Goal: Task Accomplishment & Management: Manage account settings

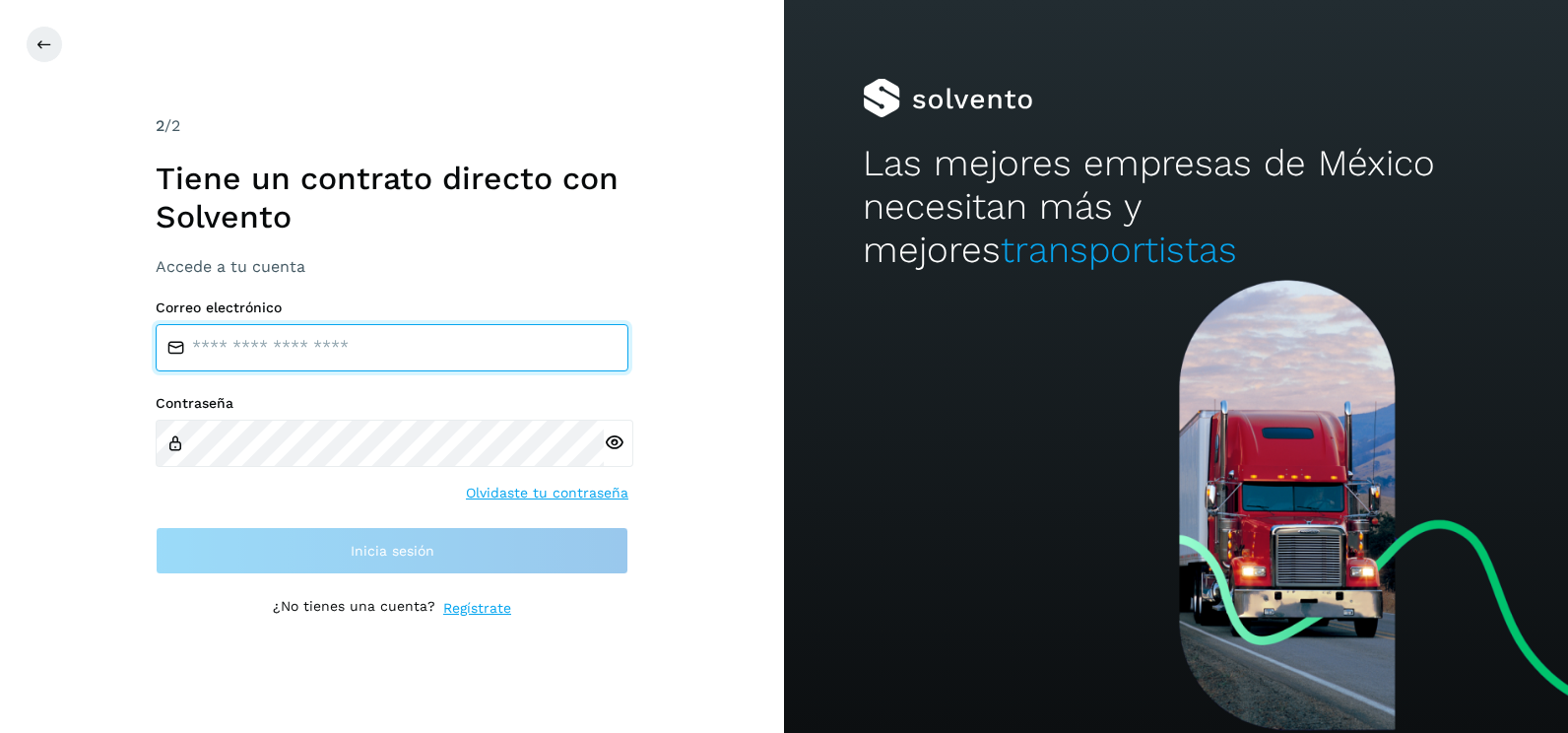
type input "**********"
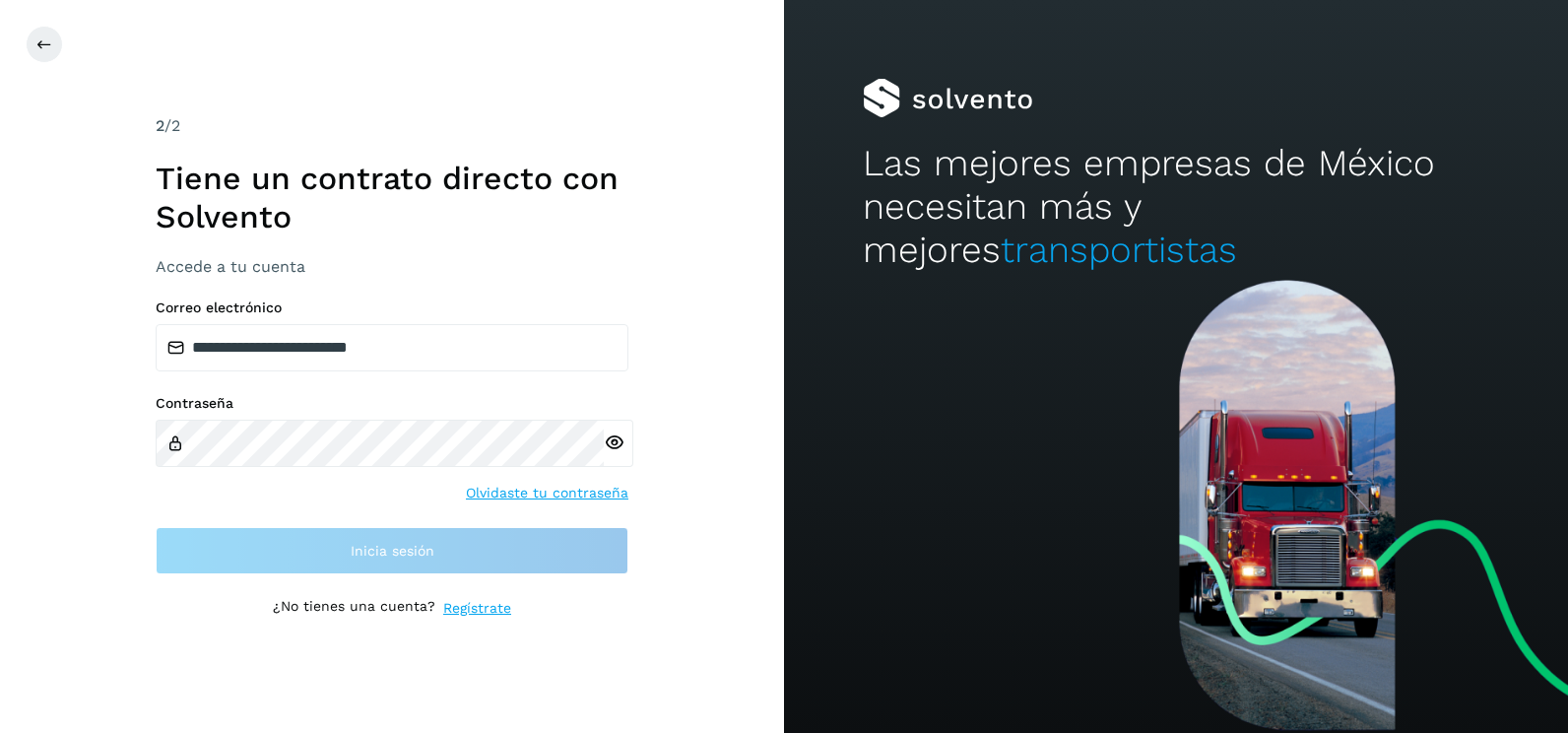
click at [691, 534] on div "**********" at bounding box center [392, 366] width 784 height 733
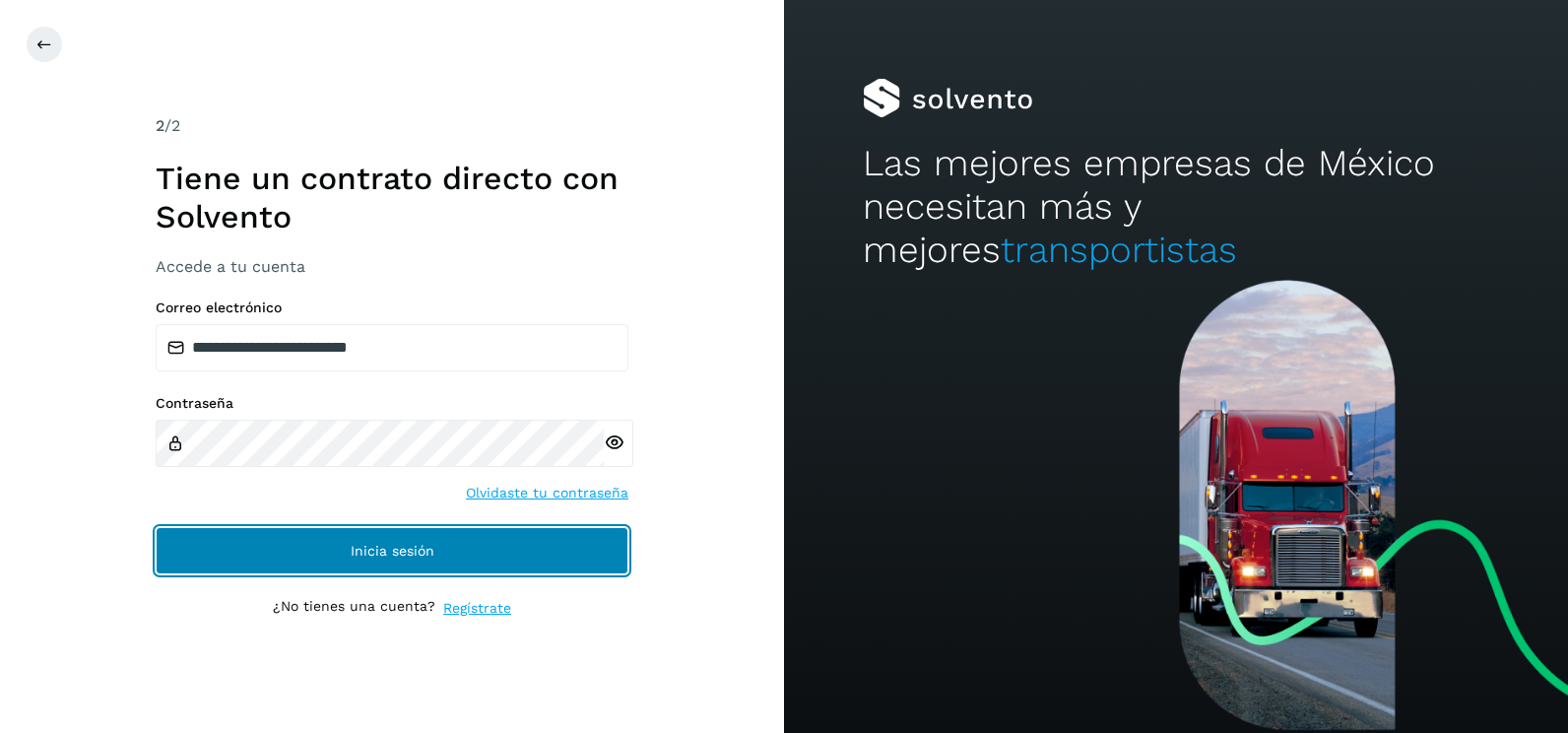
click at [566, 549] on button "Inicia sesión" at bounding box center [392, 550] width 473 height 47
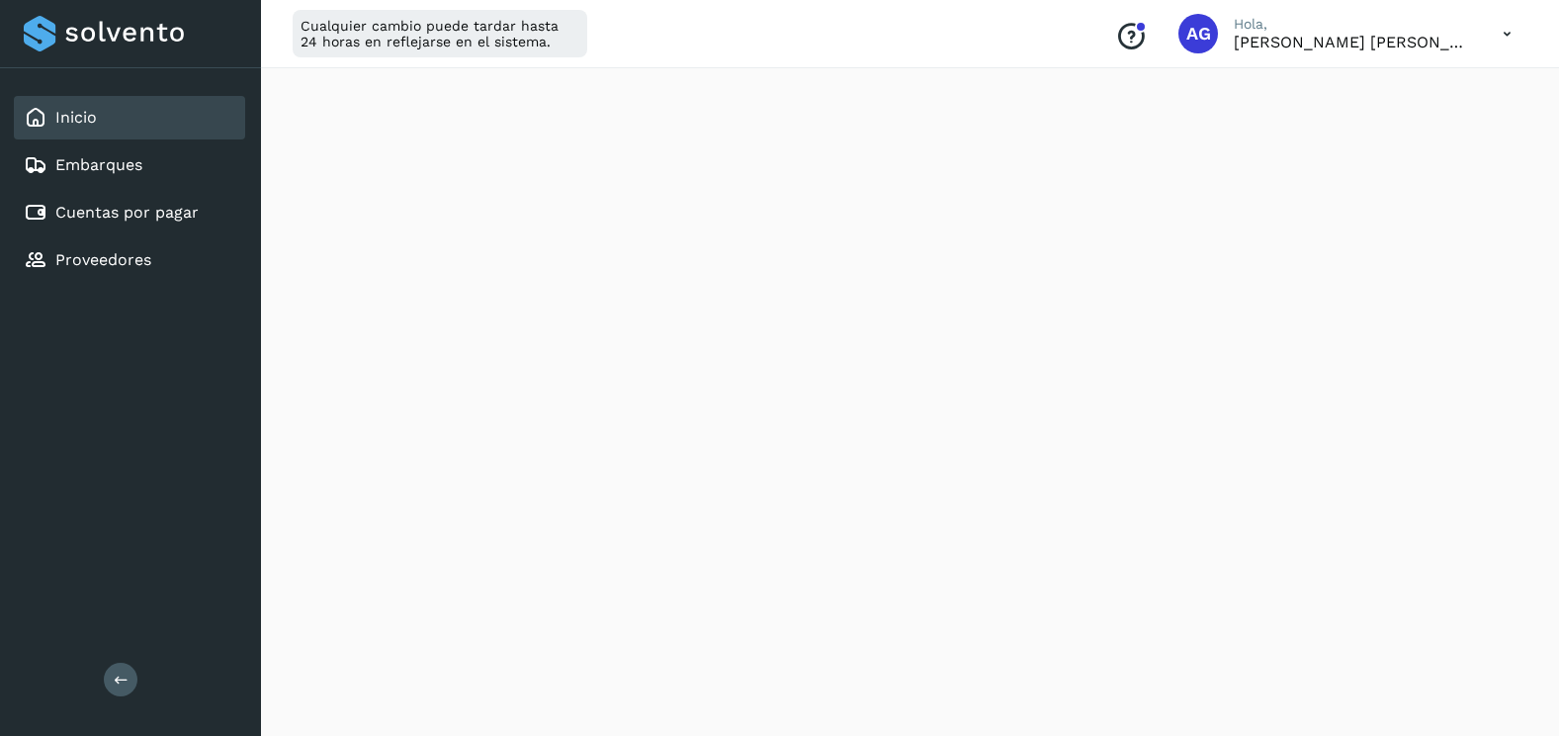
scroll to position [890, 0]
click at [182, 217] on link "Cuentas por pagar" at bounding box center [126, 212] width 143 height 19
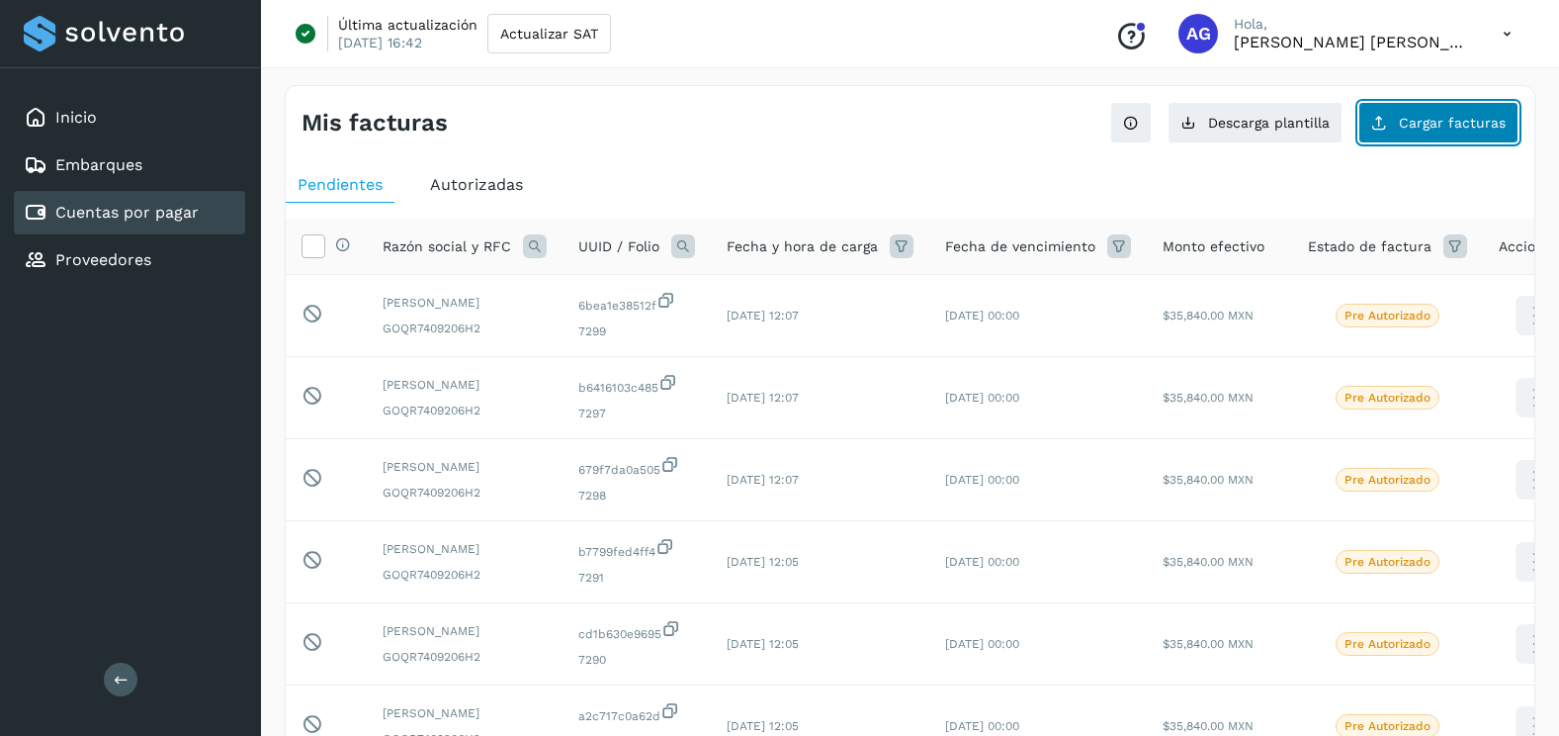
click at [1450, 123] on span "Cargar facturas" at bounding box center [1452, 123] width 107 height 14
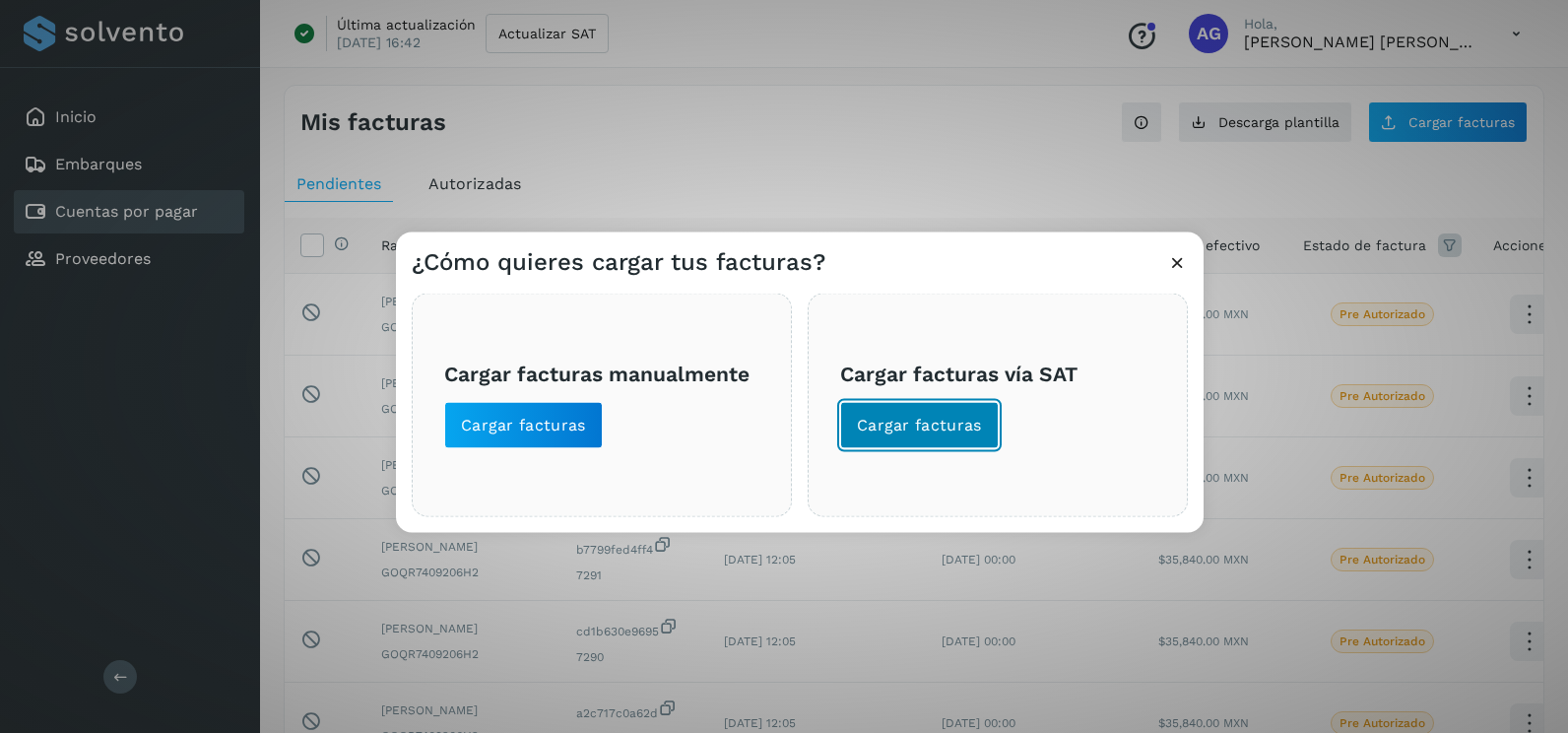
click at [920, 434] on span "Cargar facturas" at bounding box center [919, 425] width 126 height 22
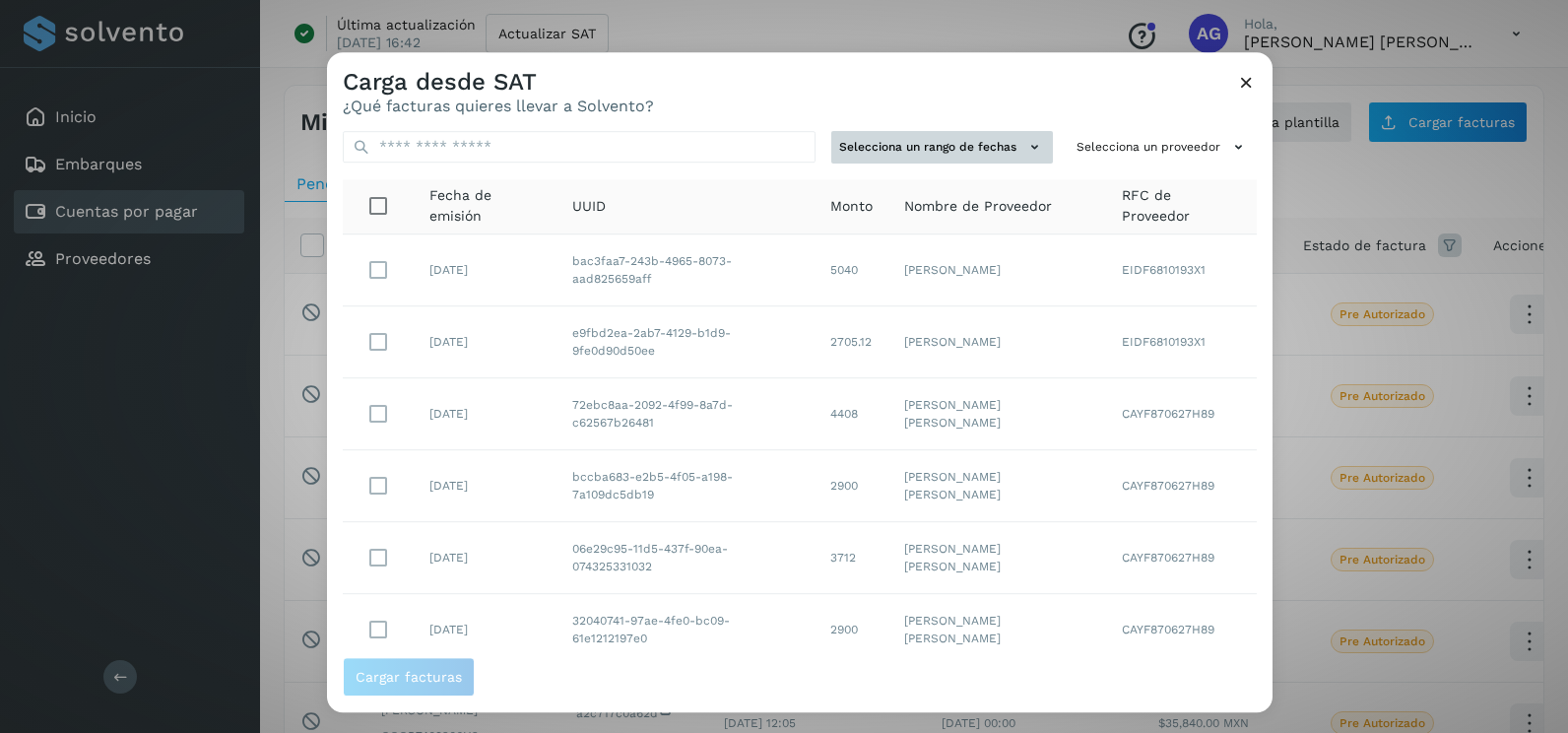
click at [1026, 140] on icon at bounding box center [1034, 146] width 21 height 21
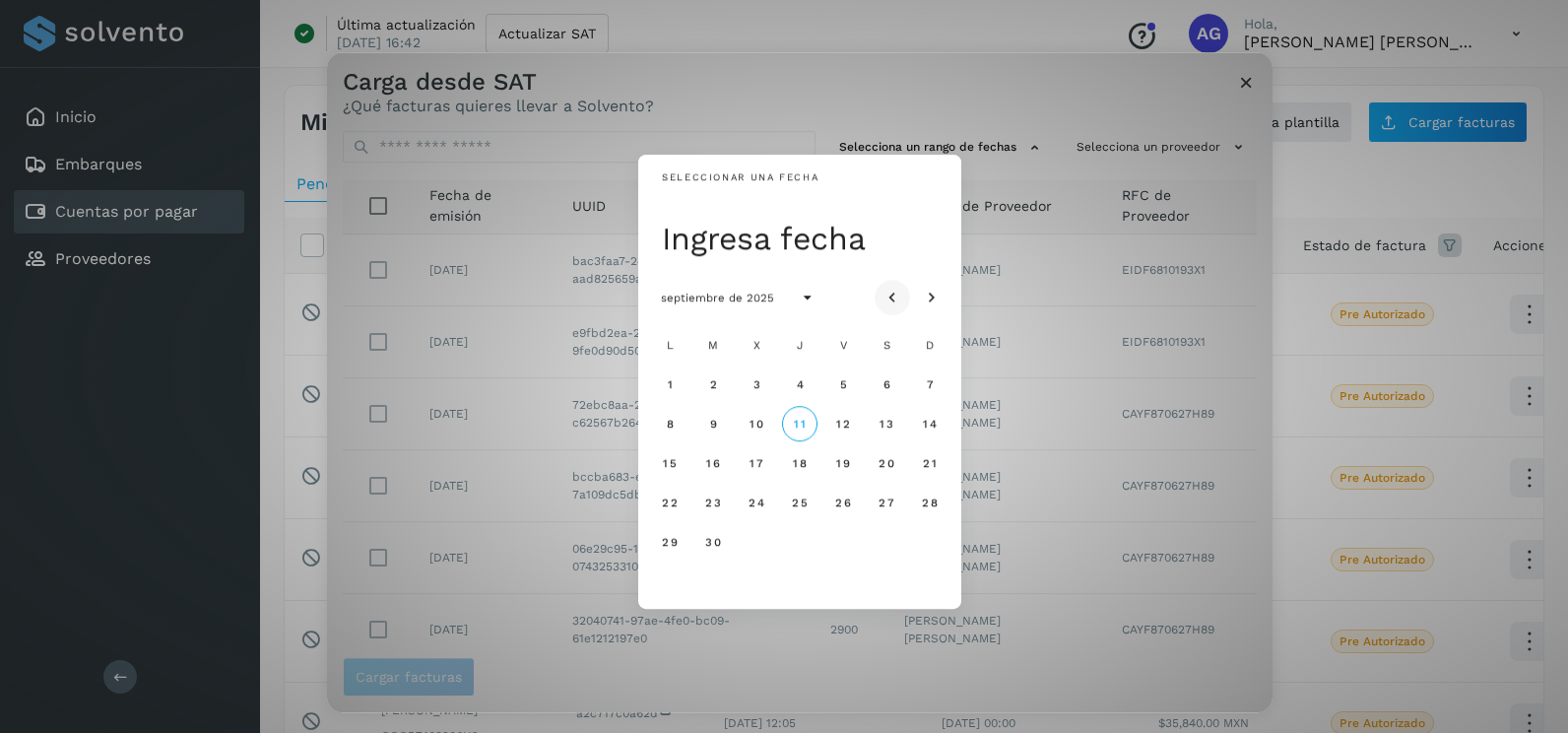
click at [893, 289] on icon "Mes anterior" at bounding box center [893, 299] width 20 height 20
click at [706, 546] on span "26" at bounding box center [712, 542] width 17 height 14
click at [756, 545] on span "27" at bounding box center [755, 542] width 17 height 14
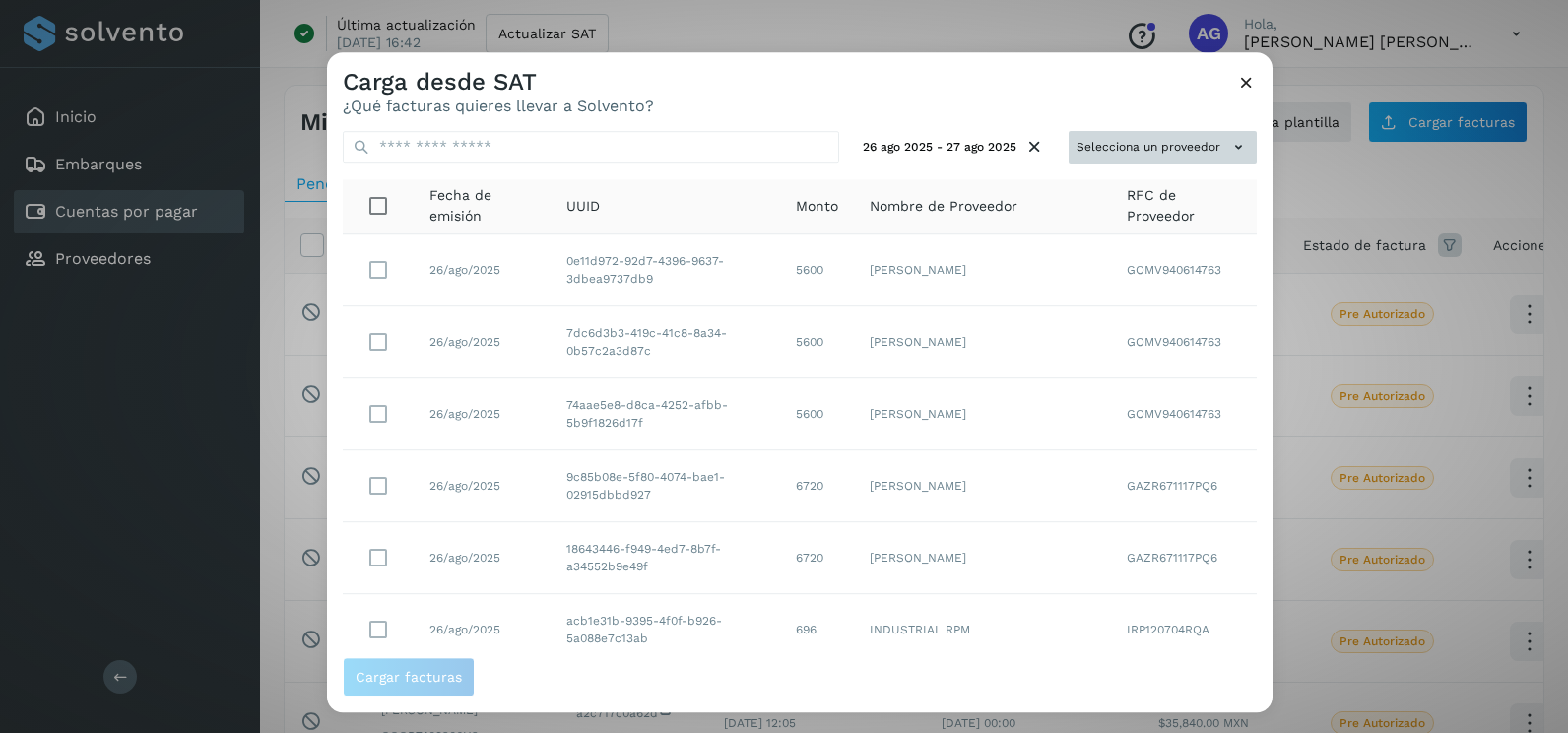
click at [1167, 152] on button "Selecciona un proveedor" at bounding box center [1163, 147] width 188 height 33
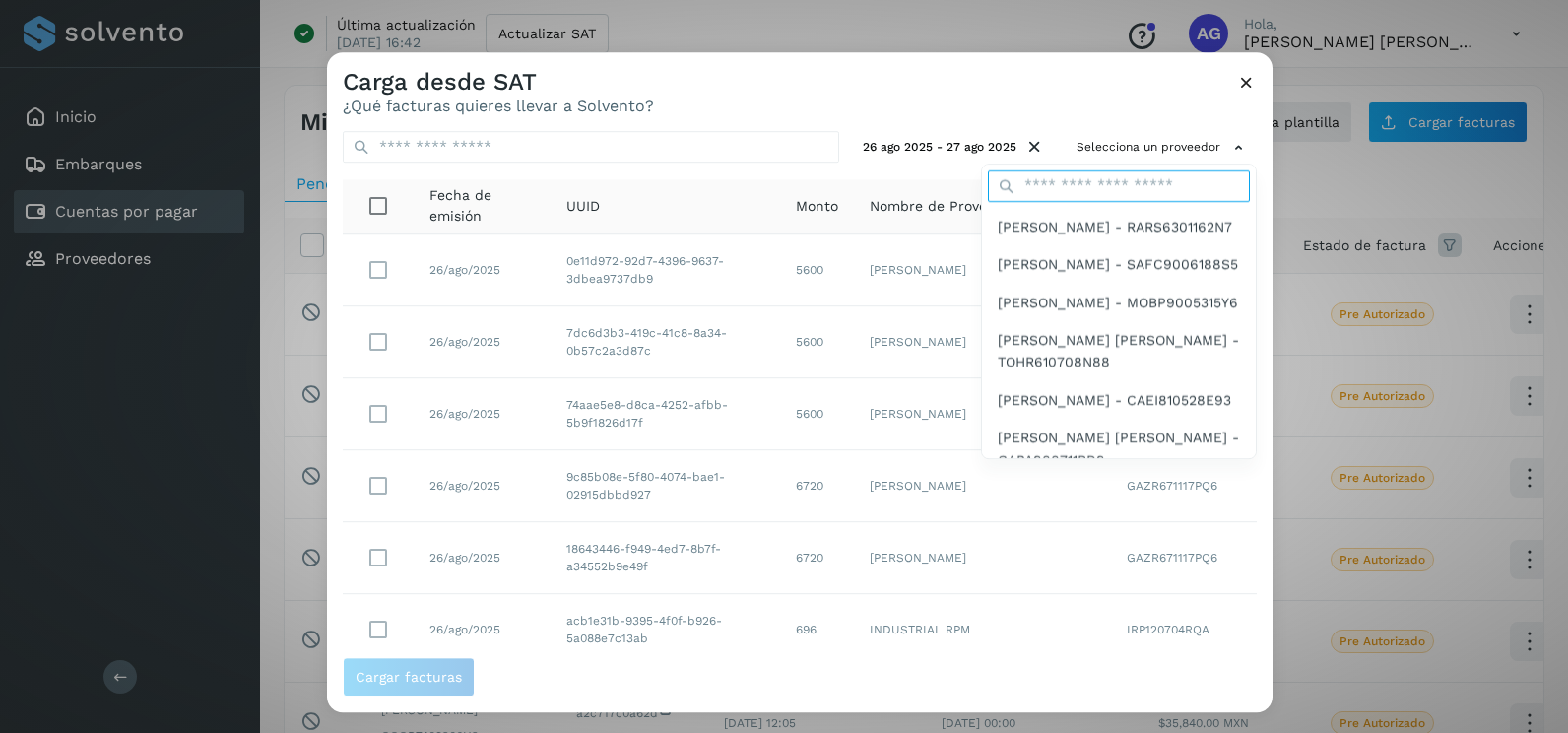
click at [1094, 180] on input "text" at bounding box center [1119, 186] width 262 height 32
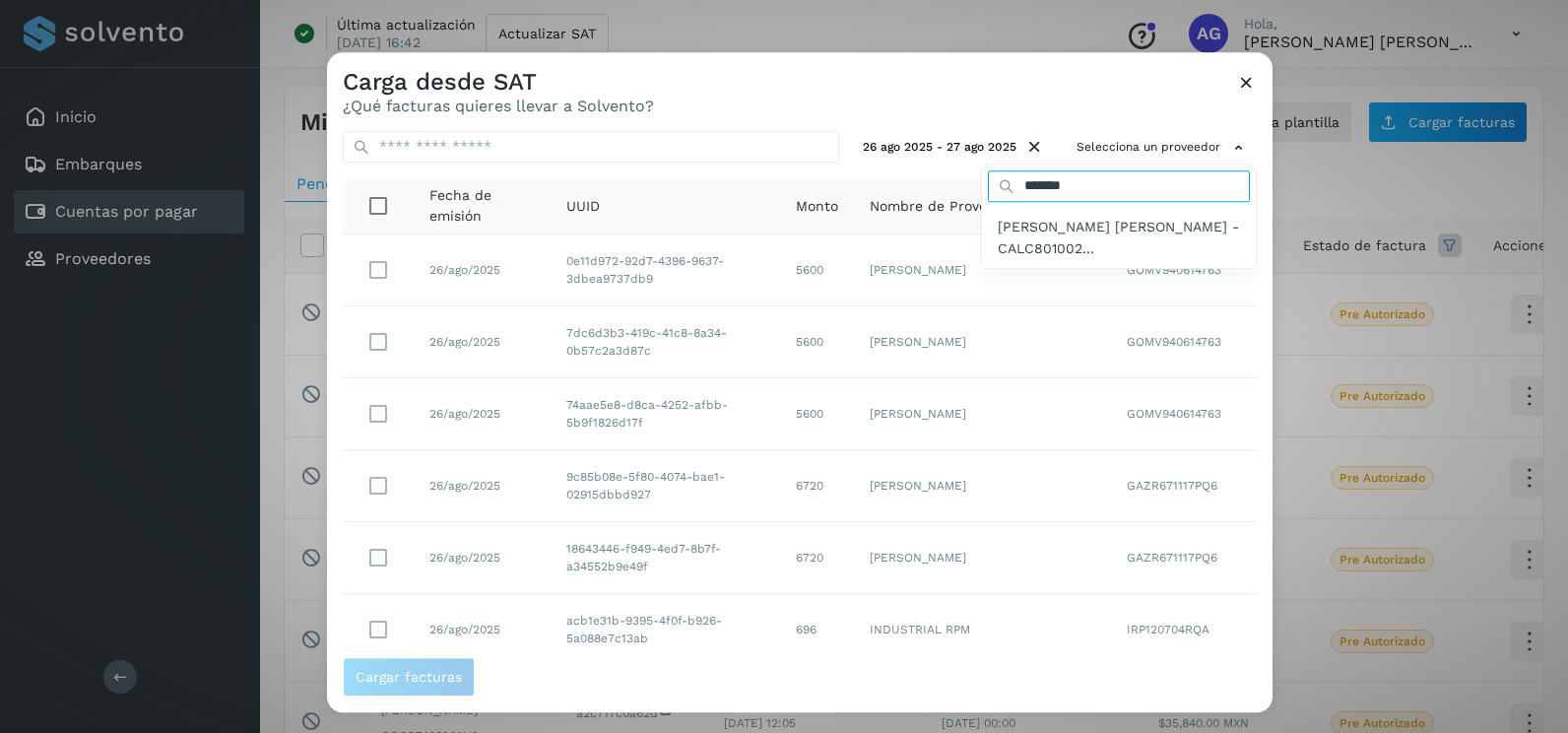
type input "*******"
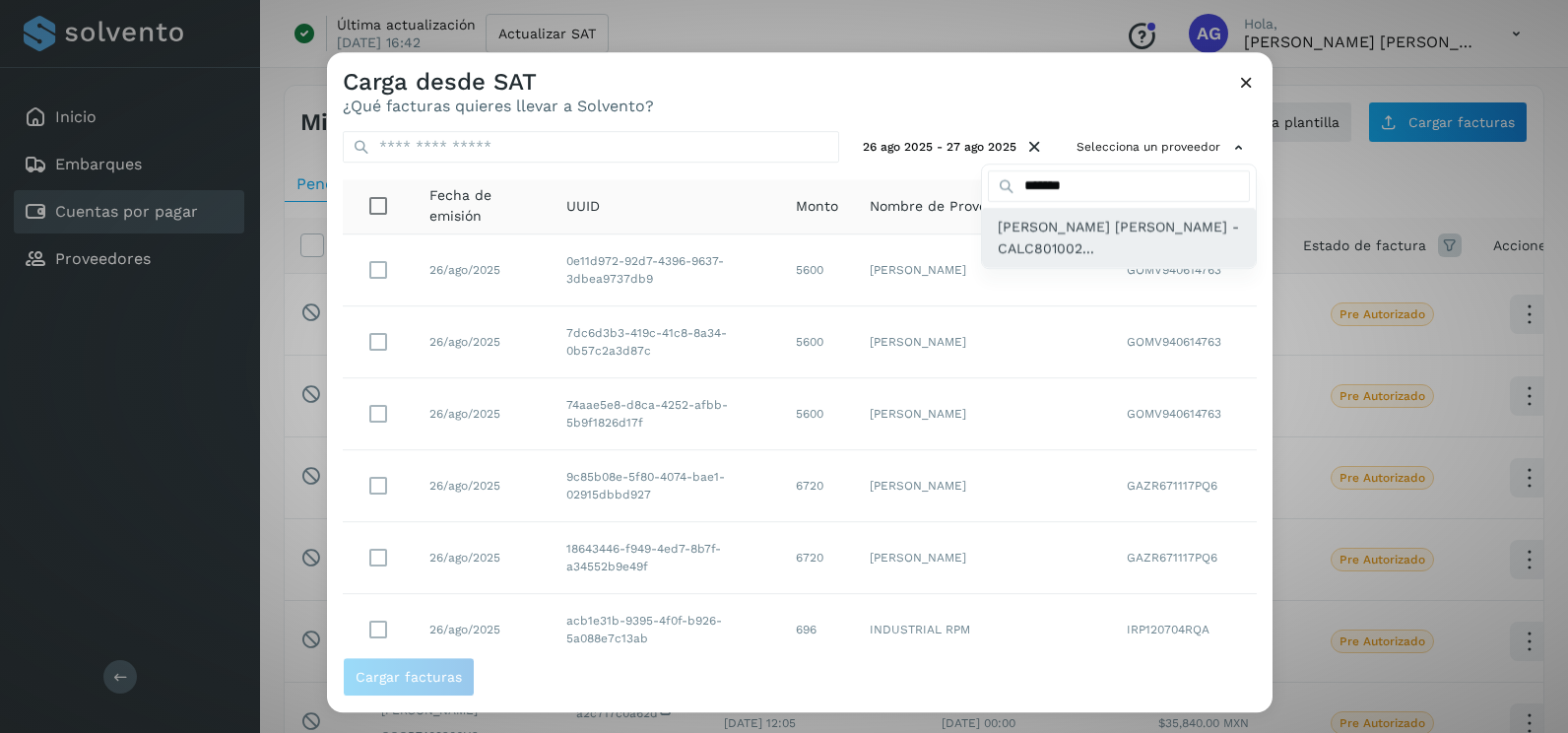
click at [1041, 222] on span "CYNTHIA PAOLA CARREON LOPEZ - CALC801002..." at bounding box center [1119, 238] width 242 height 44
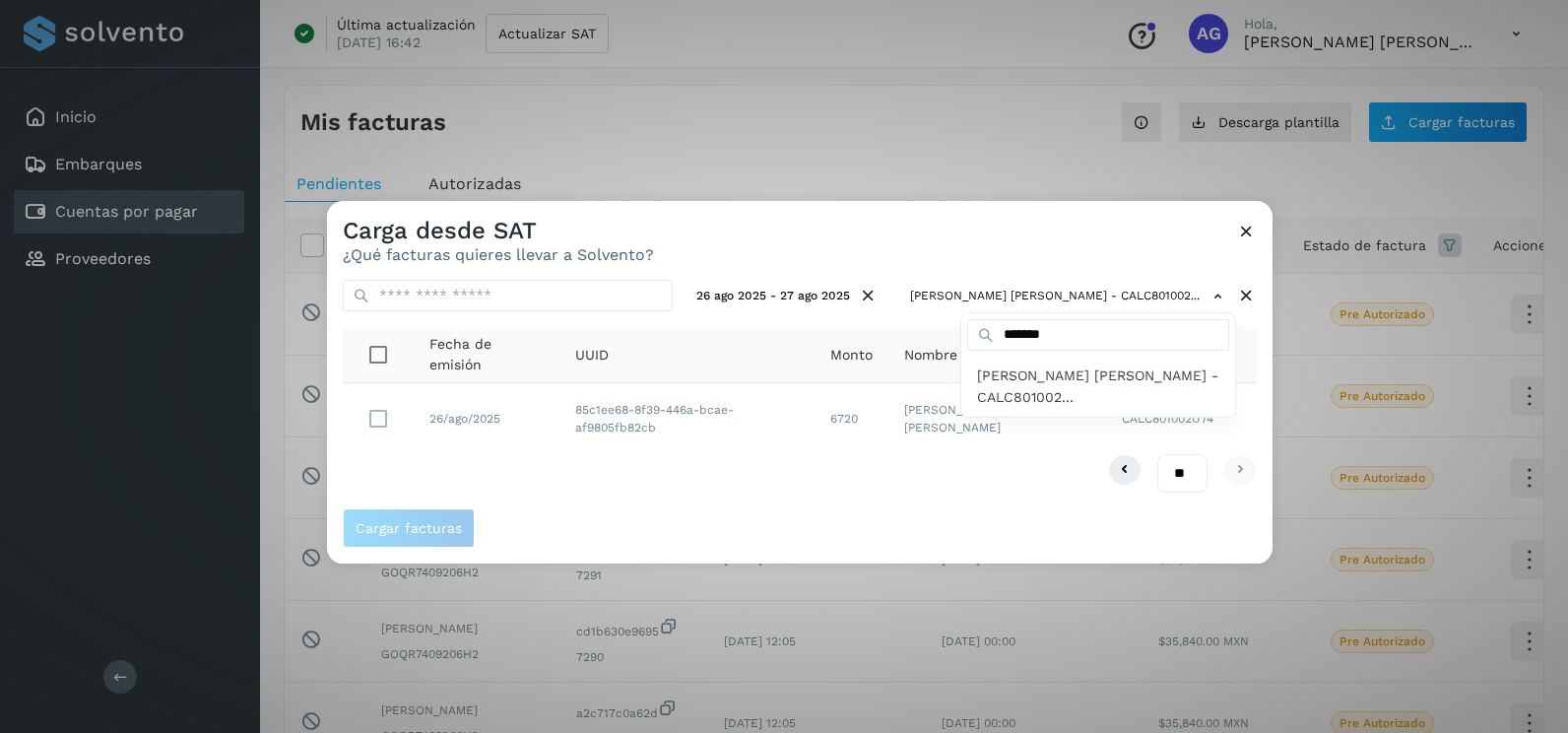
click at [611, 472] on div at bounding box center [1111, 568] width 1568 height 733
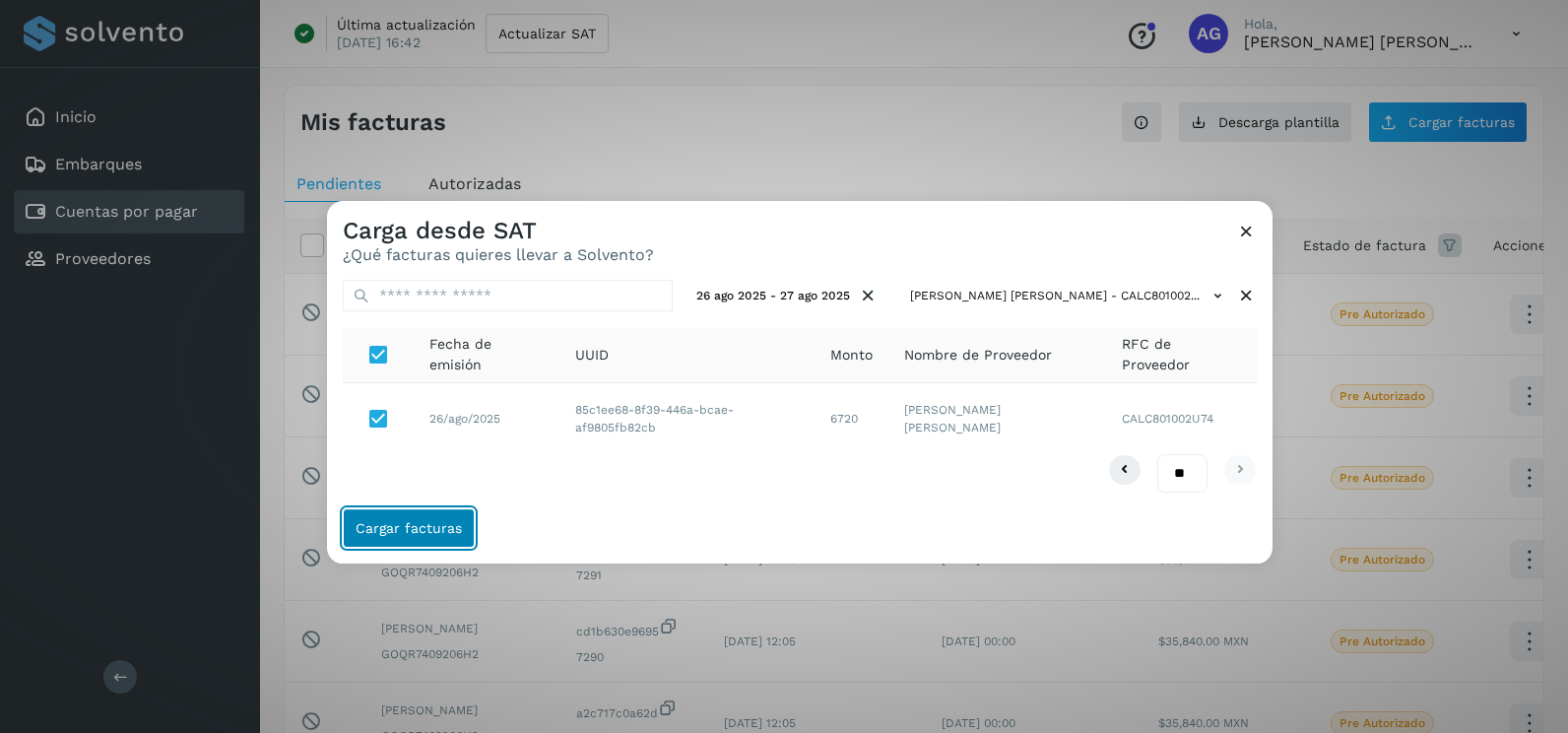
click at [444, 528] on span "Cargar facturas" at bounding box center [408, 528] width 107 height 14
click at [439, 526] on span "Cargar facturas" at bounding box center [408, 528] width 107 height 14
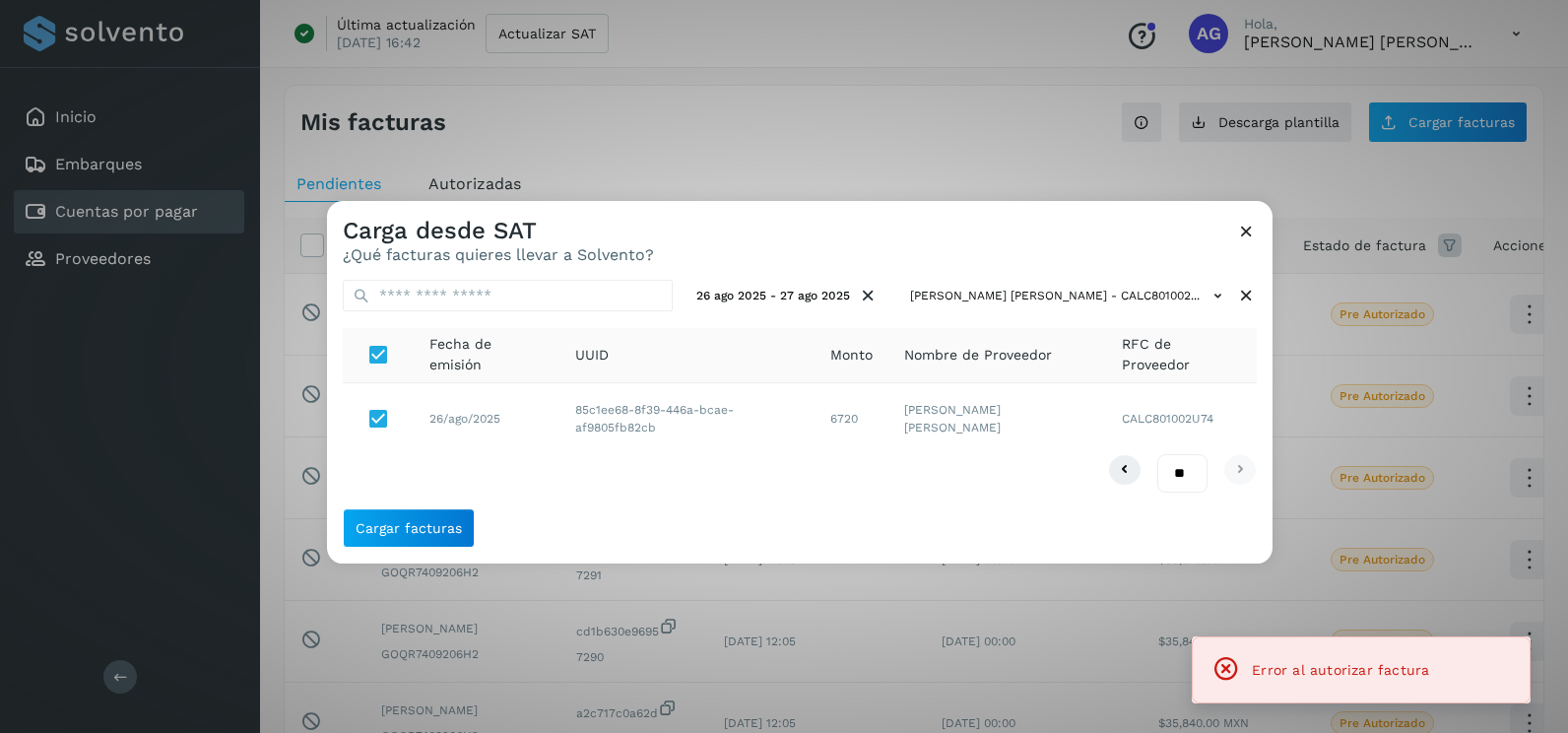
click at [1249, 233] on icon at bounding box center [1246, 230] width 21 height 21
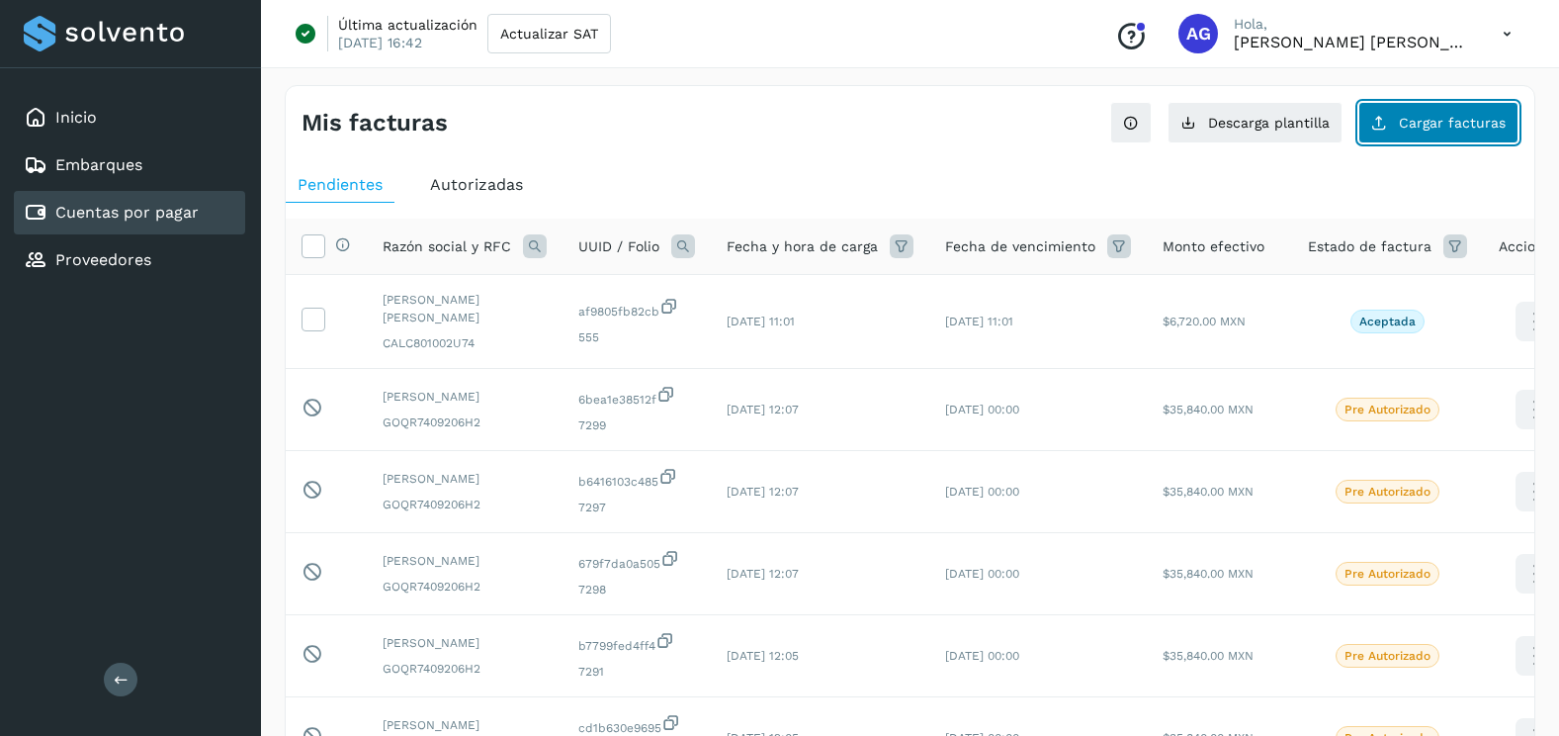
click at [1447, 134] on button "Cargar facturas" at bounding box center [1439, 123] width 160 height 42
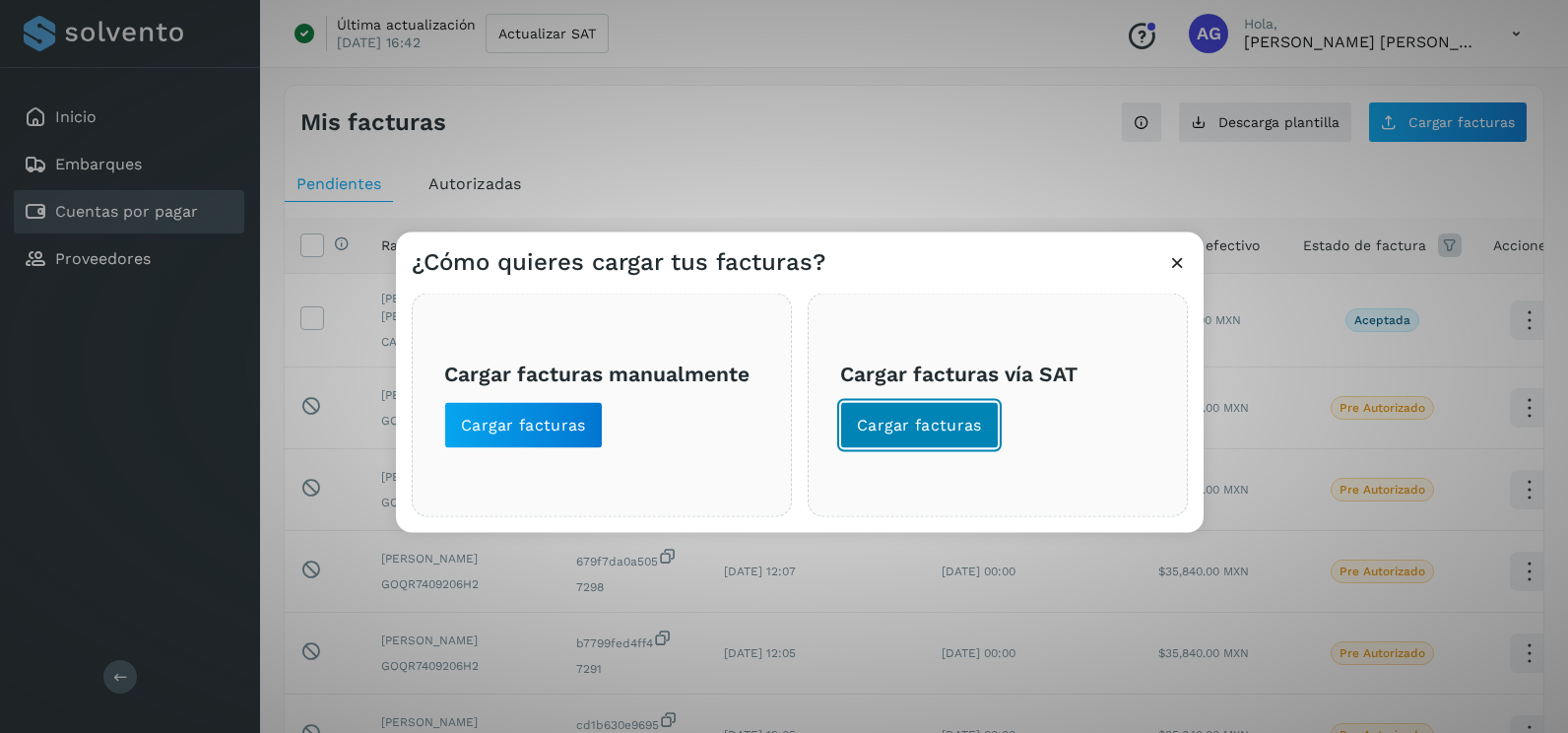
click at [935, 420] on span "Cargar facturas" at bounding box center [919, 425] width 126 height 22
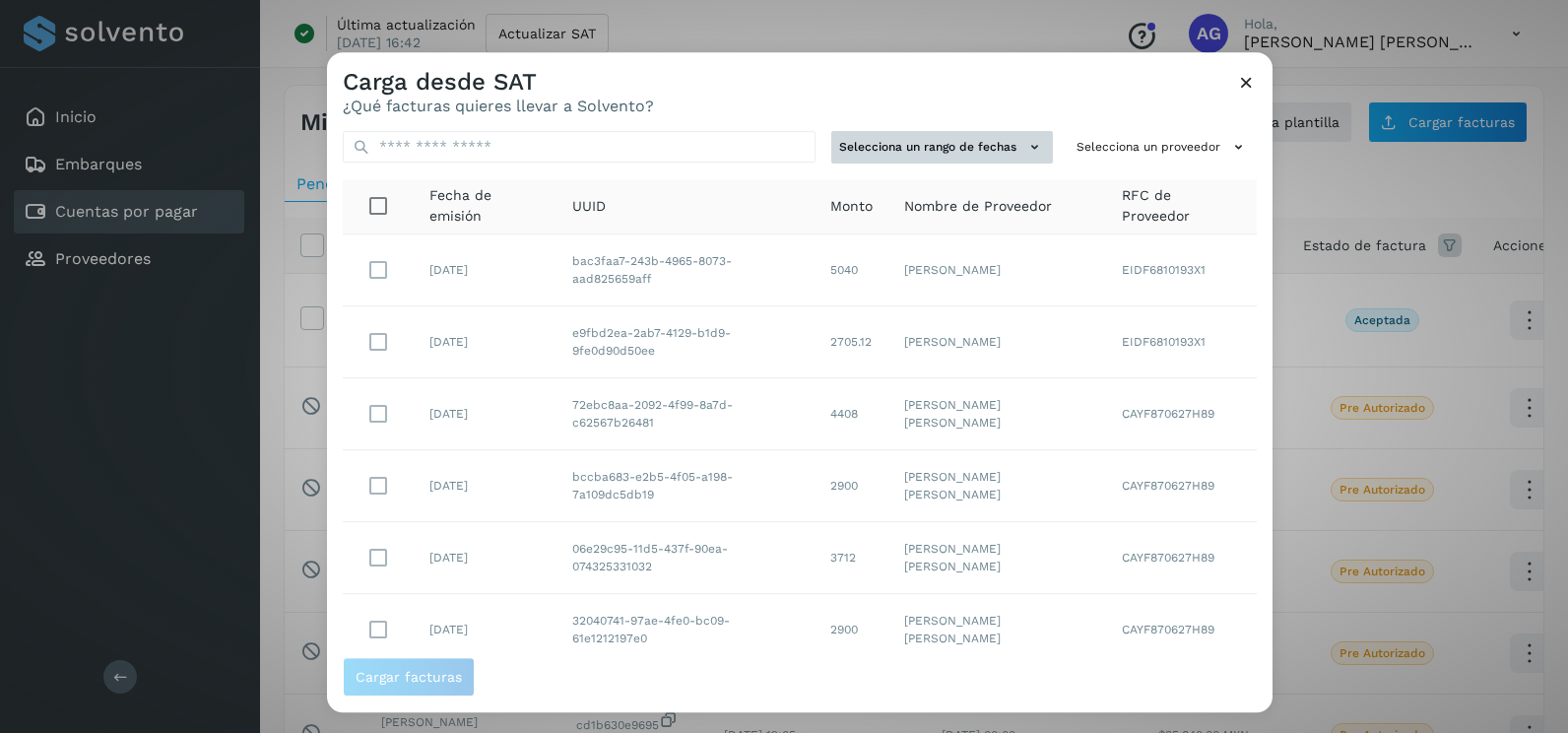
click at [1024, 137] on icon at bounding box center [1034, 146] width 21 height 21
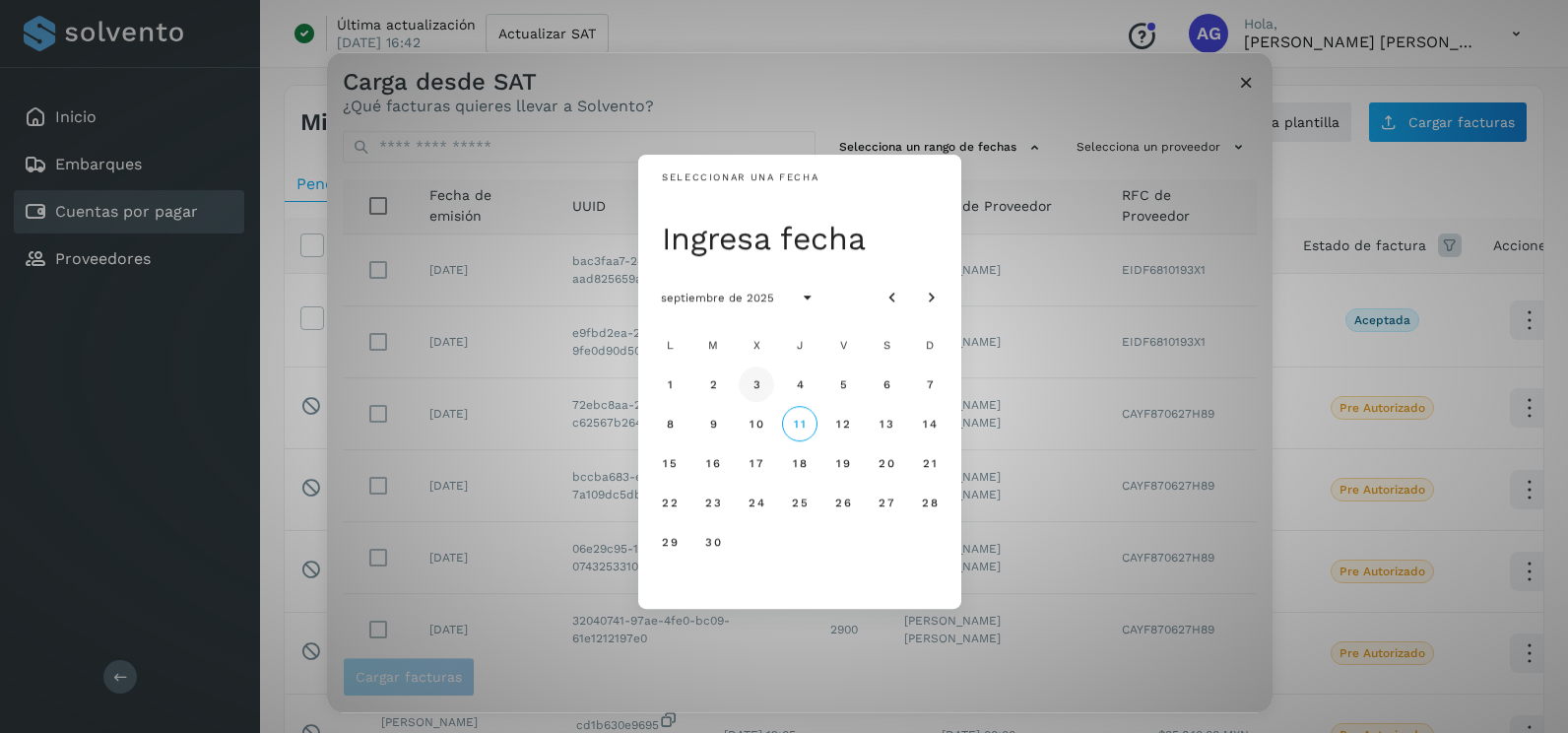
click at [761, 392] on button "3" at bounding box center [757, 384] width 36 height 36
click at [800, 383] on span "4" at bounding box center [799, 384] width 9 height 14
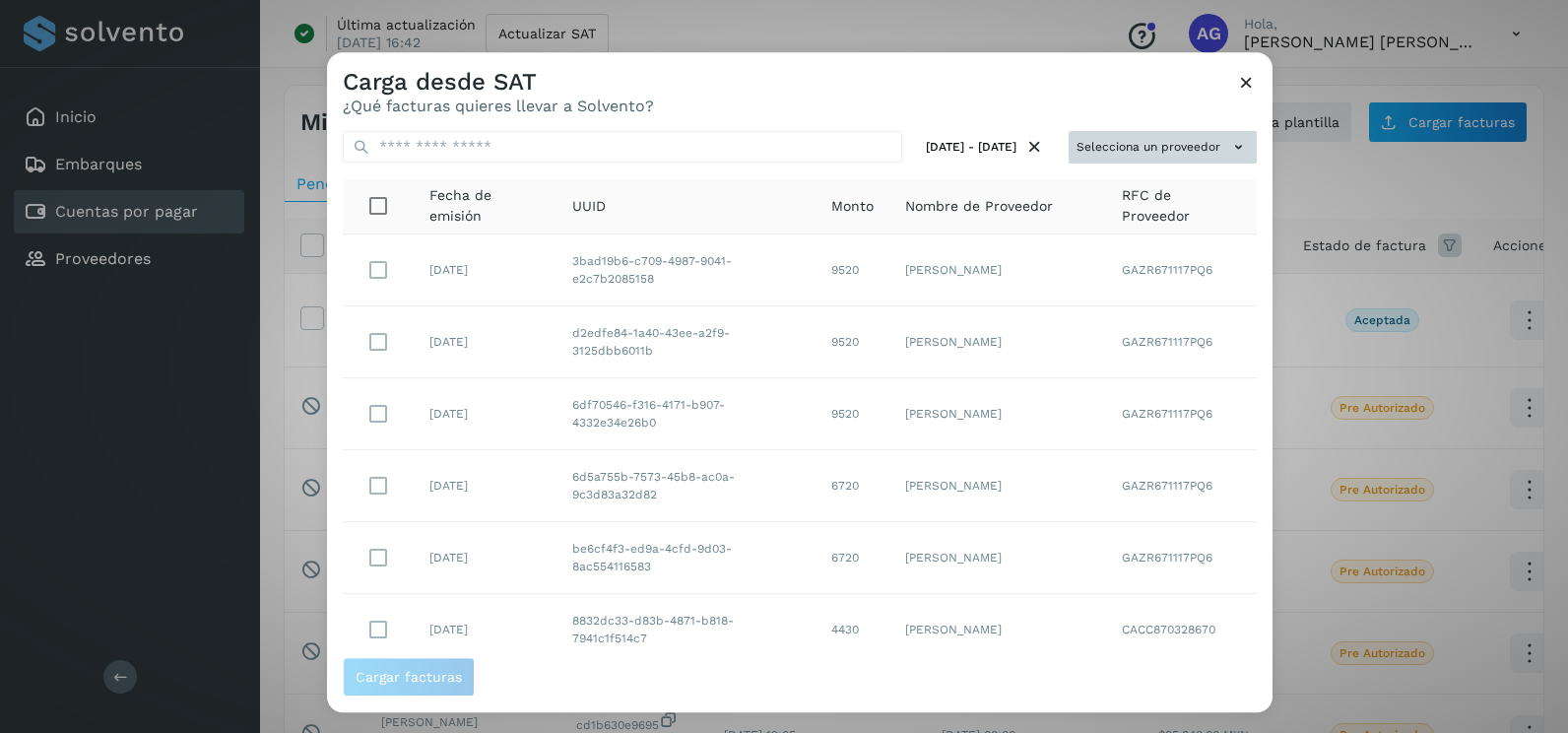
click at [1166, 160] on button "Selecciona un proveedor" at bounding box center [1163, 147] width 188 height 33
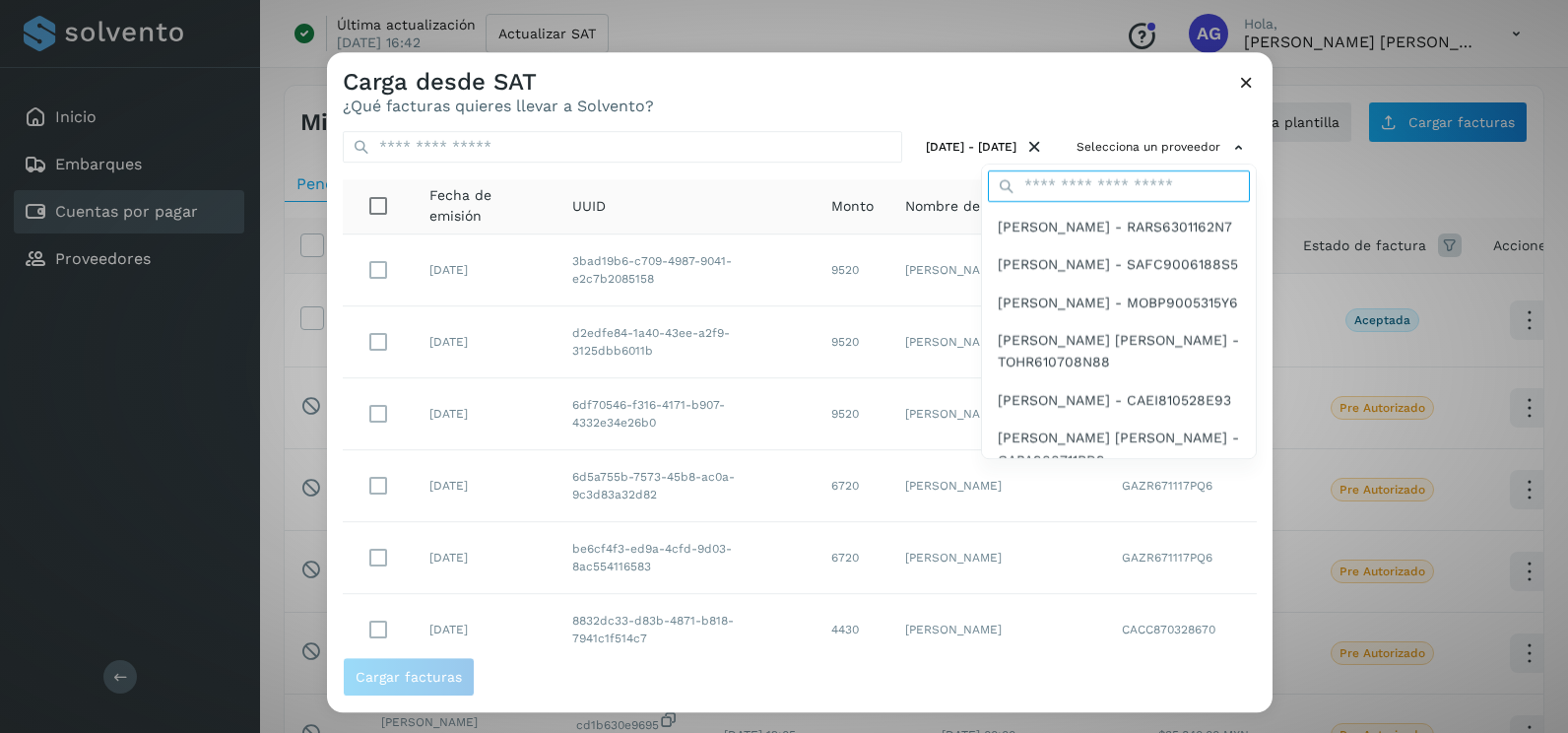
click at [1072, 191] on input "text" at bounding box center [1119, 186] width 262 height 32
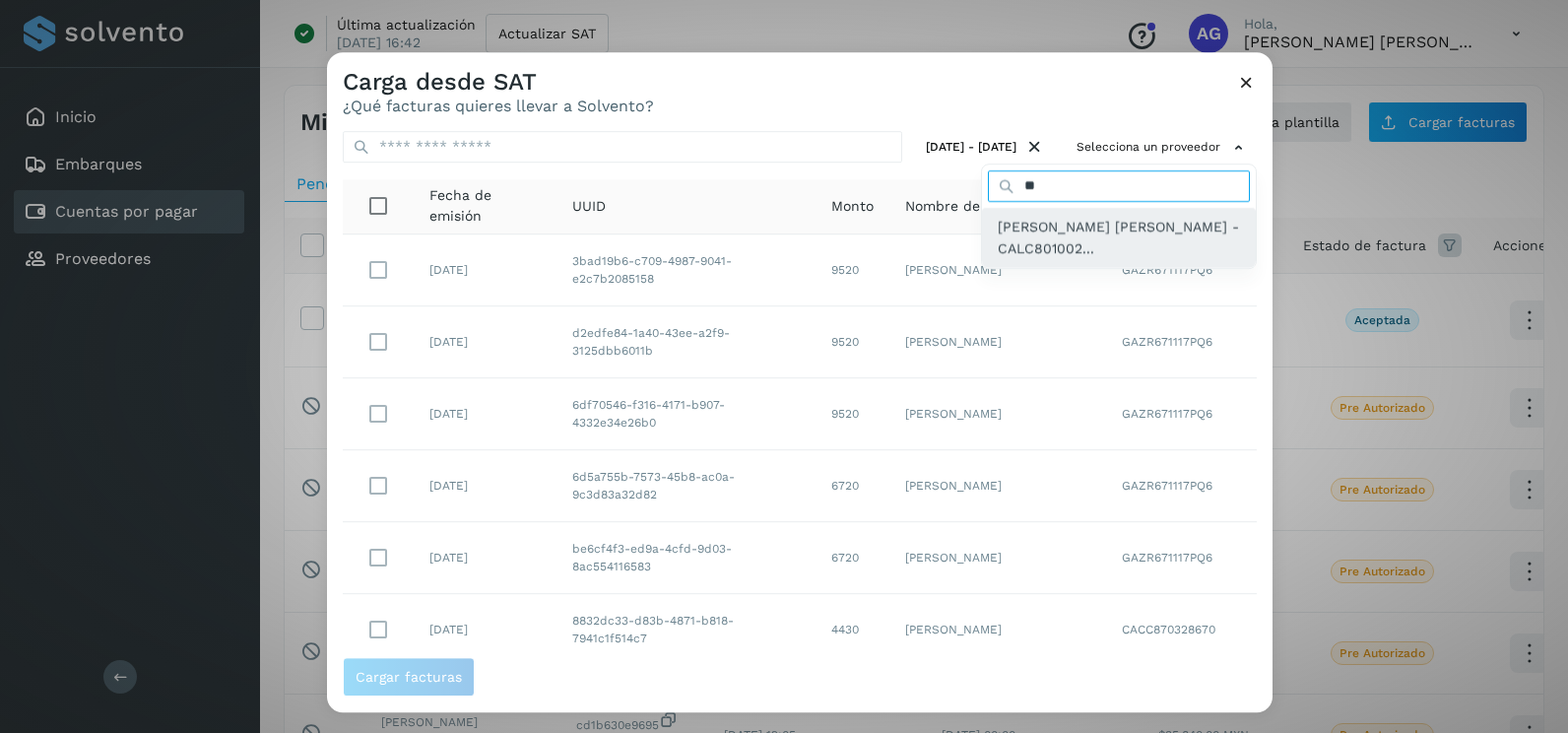
type input "**"
click at [1088, 227] on span "CYNTHIA PAOLA CARREON LOPEZ - CALC801002..." at bounding box center [1119, 238] width 242 height 44
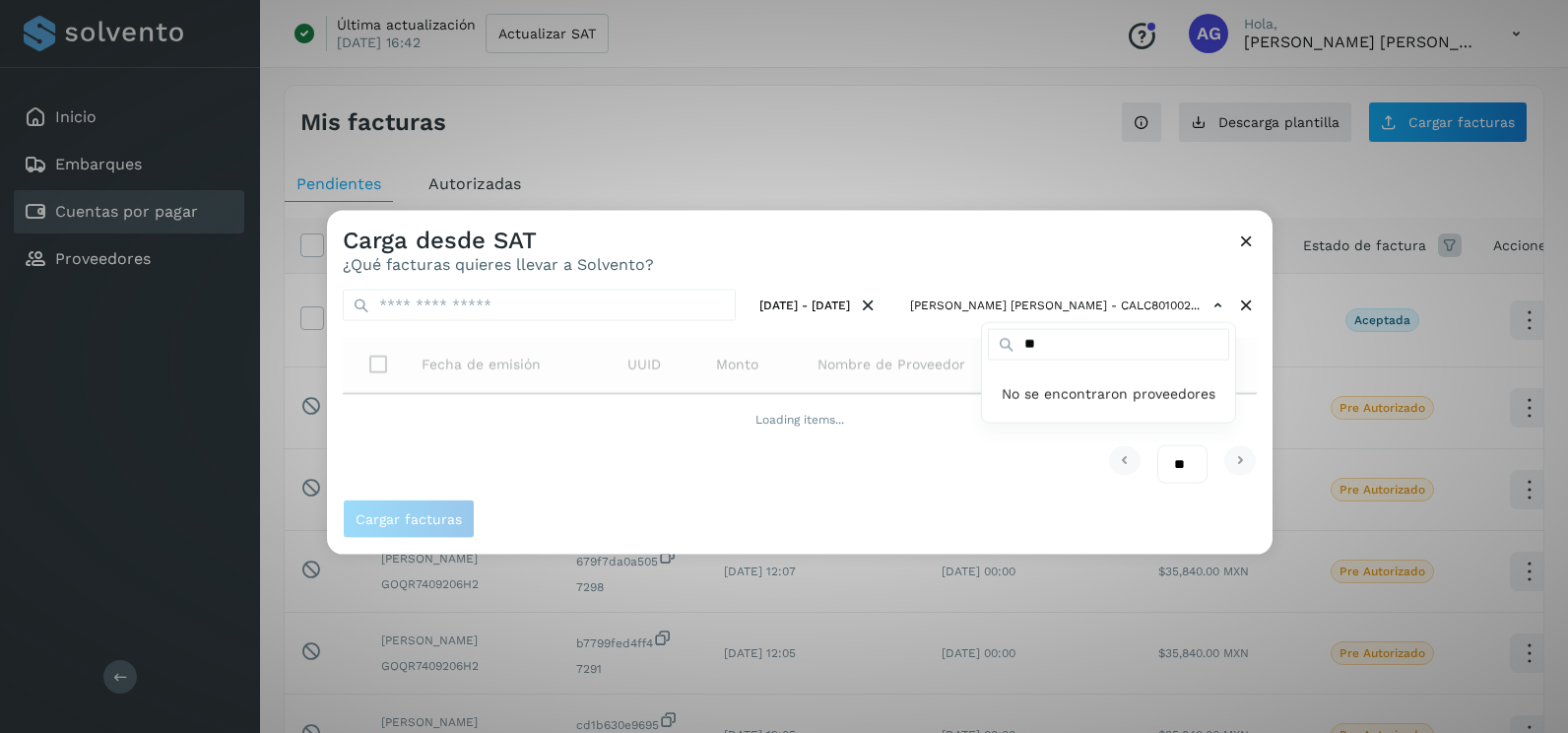
click at [1064, 257] on div at bounding box center [1111, 578] width 1568 height 733
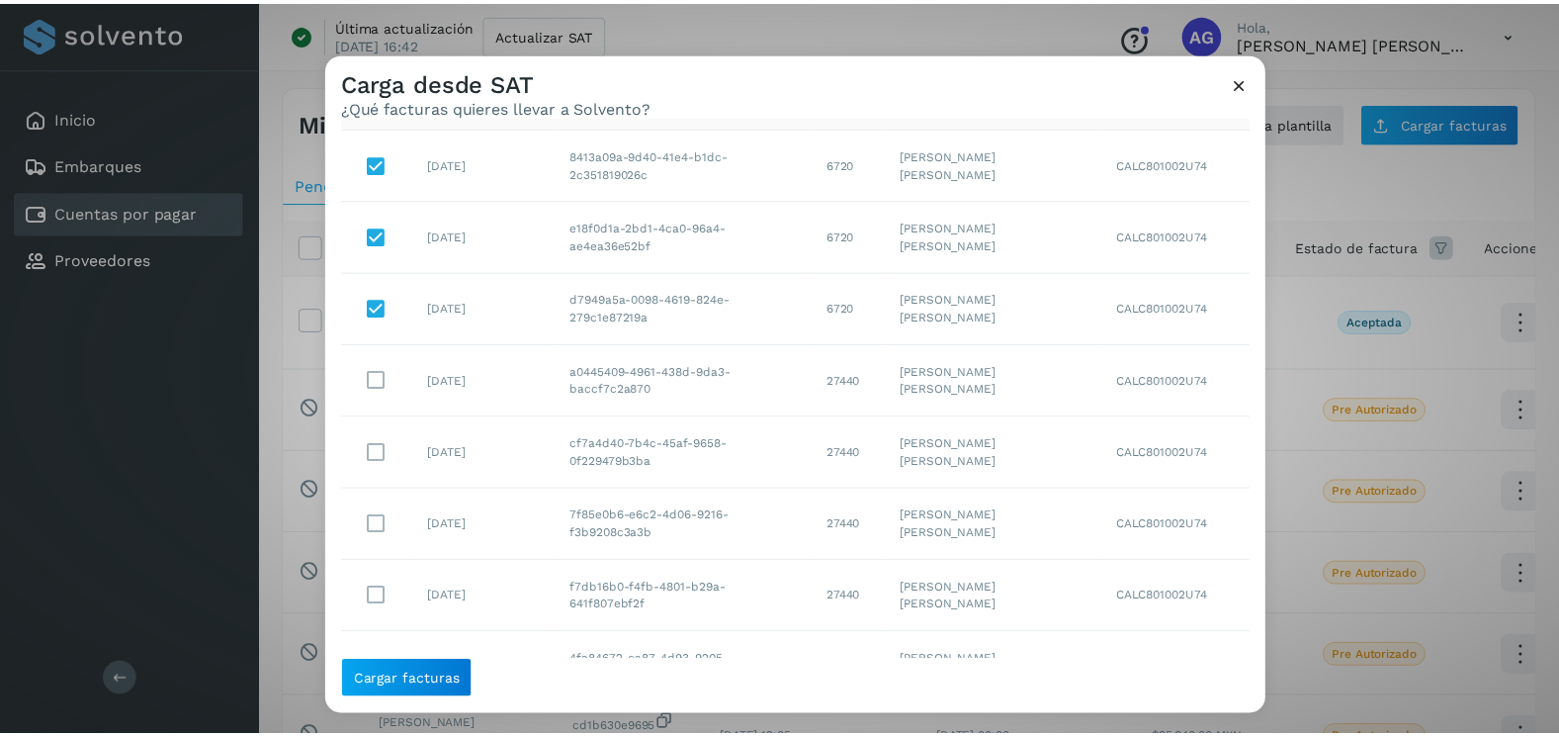
scroll to position [207, 0]
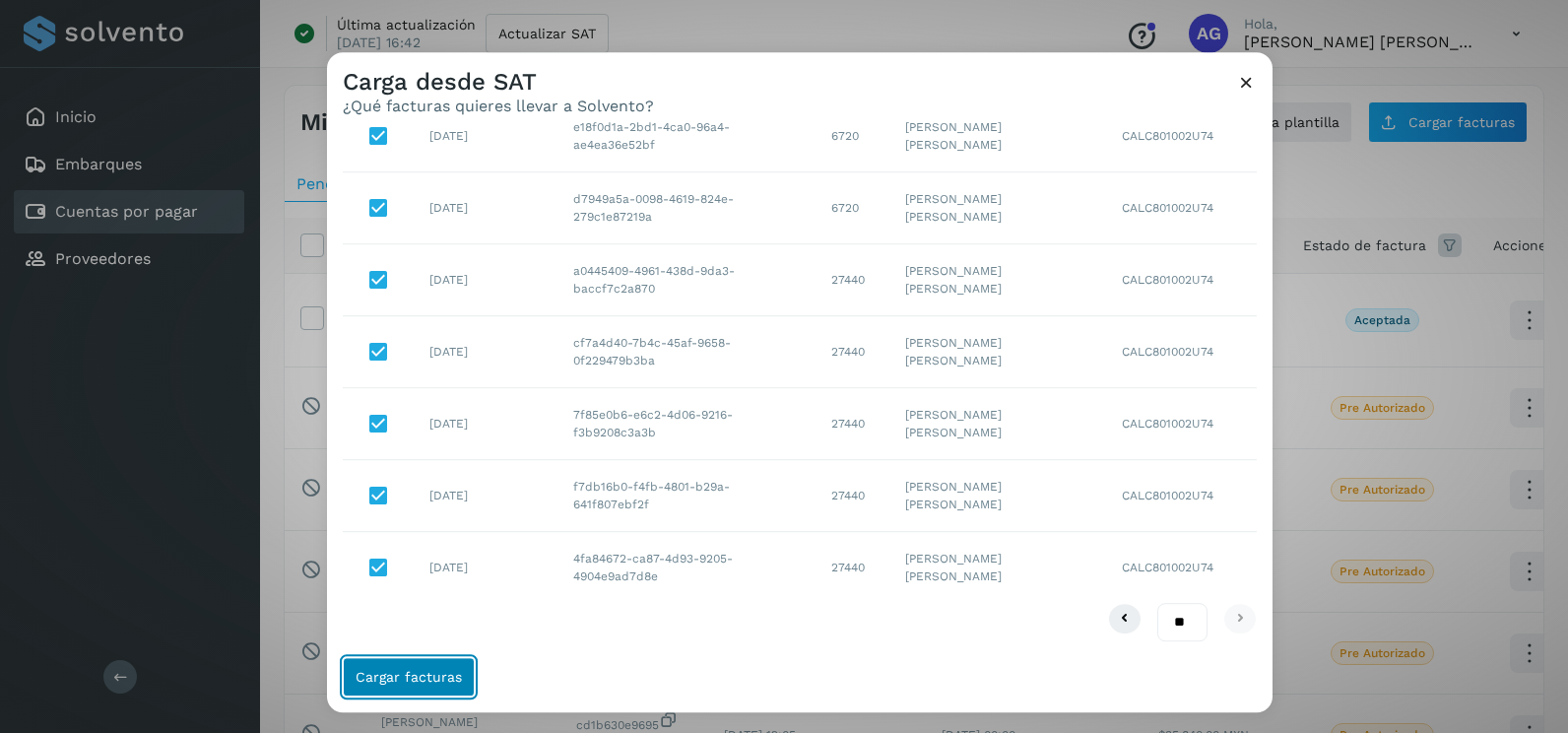
click at [435, 665] on button "Cargar facturas" at bounding box center [408, 676] width 131 height 40
click at [436, 669] on span "Cargar facturas" at bounding box center [408, 676] width 107 height 14
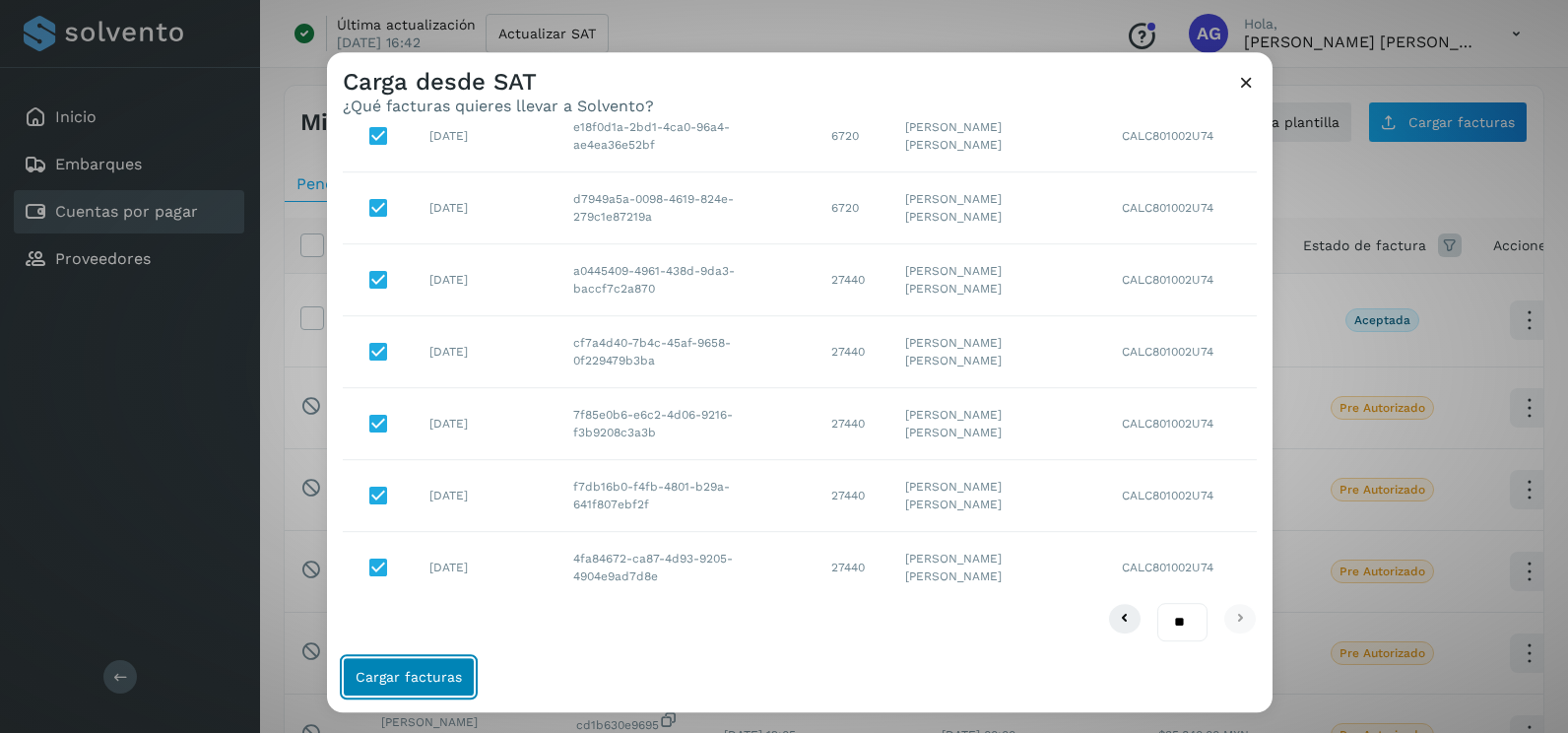
click at [436, 669] on span "Cargar facturas" at bounding box center [408, 676] width 107 height 14
click at [1254, 80] on icon at bounding box center [1246, 82] width 21 height 21
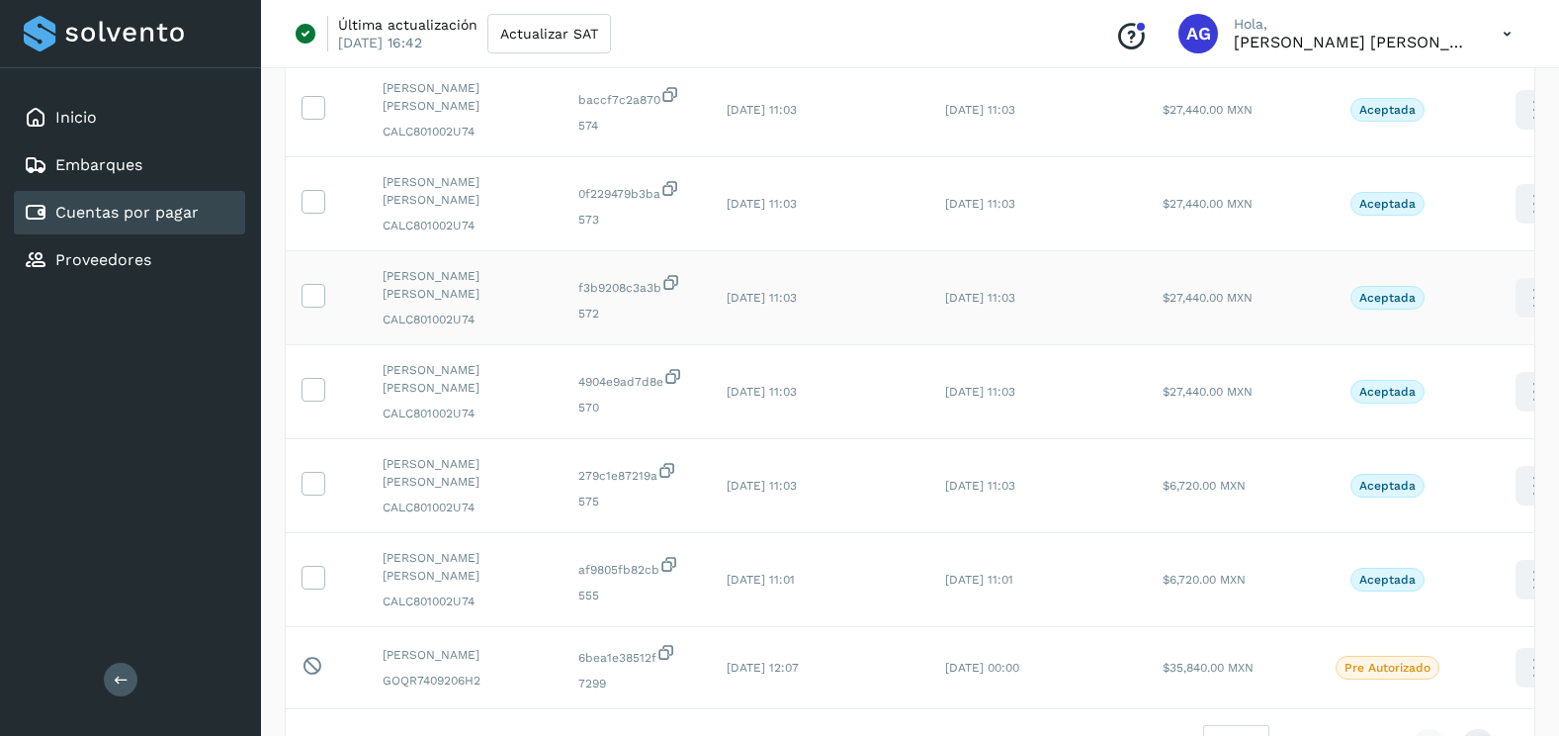
scroll to position [494, 0]
click at [314, 581] on icon at bounding box center [313, 575] width 21 height 21
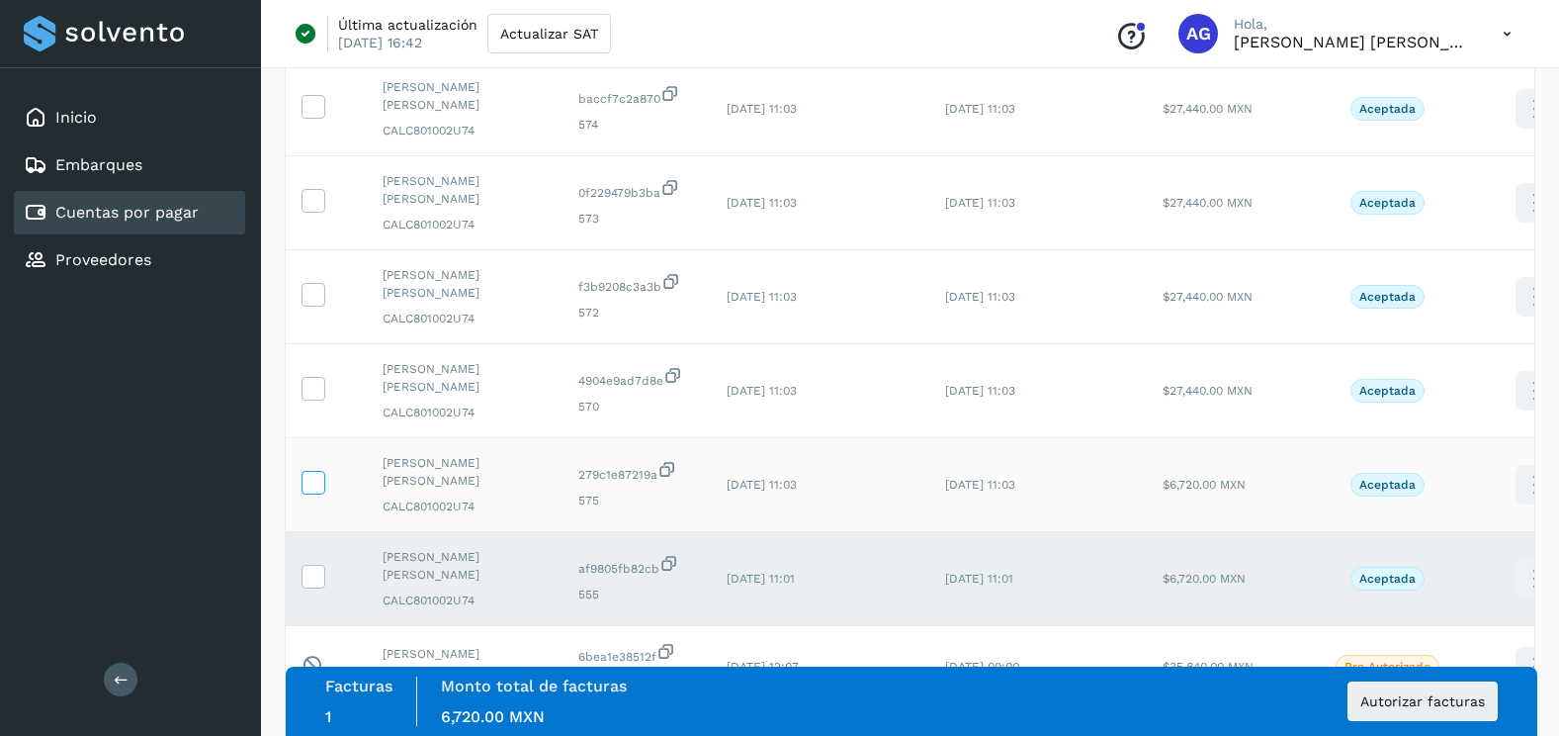
click at [320, 483] on icon at bounding box center [313, 481] width 21 height 21
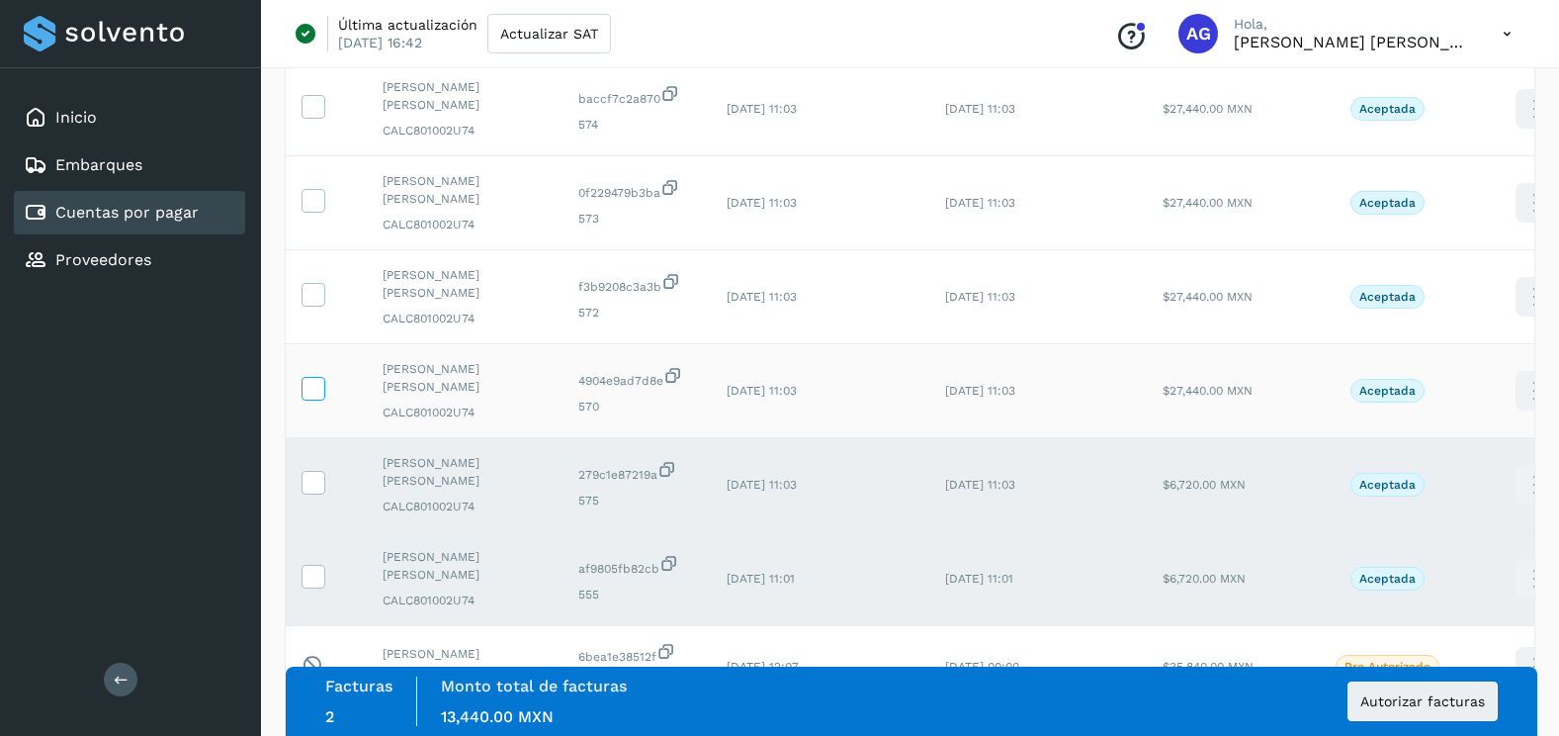
click at [313, 393] on icon at bounding box center [313, 387] width 21 height 21
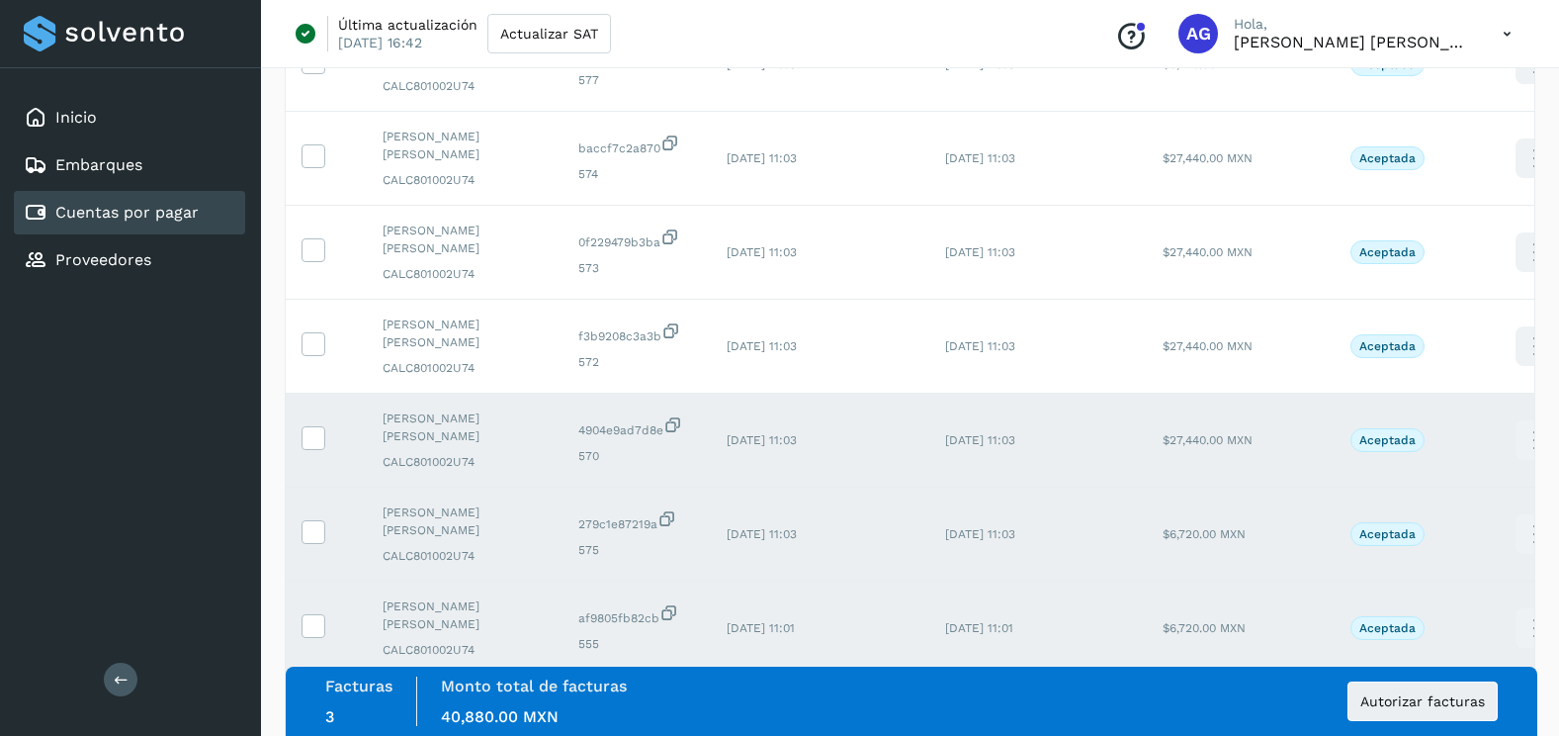
scroll to position [396, 0]
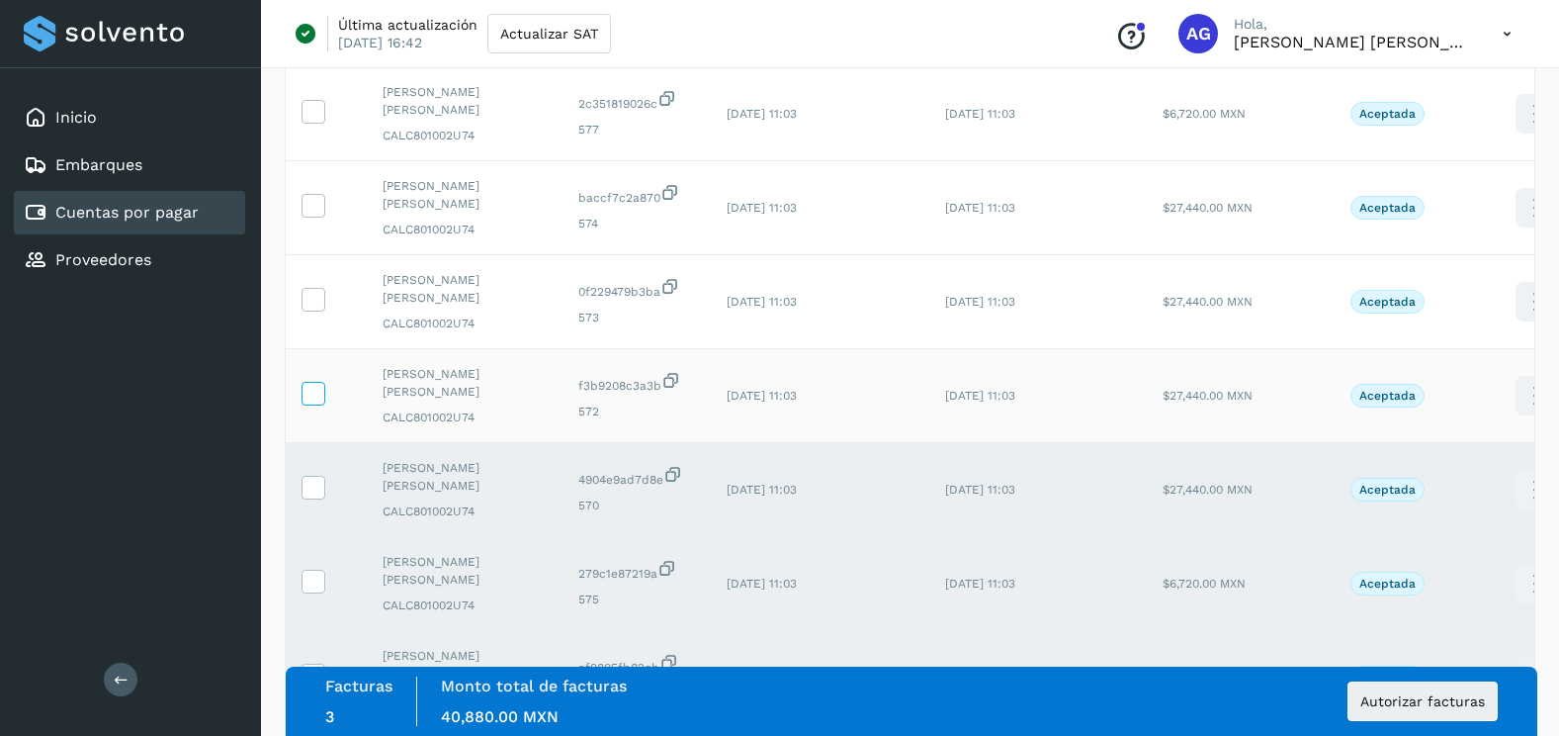
click at [320, 398] on icon at bounding box center [313, 392] width 21 height 21
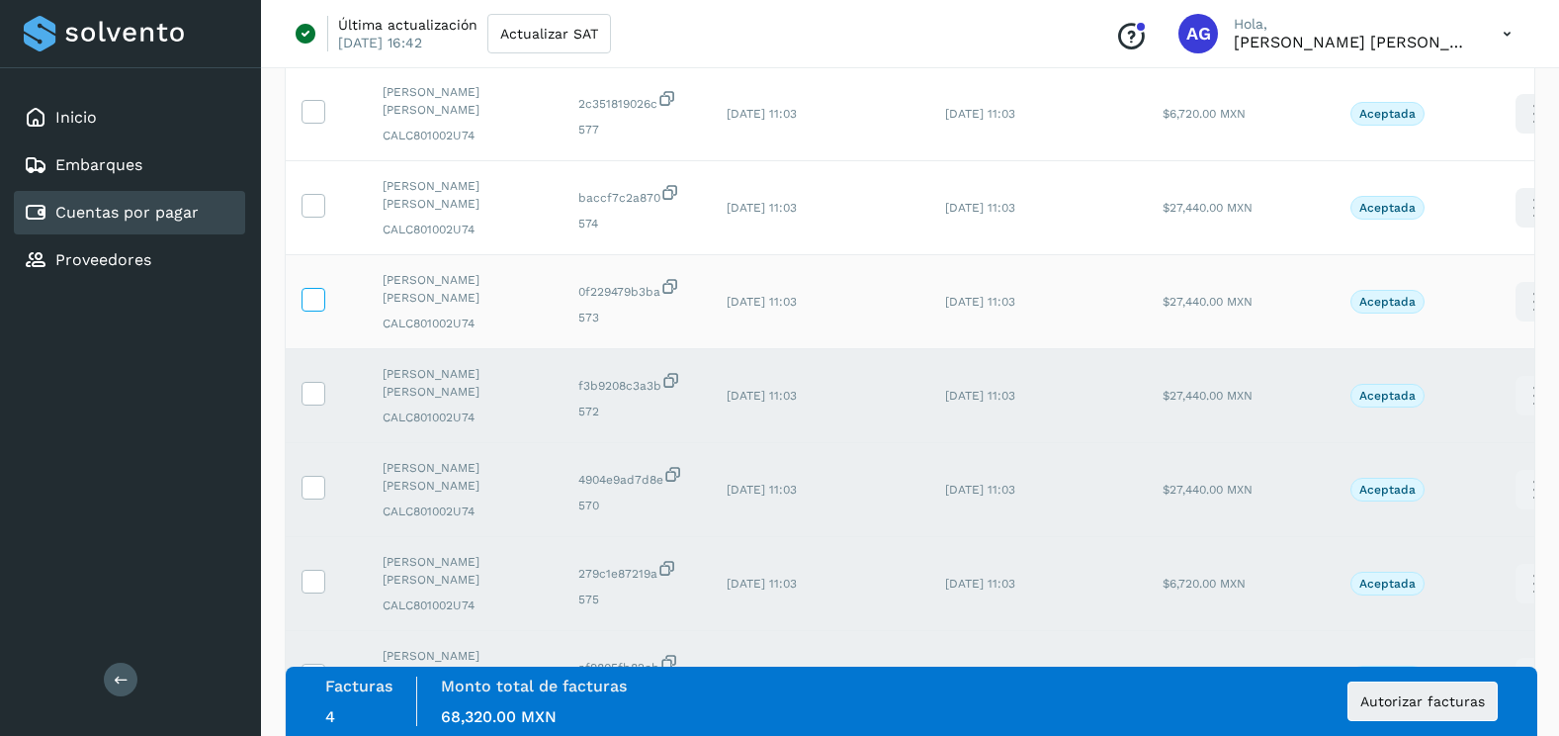
click at [319, 310] on label at bounding box center [314, 300] width 24 height 24
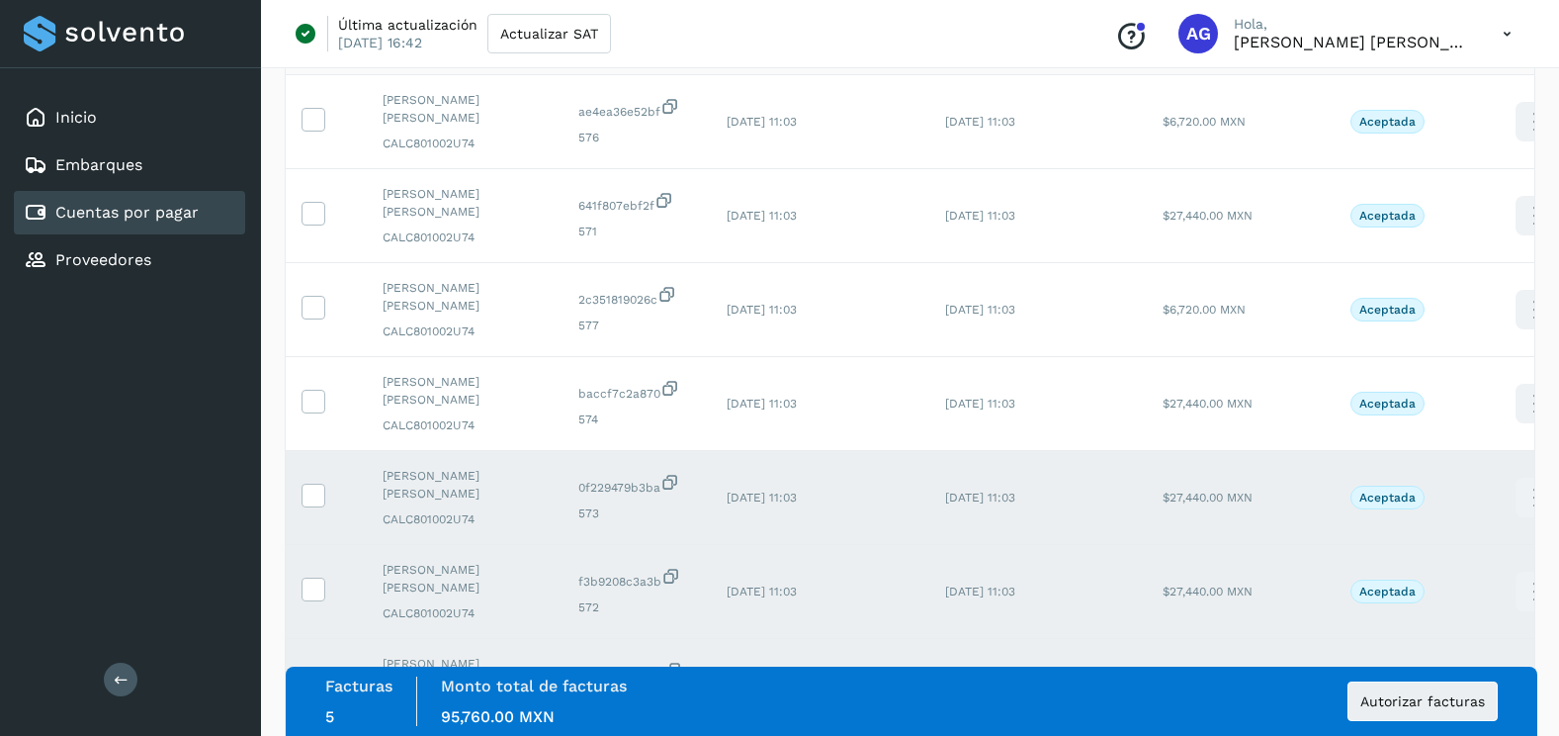
scroll to position [198, 0]
click at [318, 406] on icon at bounding box center [313, 402] width 21 height 21
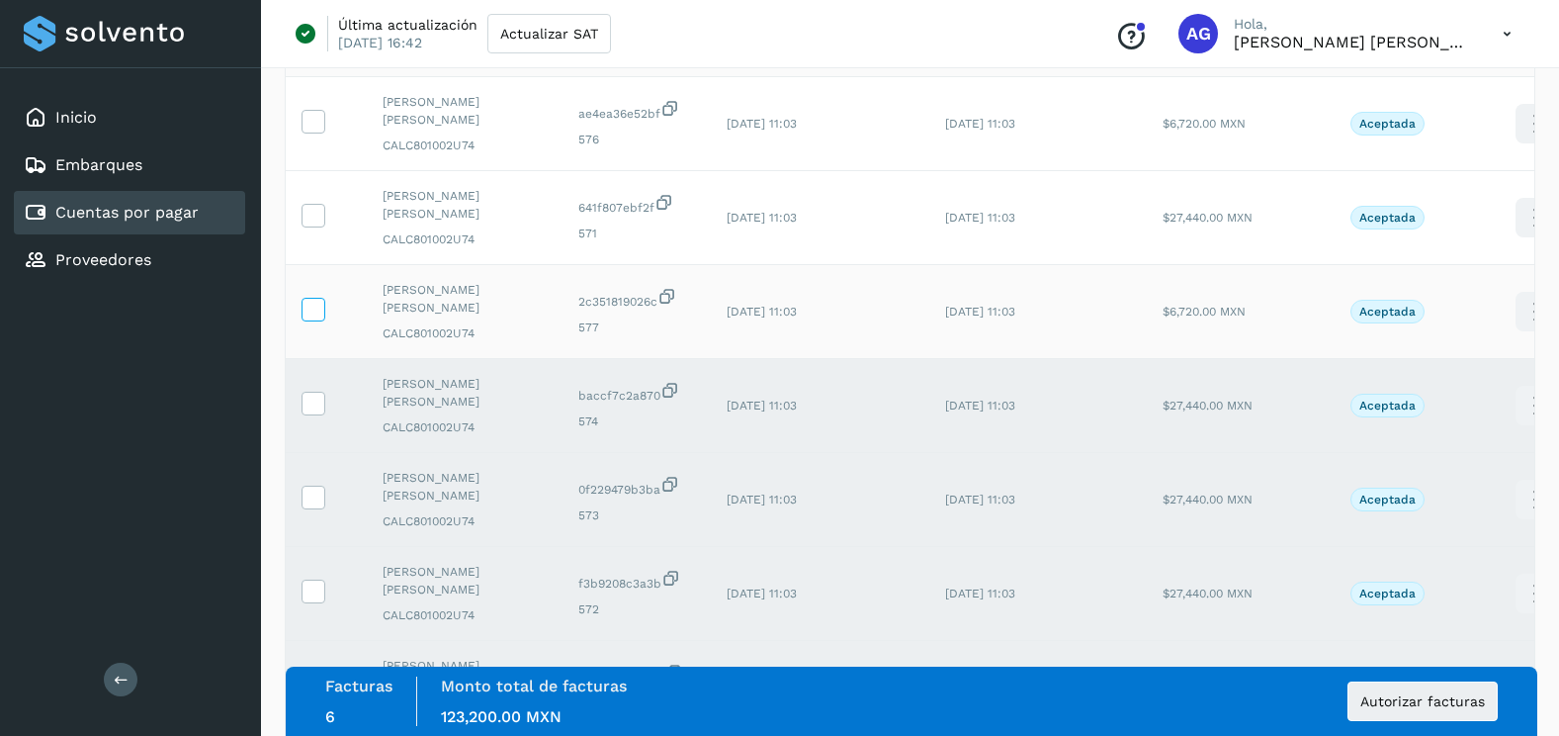
click at [317, 311] on icon at bounding box center [313, 308] width 21 height 21
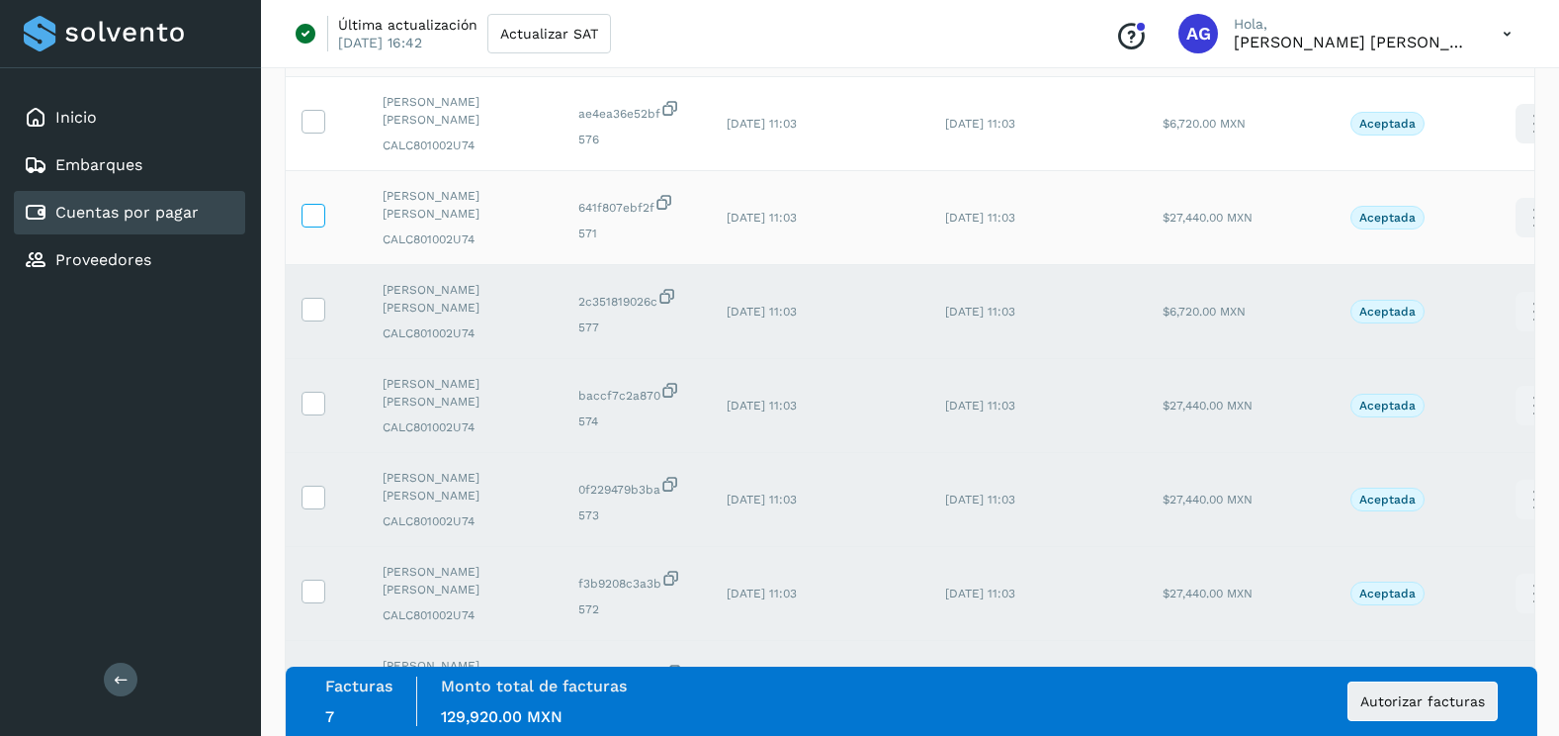
click at [314, 223] on icon at bounding box center [313, 214] width 21 height 21
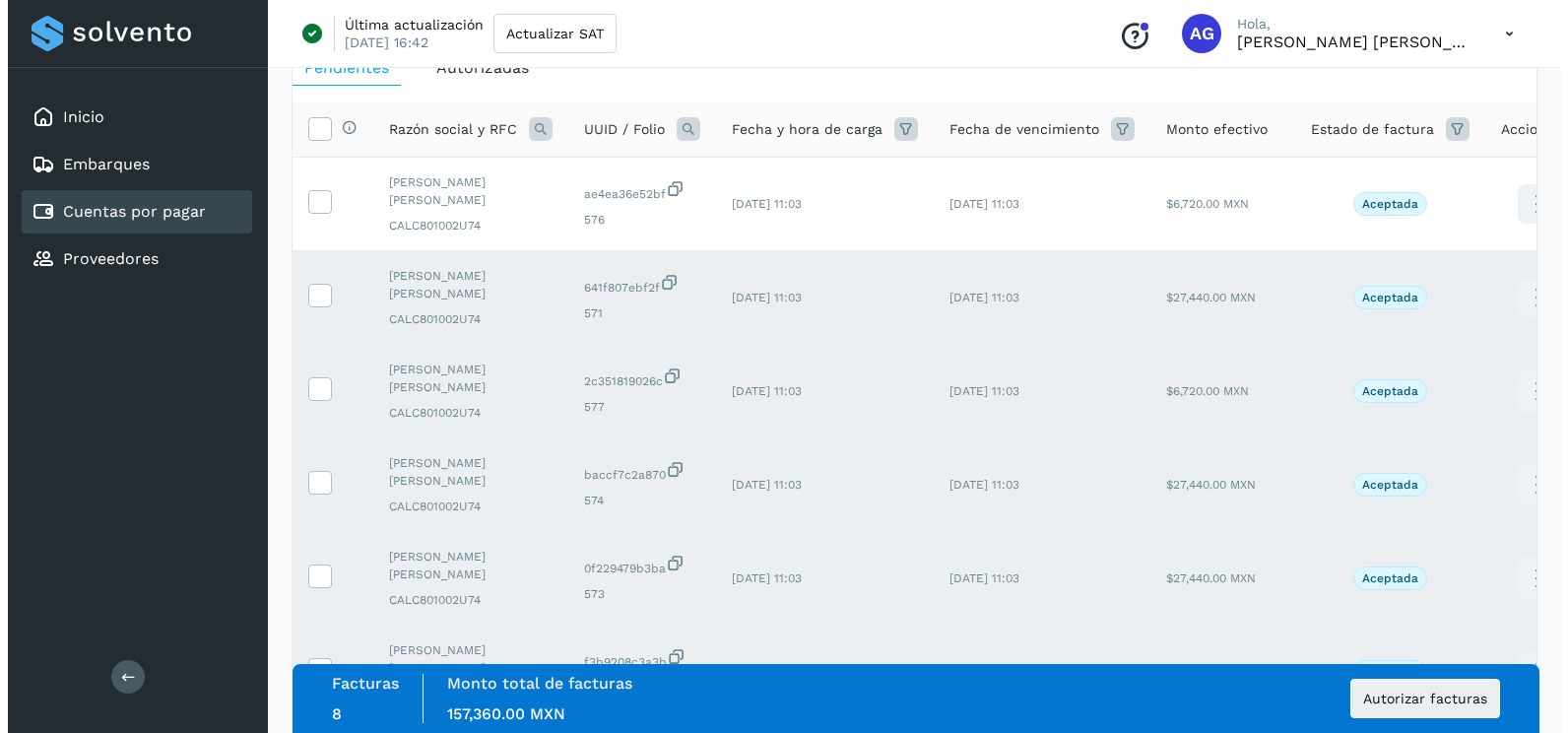
scroll to position [0, 0]
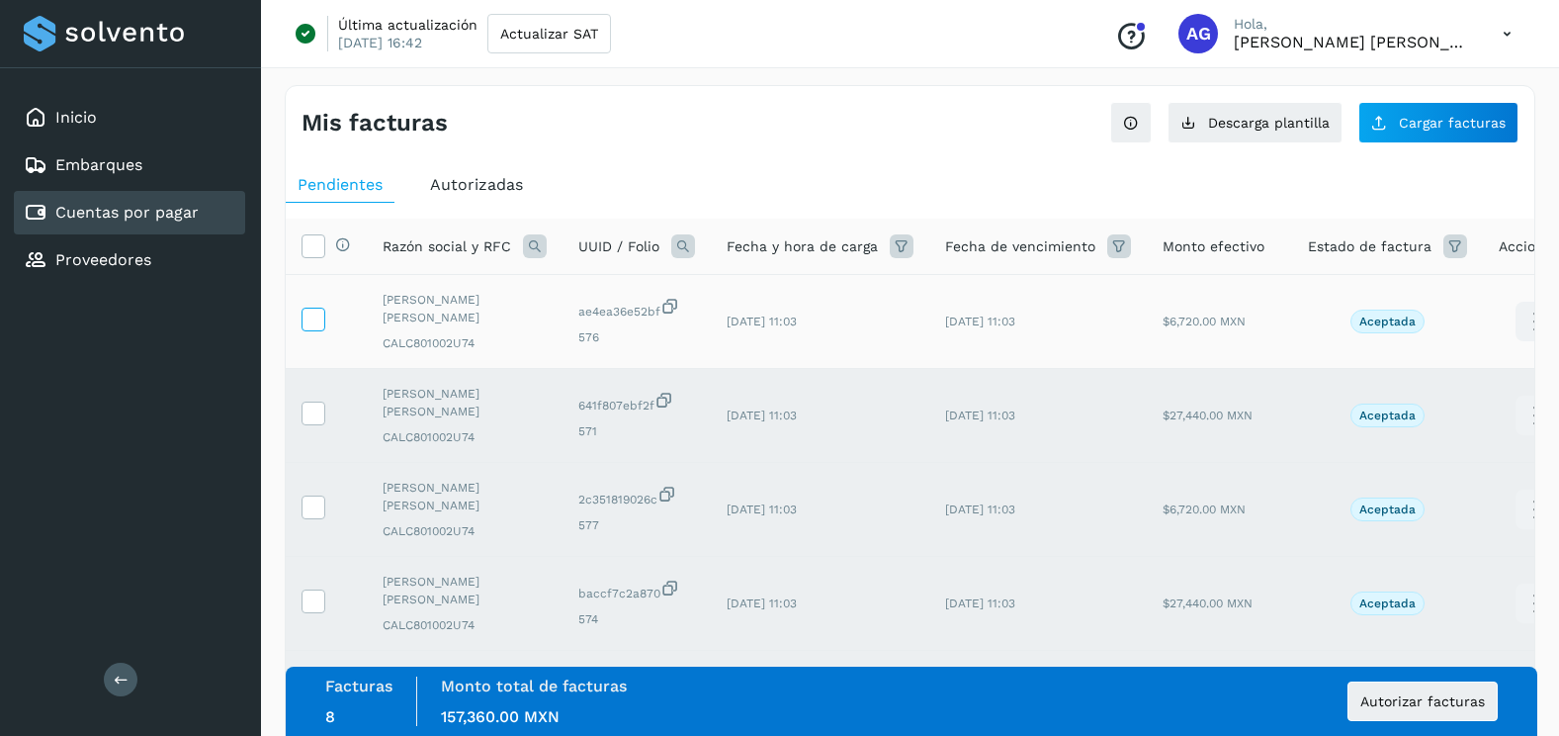
click at [314, 317] on icon at bounding box center [313, 318] width 21 height 21
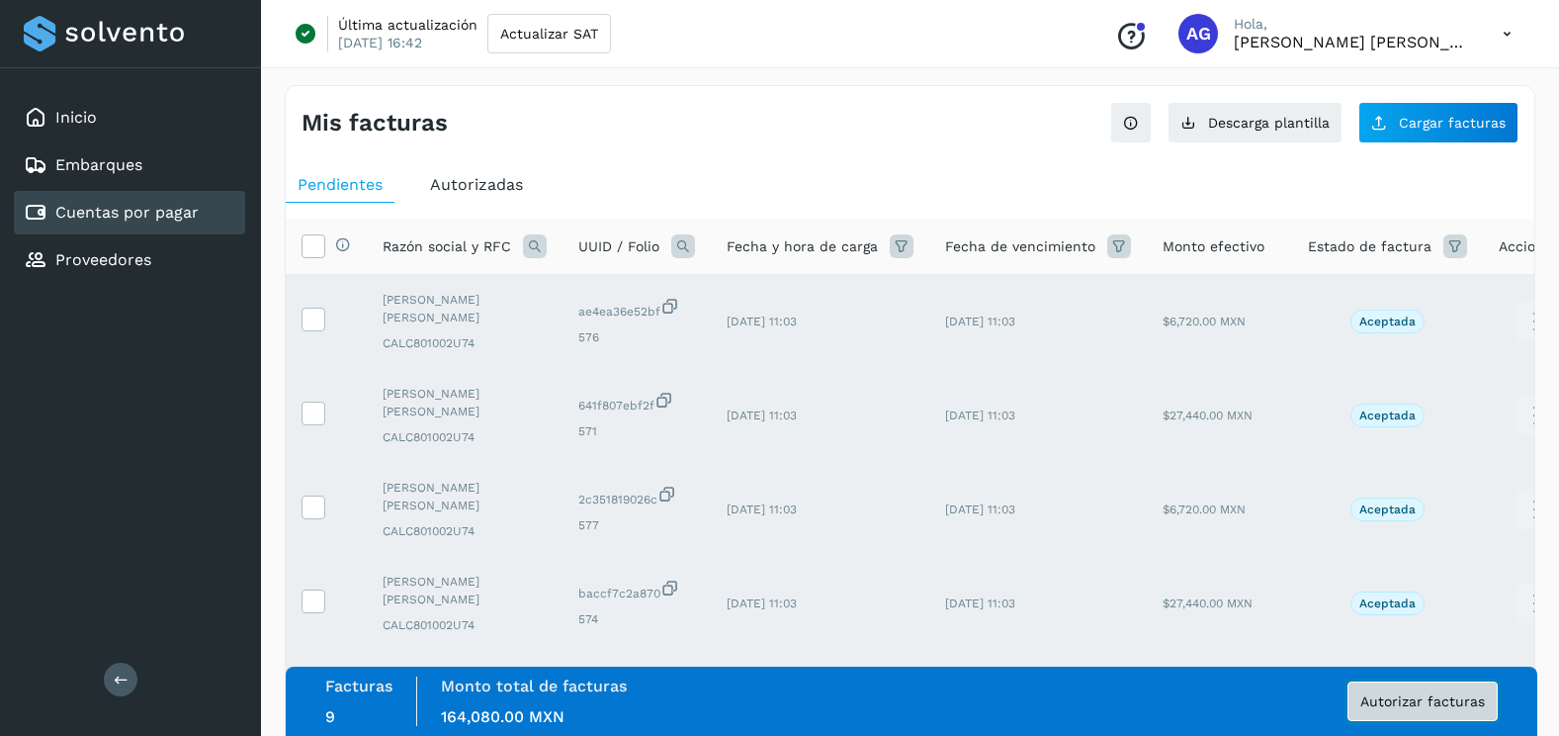
click at [1429, 711] on button "Autorizar facturas" at bounding box center [1423, 701] width 150 height 40
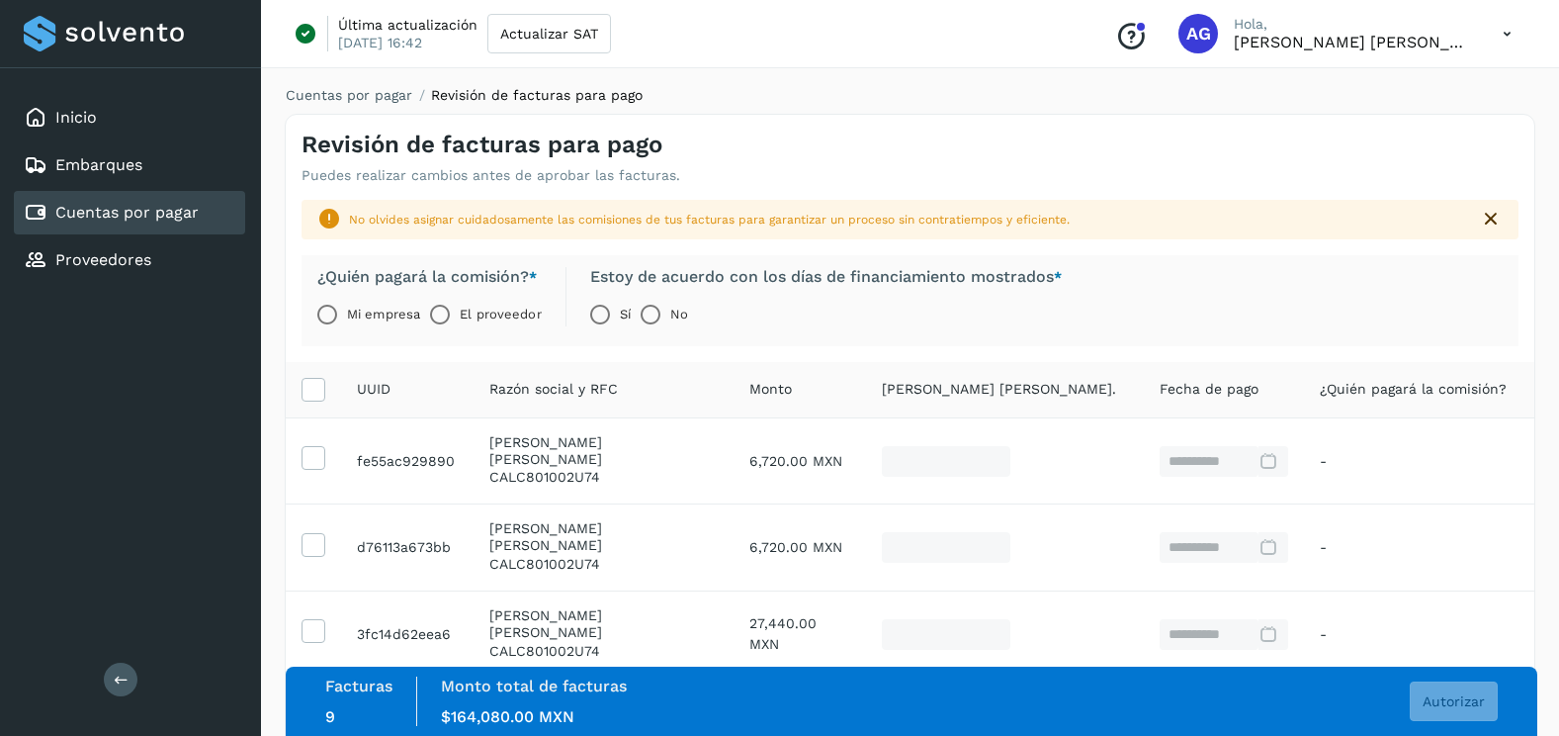
click at [462, 310] on label "El proveedor" at bounding box center [500, 315] width 81 height 40
click at [1486, 704] on button "Autorizar" at bounding box center [1454, 701] width 88 height 40
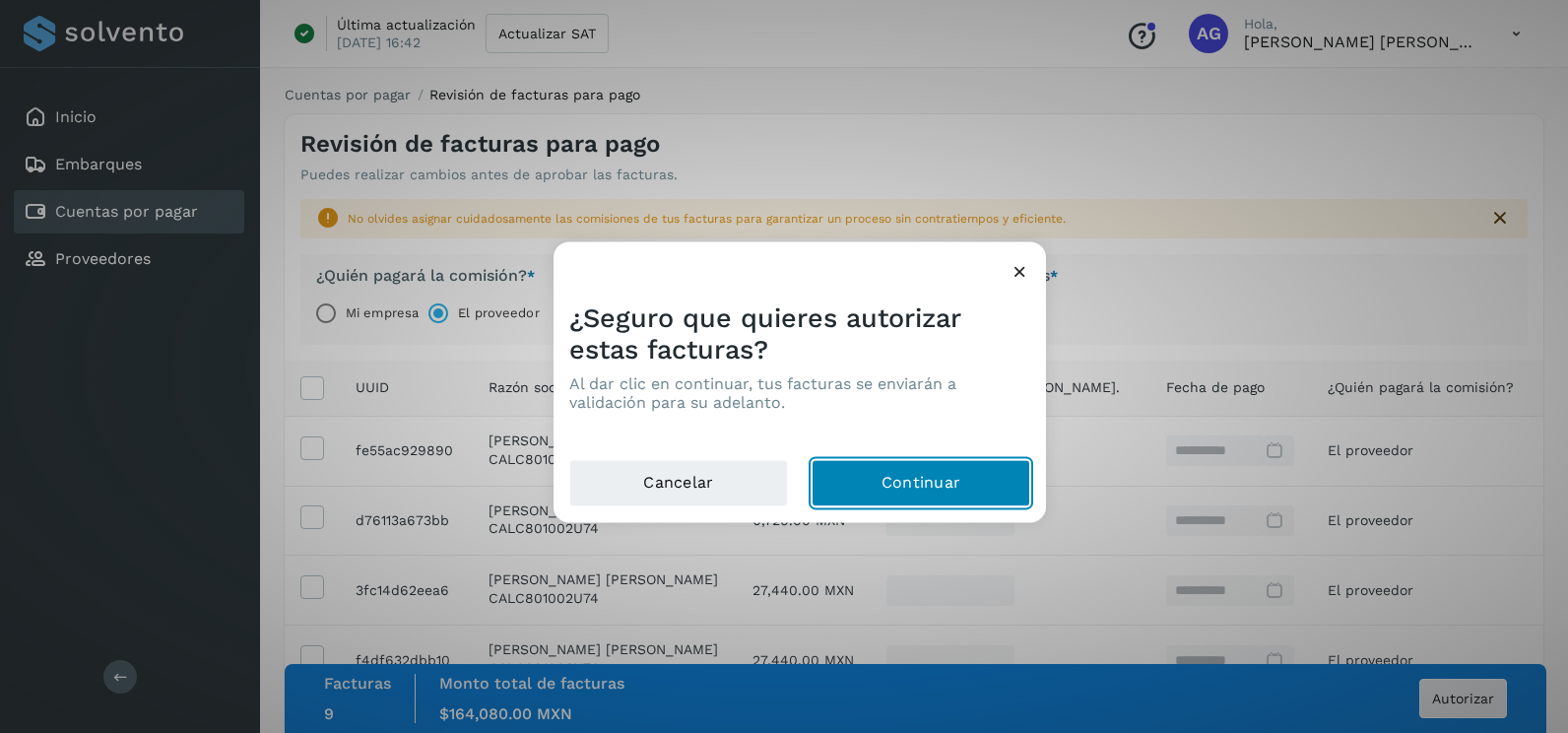
click at [954, 477] on button "Continuar" at bounding box center [921, 483] width 219 height 47
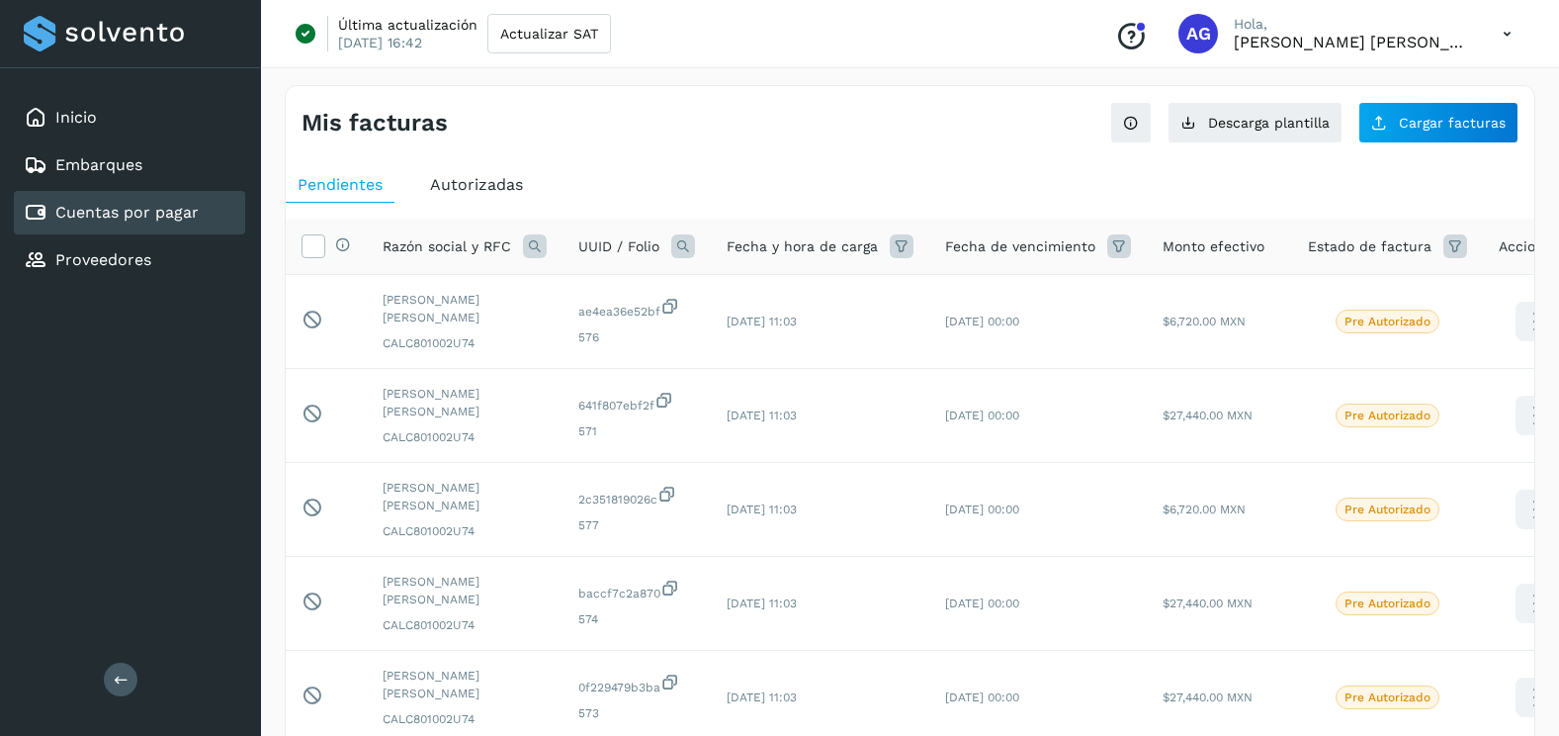
click at [701, 134] on div "Mis facturas" at bounding box center [606, 123] width 609 height 29
click at [154, 266] on div "Proveedores" at bounding box center [129, 260] width 231 height 44
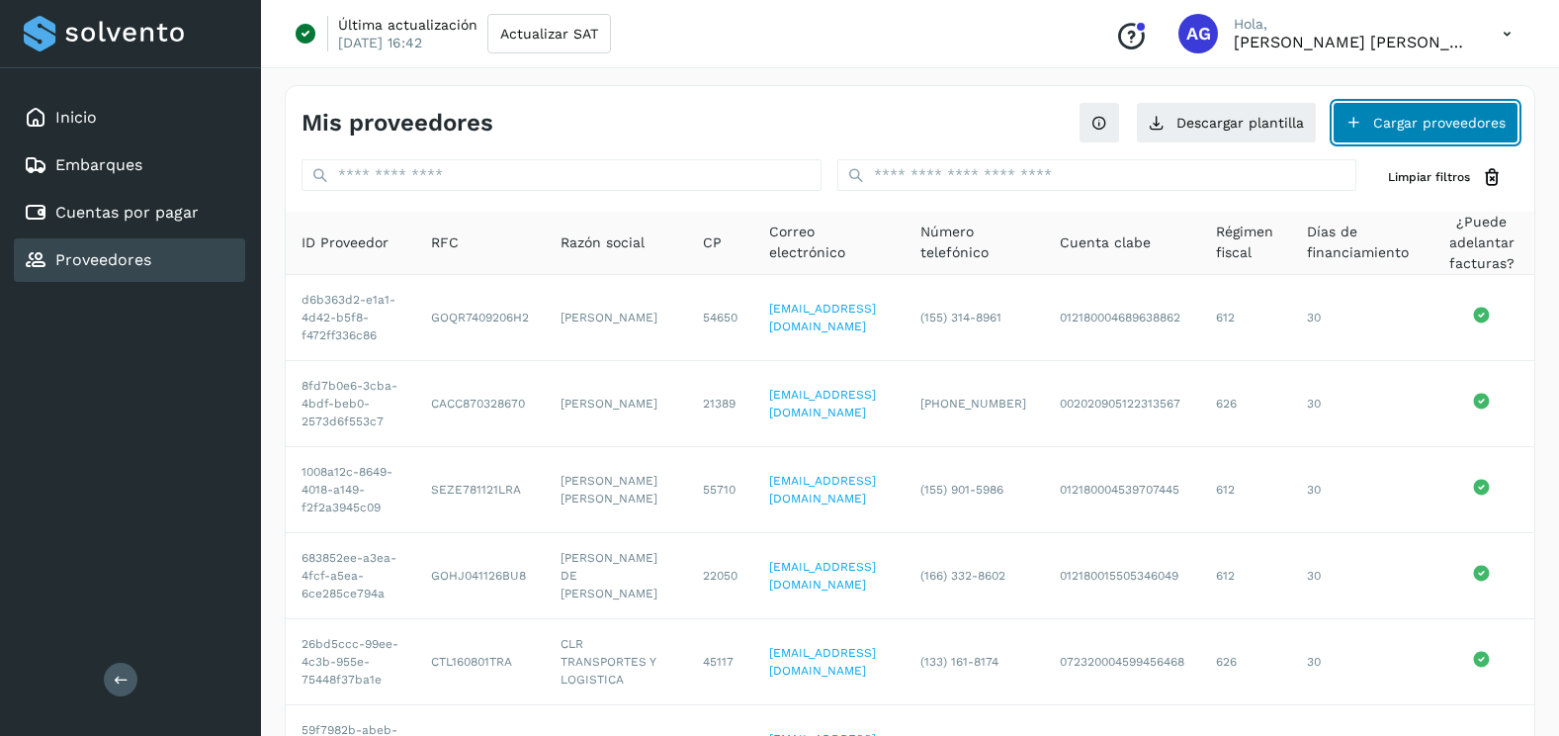
click at [1447, 131] on button "Cargar proveedores" at bounding box center [1426, 123] width 186 height 42
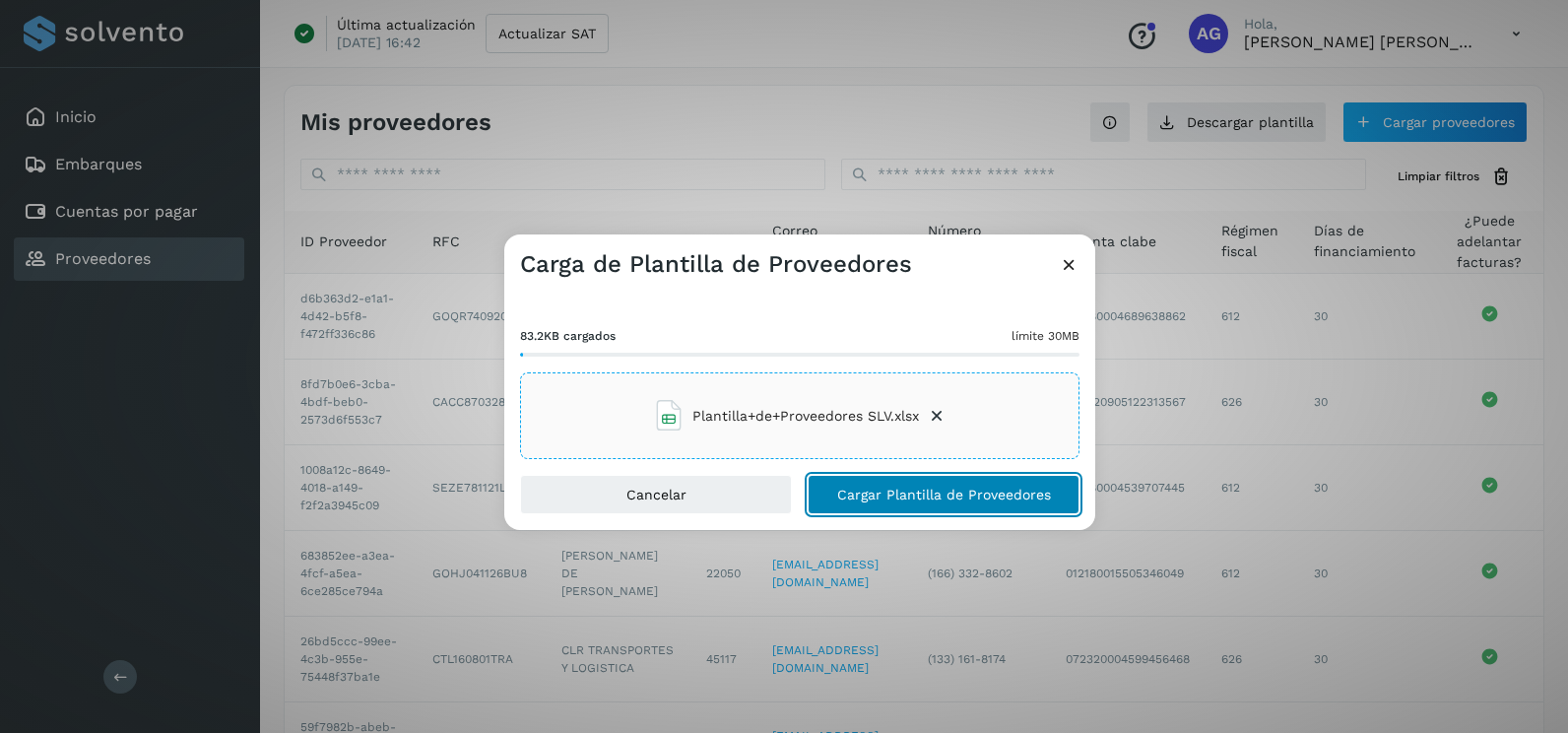
click at [933, 488] on span "Cargar Plantilla de Proveedores" at bounding box center [943, 494] width 214 height 14
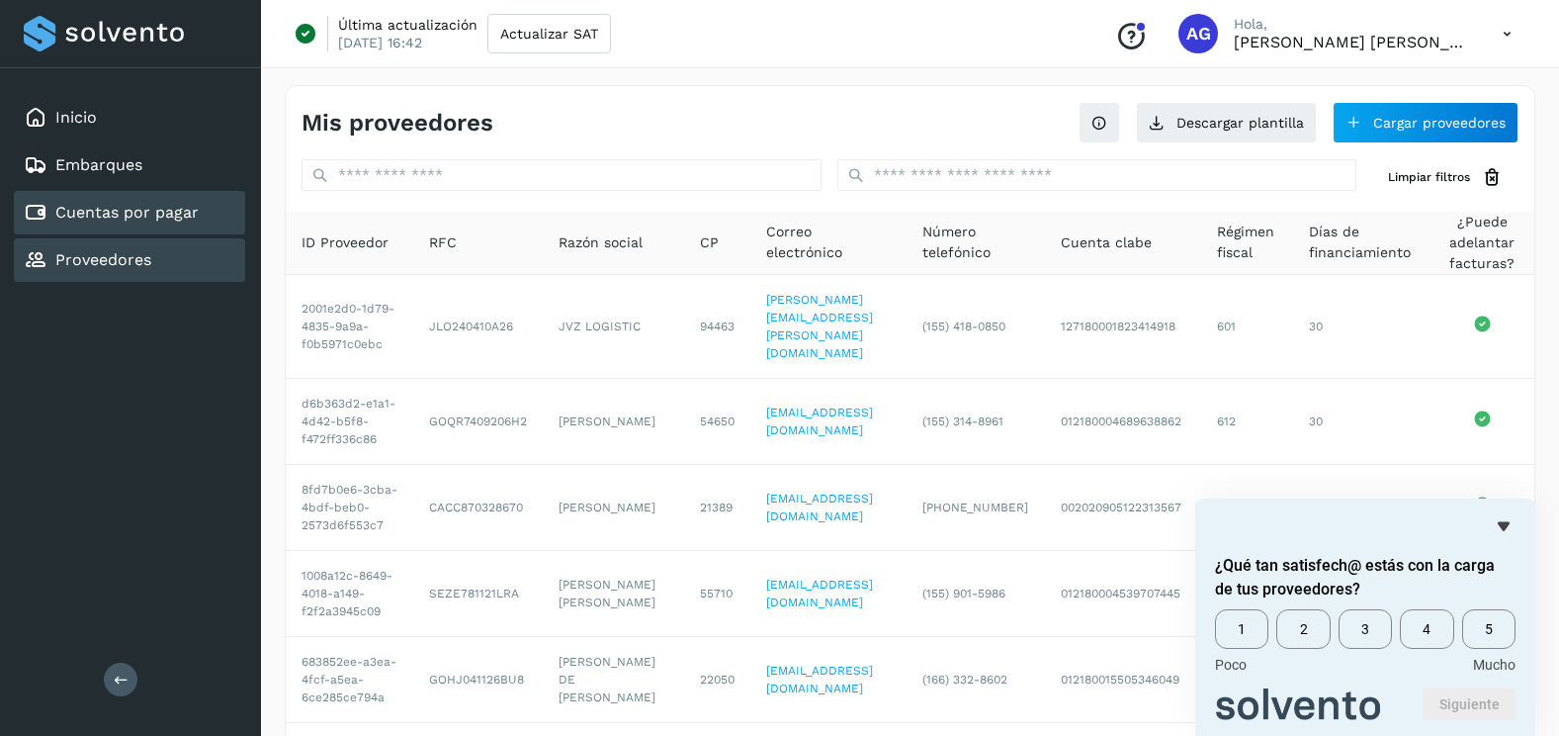
click at [195, 204] on link "Cuentas por pagar" at bounding box center [126, 212] width 143 height 19
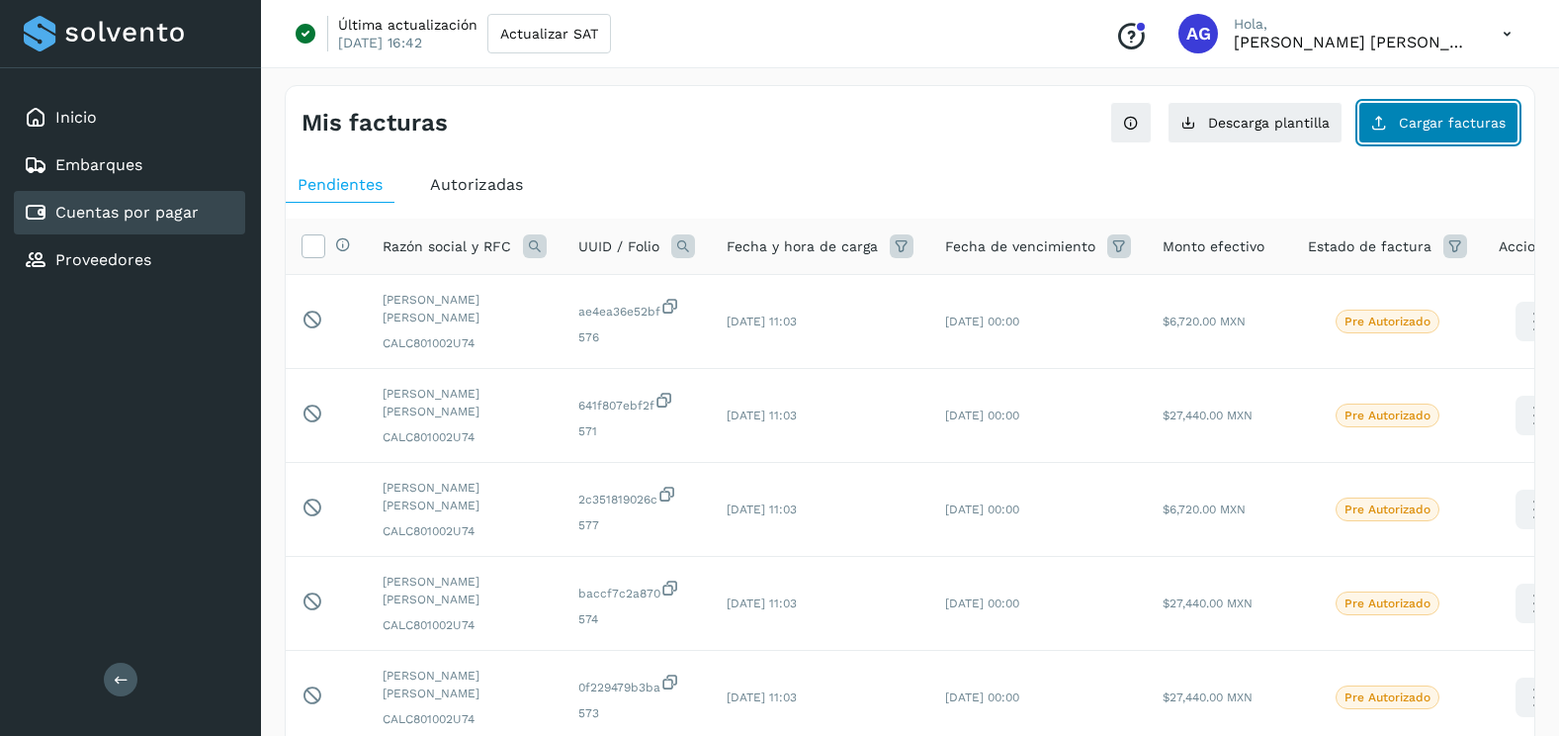
click at [1454, 134] on button "Cargar facturas" at bounding box center [1439, 123] width 160 height 42
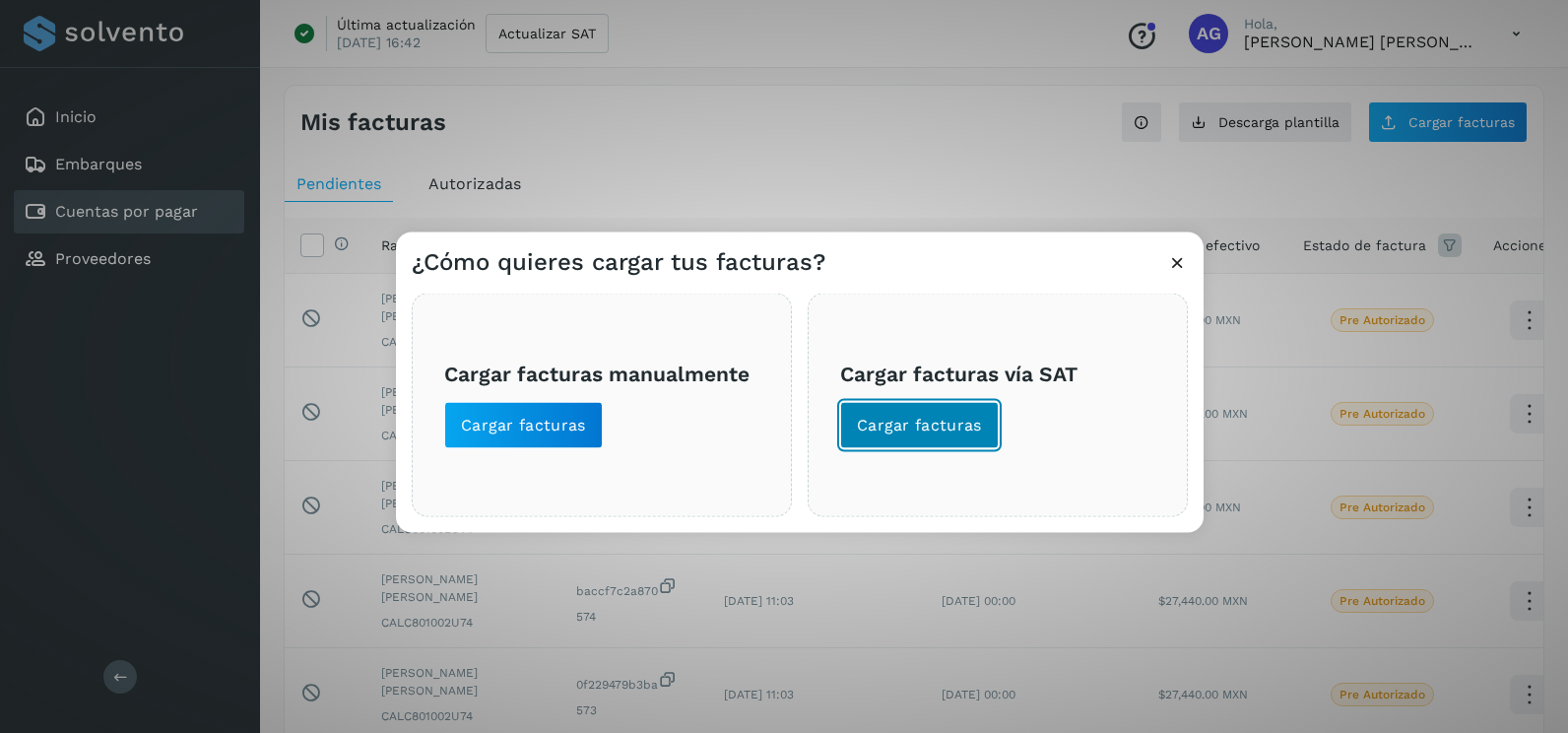
click at [950, 414] on span "Cargar facturas" at bounding box center [919, 425] width 126 height 22
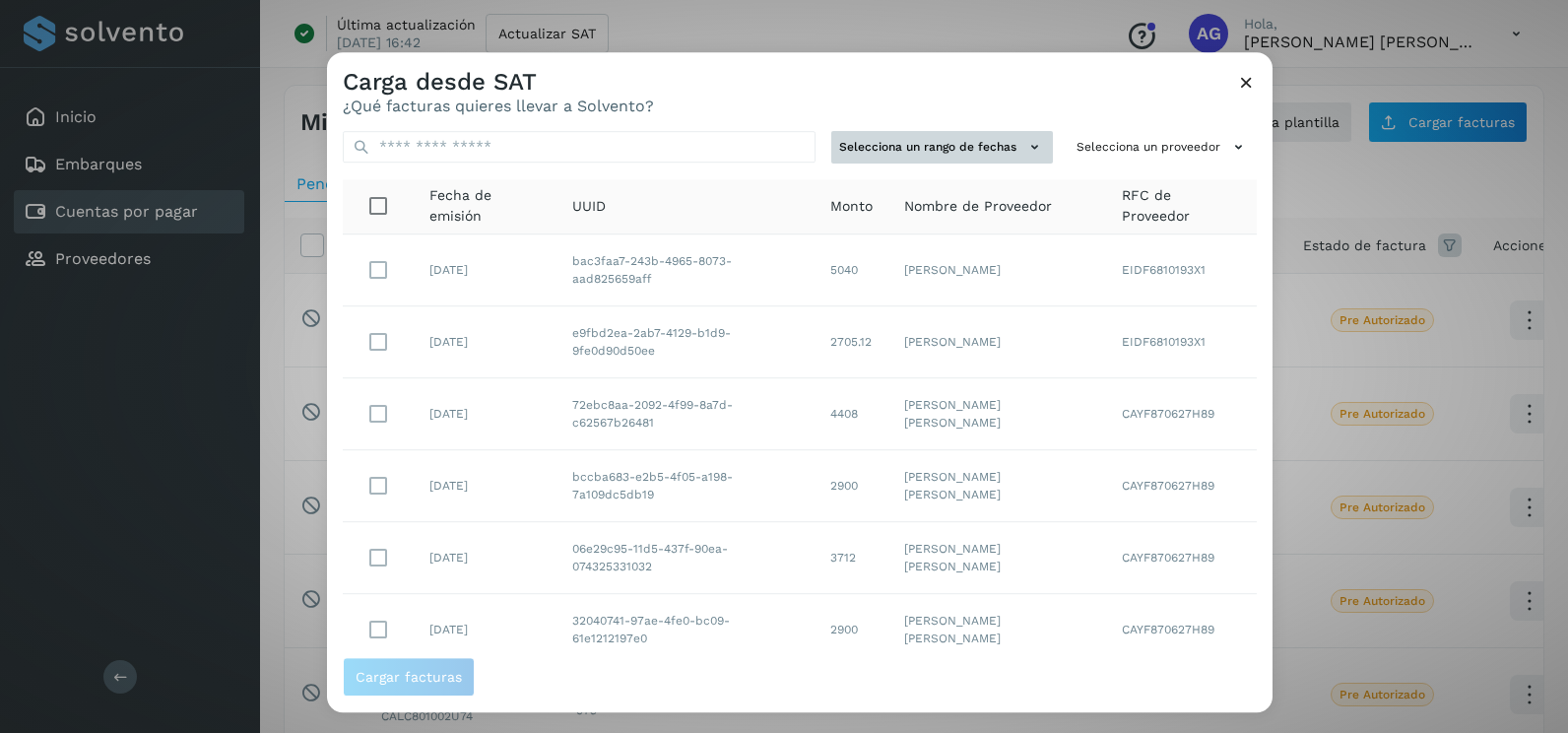
click at [998, 149] on button "Selecciona un rango de fechas" at bounding box center [942, 147] width 221 height 33
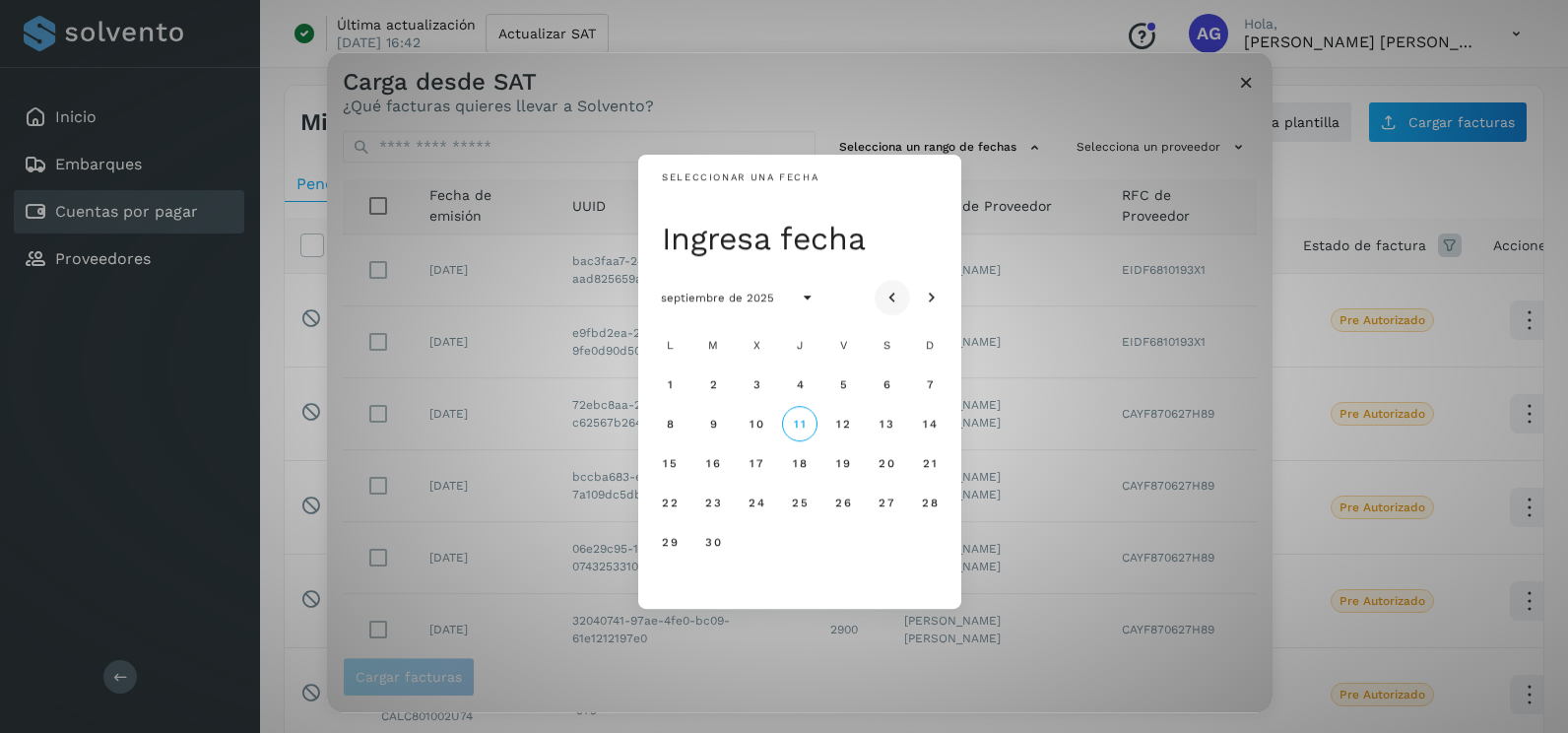
click at [908, 298] on button "Mes anterior" at bounding box center [893, 298] width 36 height 36
click at [676, 500] on span "18" at bounding box center [668, 502] width 15 height 14
click at [720, 509] on span "19" at bounding box center [712, 502] width 15 height 14
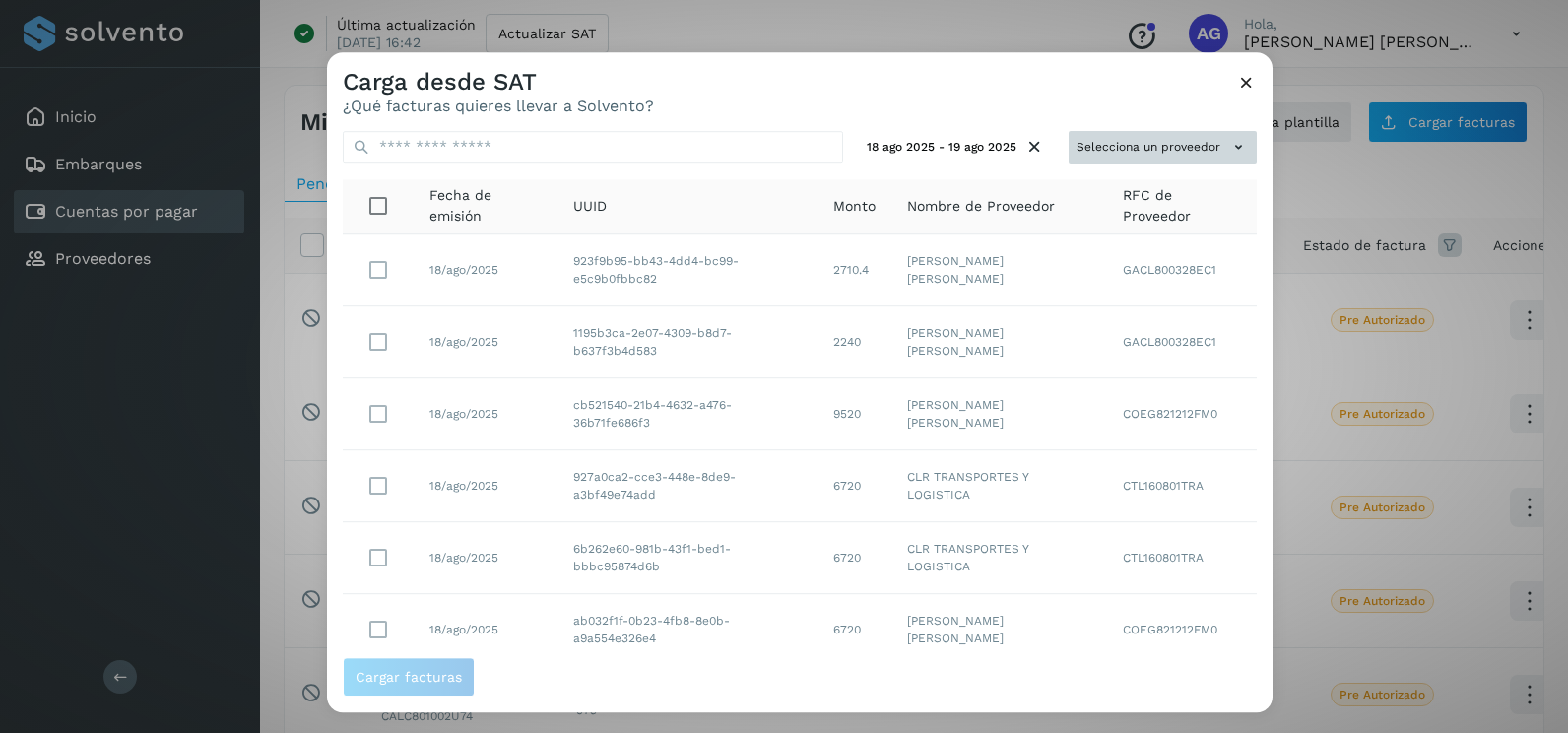
click at [1210, 134] on button "Selecciona un proveedor" at bounding box center [1163, 147] width 188 height 33
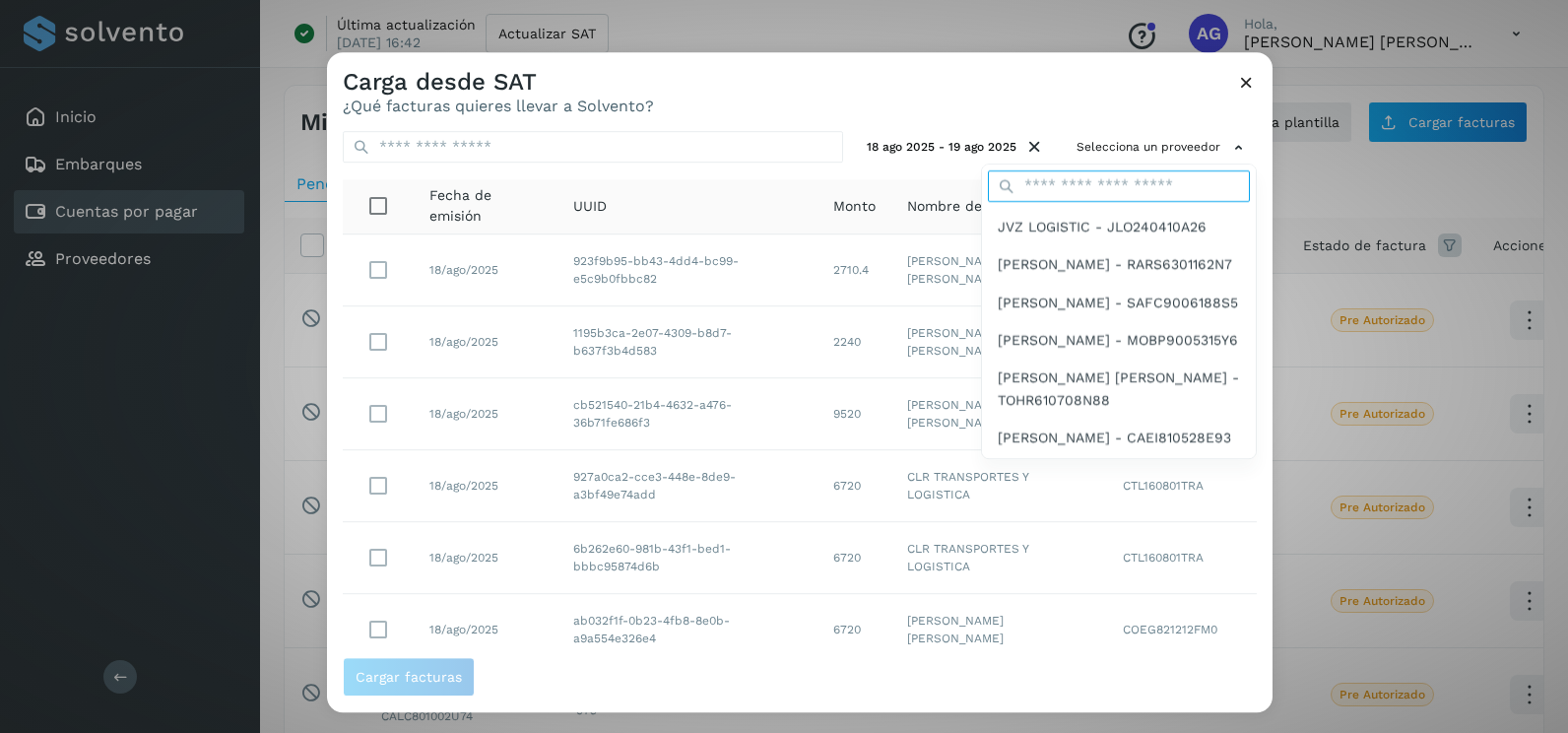
click at [1095, 186] on input "text" at bounding box center [1119, 186] width 262 height 32
click at [1063, 221] on span "JVZ LOGISTIC - JLO240410A26" at bounding box center [1103, 227] width 209 height 22
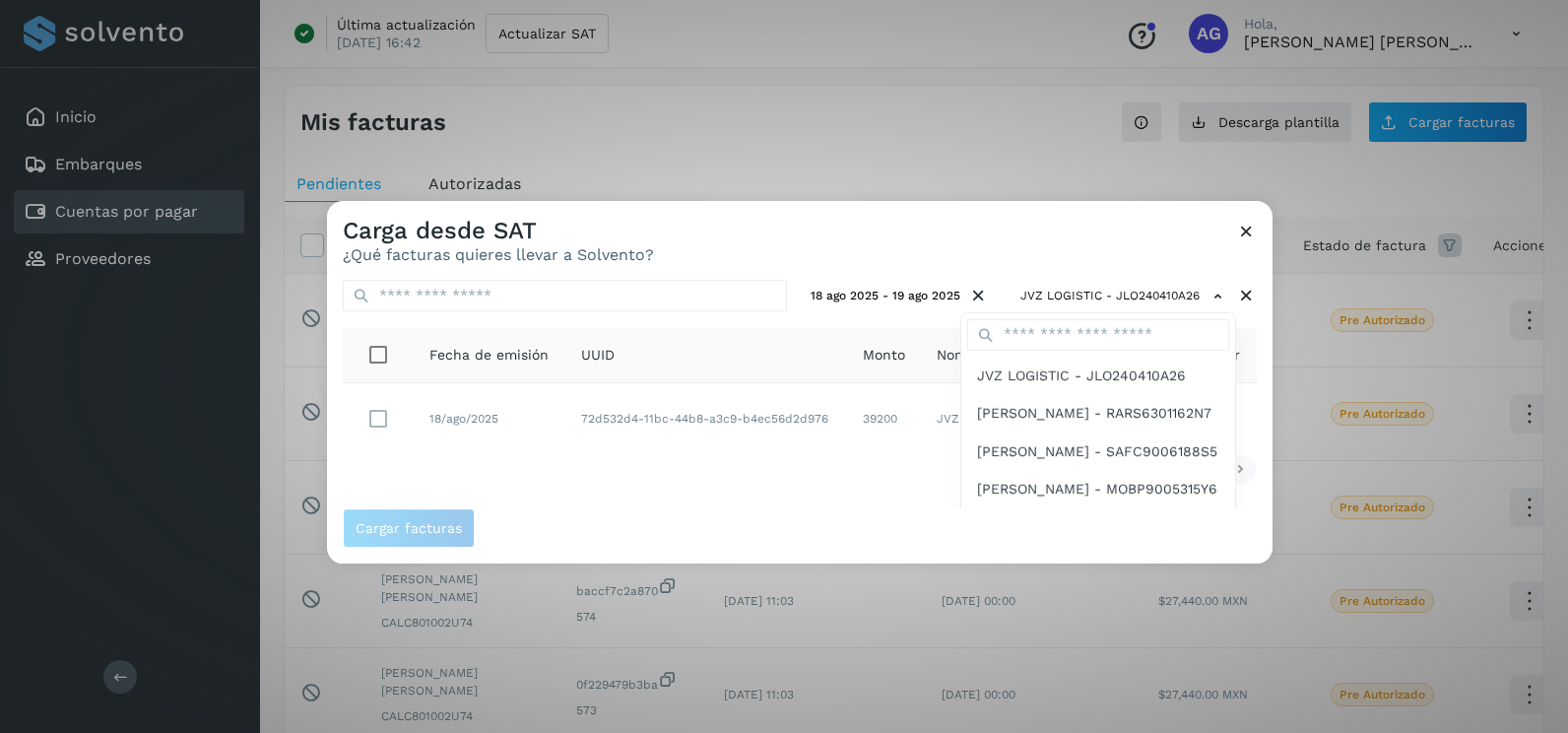
click at [1250, 219] on div at bounding box center [1111, 568] width 1568 height 733
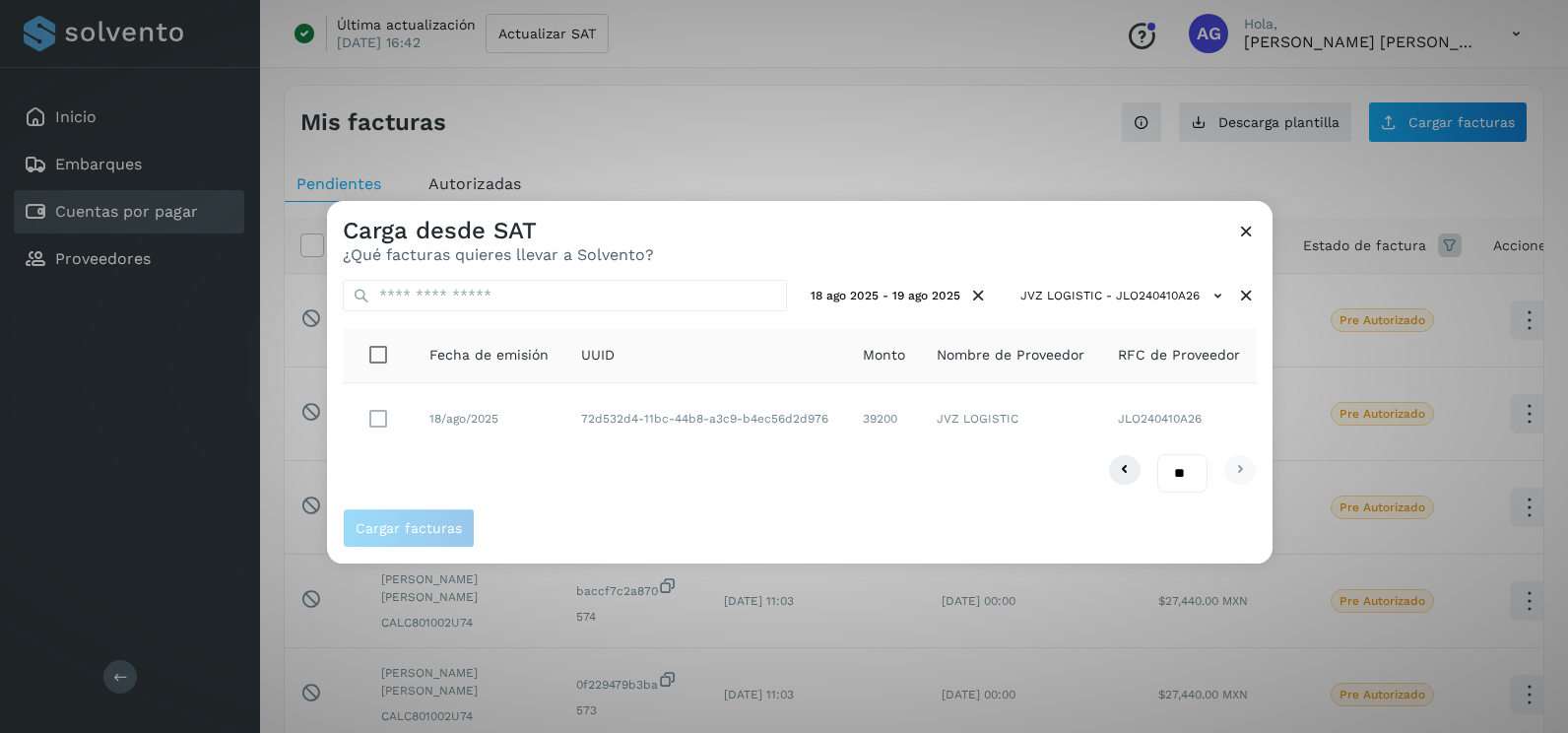
click at [1250, 226] on div at bounding box center [1111, 568] width 1568 height 733
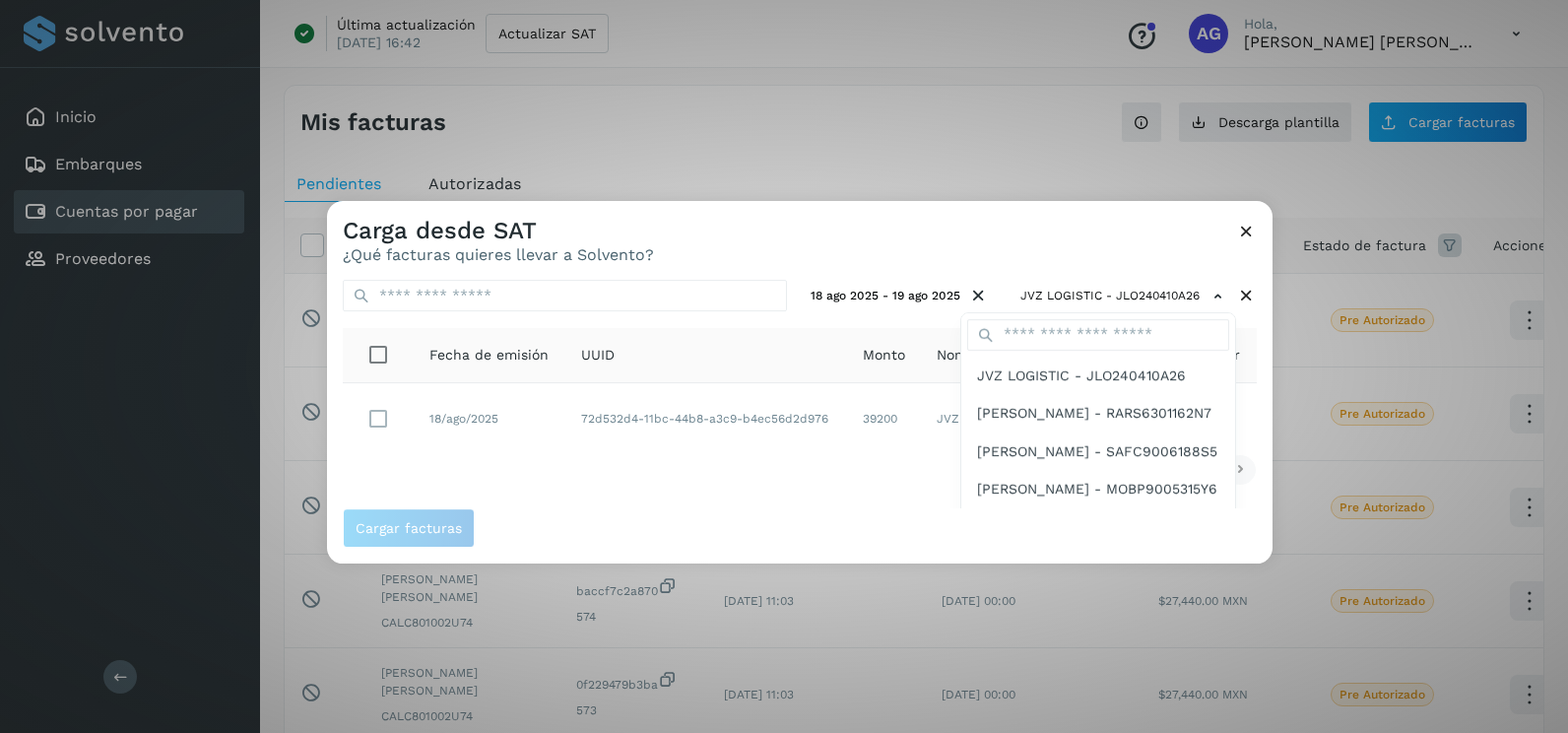
scroll to position [74, 0]
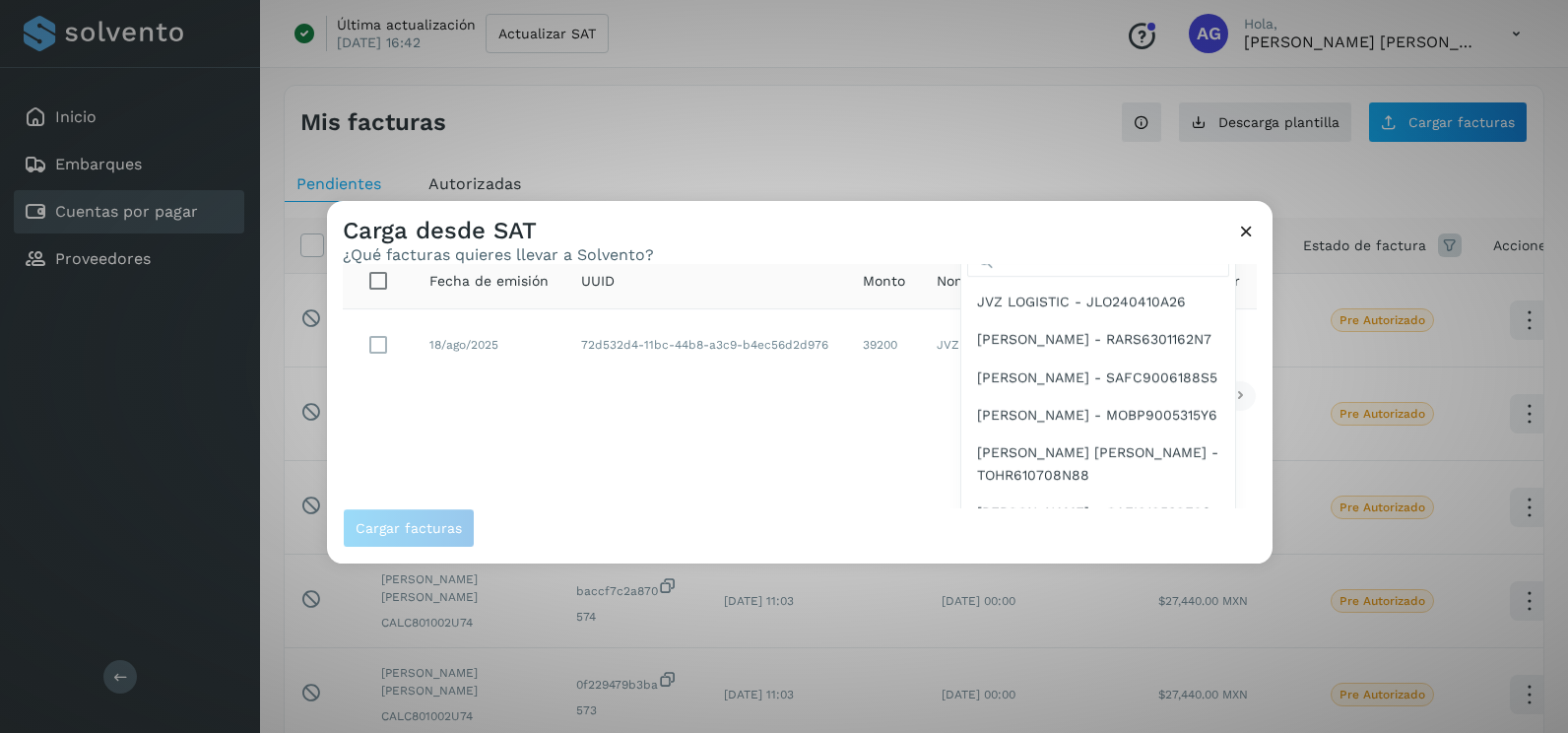
click at [1239, 225] on div at bounding box center [1111, 568] width 1568 height 733
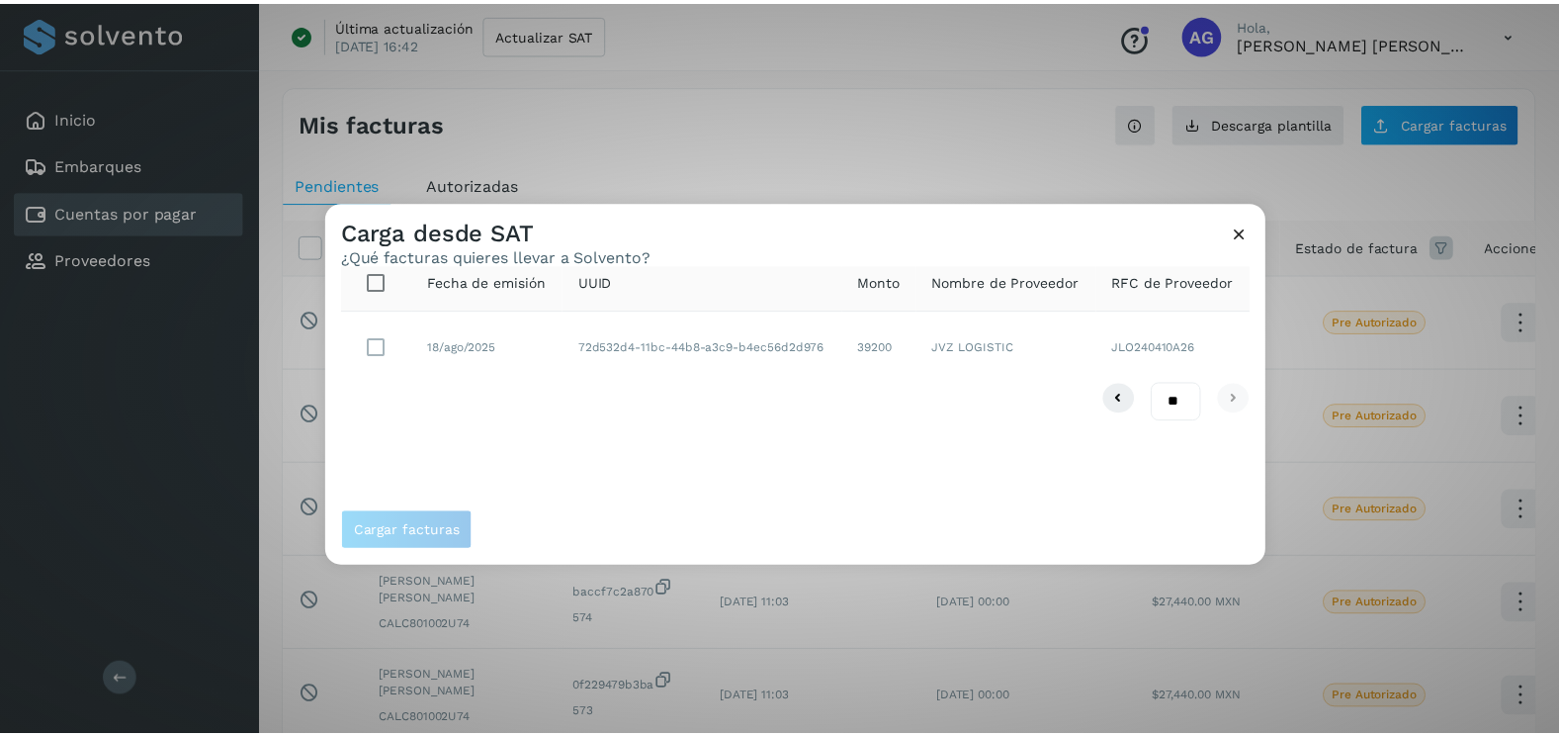
scroll to position [0, 0]
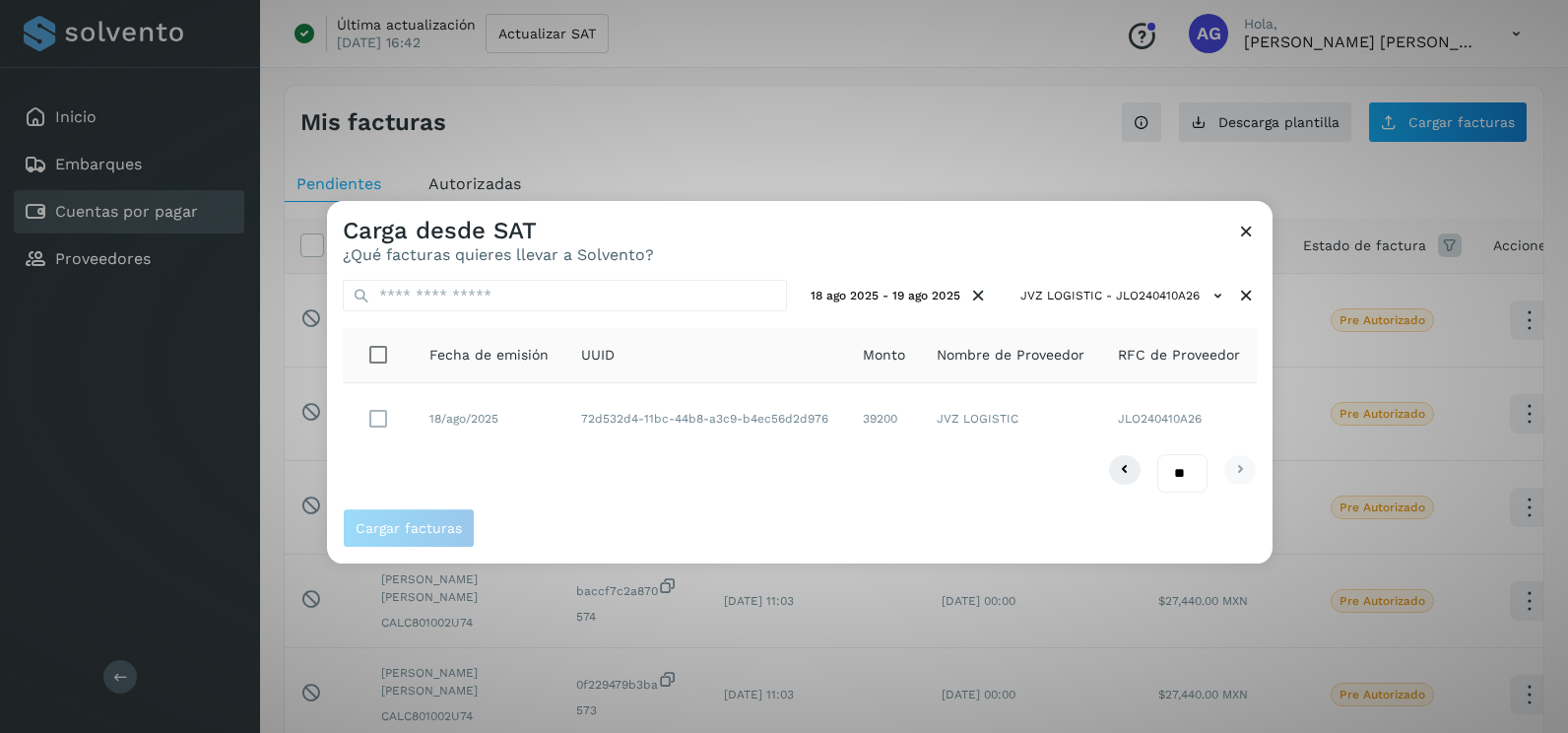
click at [1253, 228] on icon at bounding box center [1246, 230] width 21 height 21
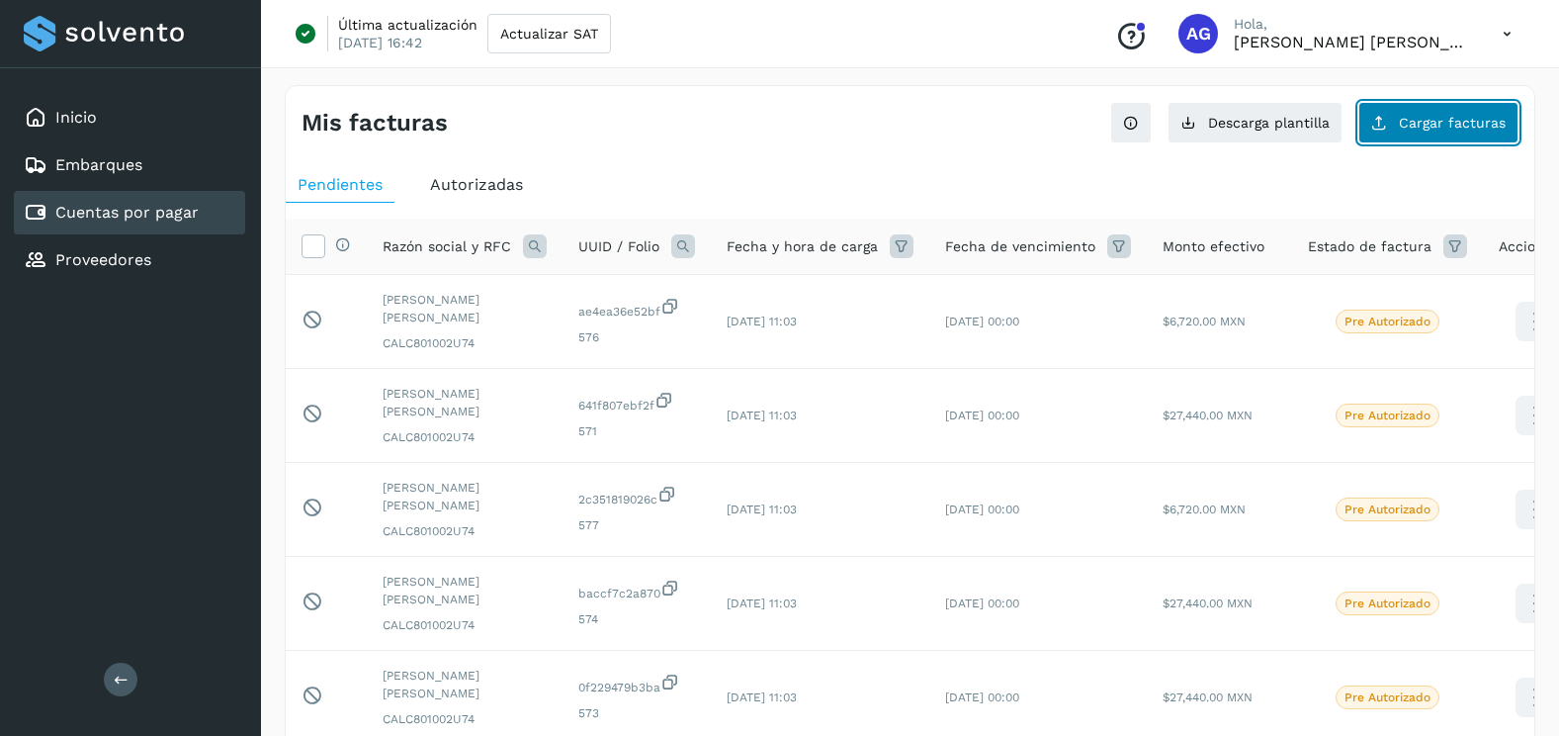
click at [1405, 128] on span "Cargar facturas" at bounding box center [1452, 123] width 107 height 14
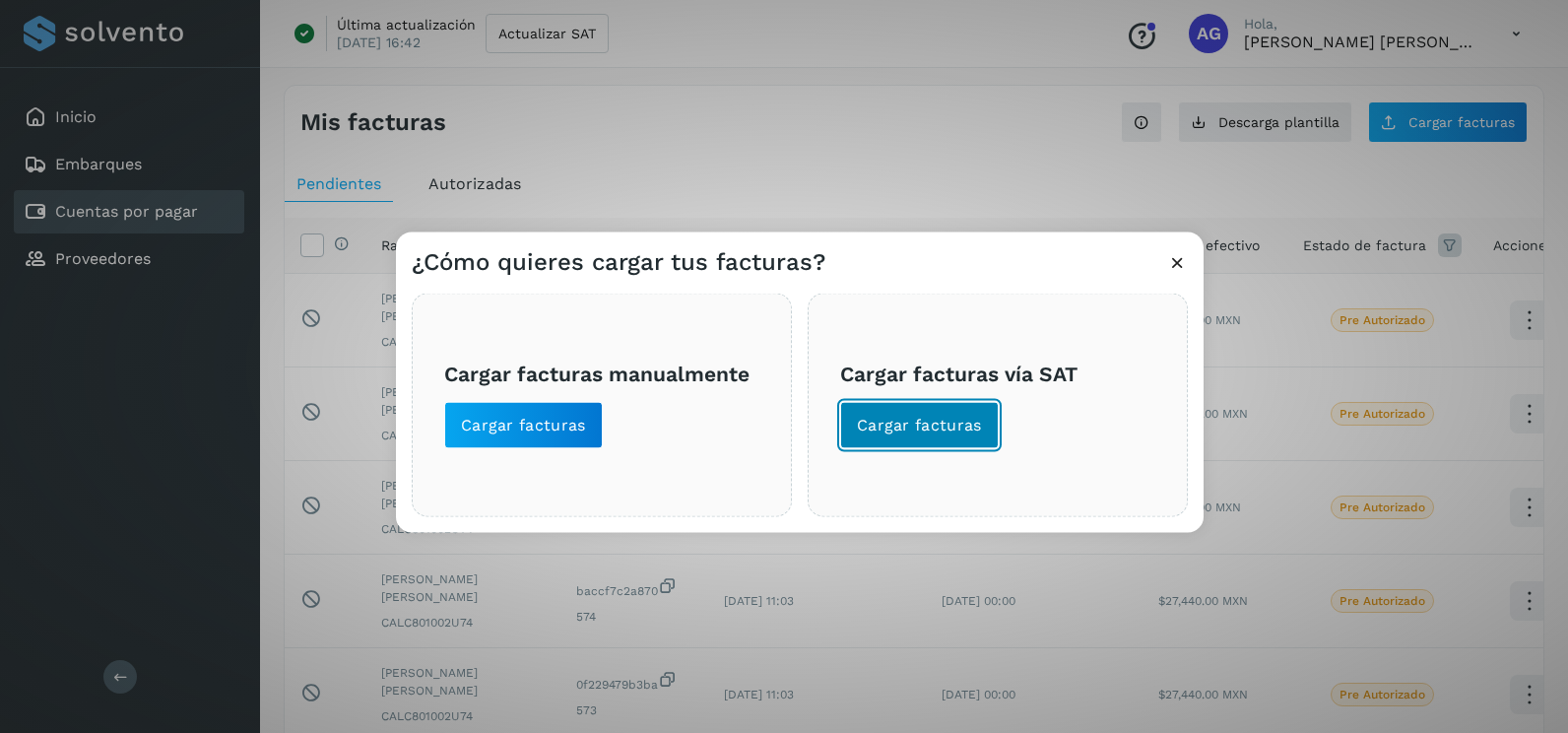
click at [953, 433] on span "Cargar facturas" at bounding box center [919, 425] width 126 height 22
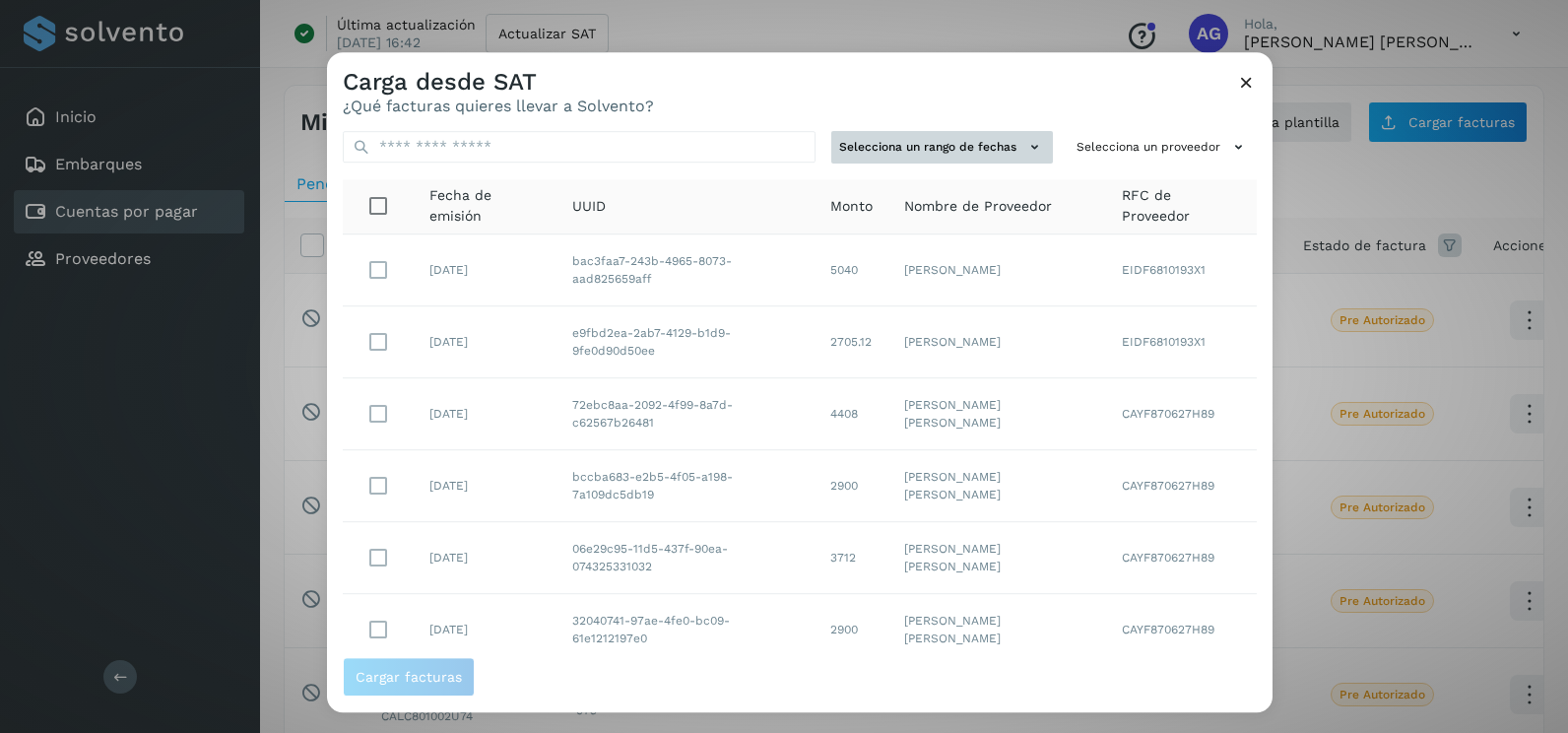
click at [971, 139] on button "Selecciona un rango de fechas" at bounding box center [942, 147] width 221 height 33
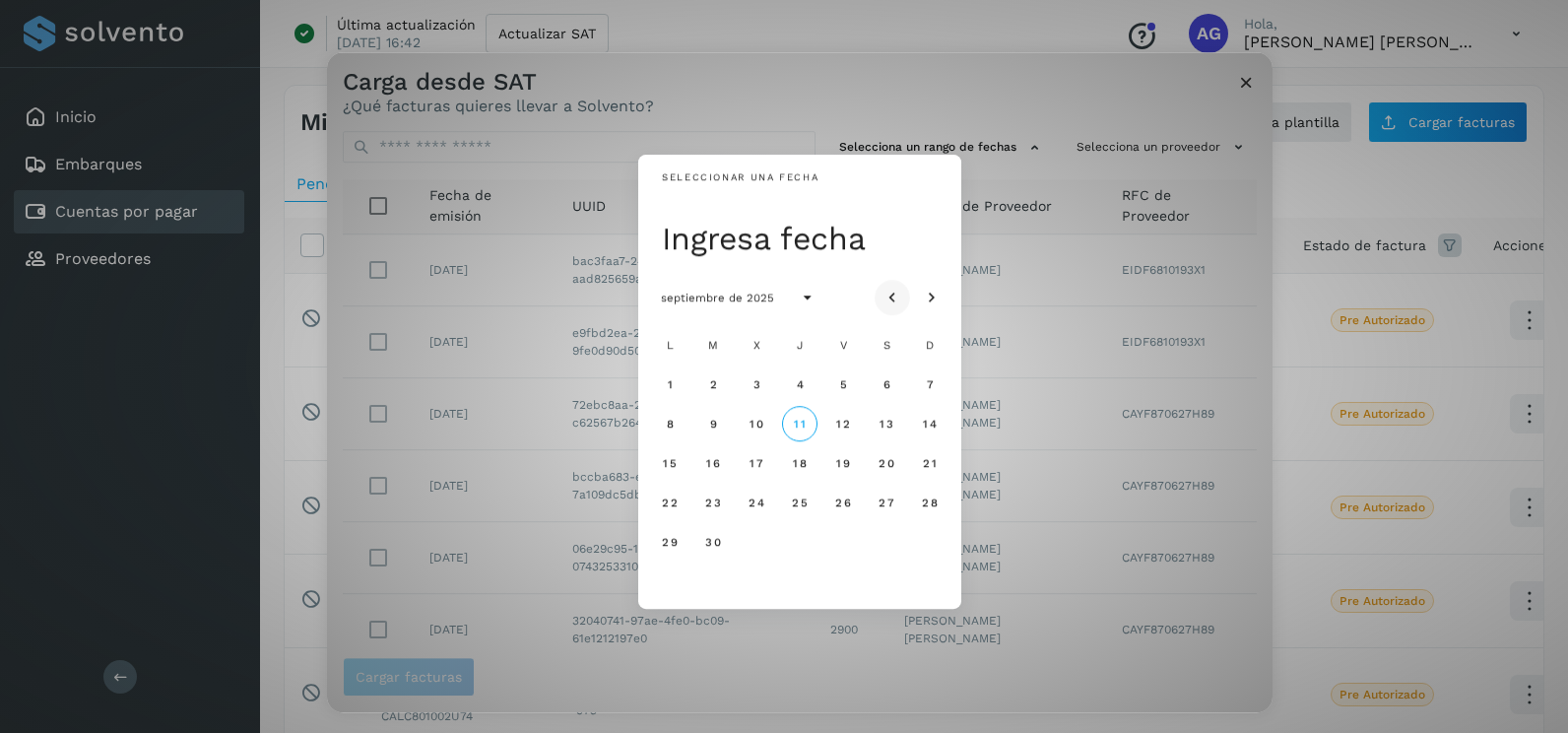
click at [906, 307] on button "Mes anterior" at bounding box center [893, 298] width 36 height 36
click at [676, 513] on button "18" at bounding box center [670, 502] width 36 height 36
click at [715, 502] on span "19" at bounding box center [712, 502] width 15 height 14
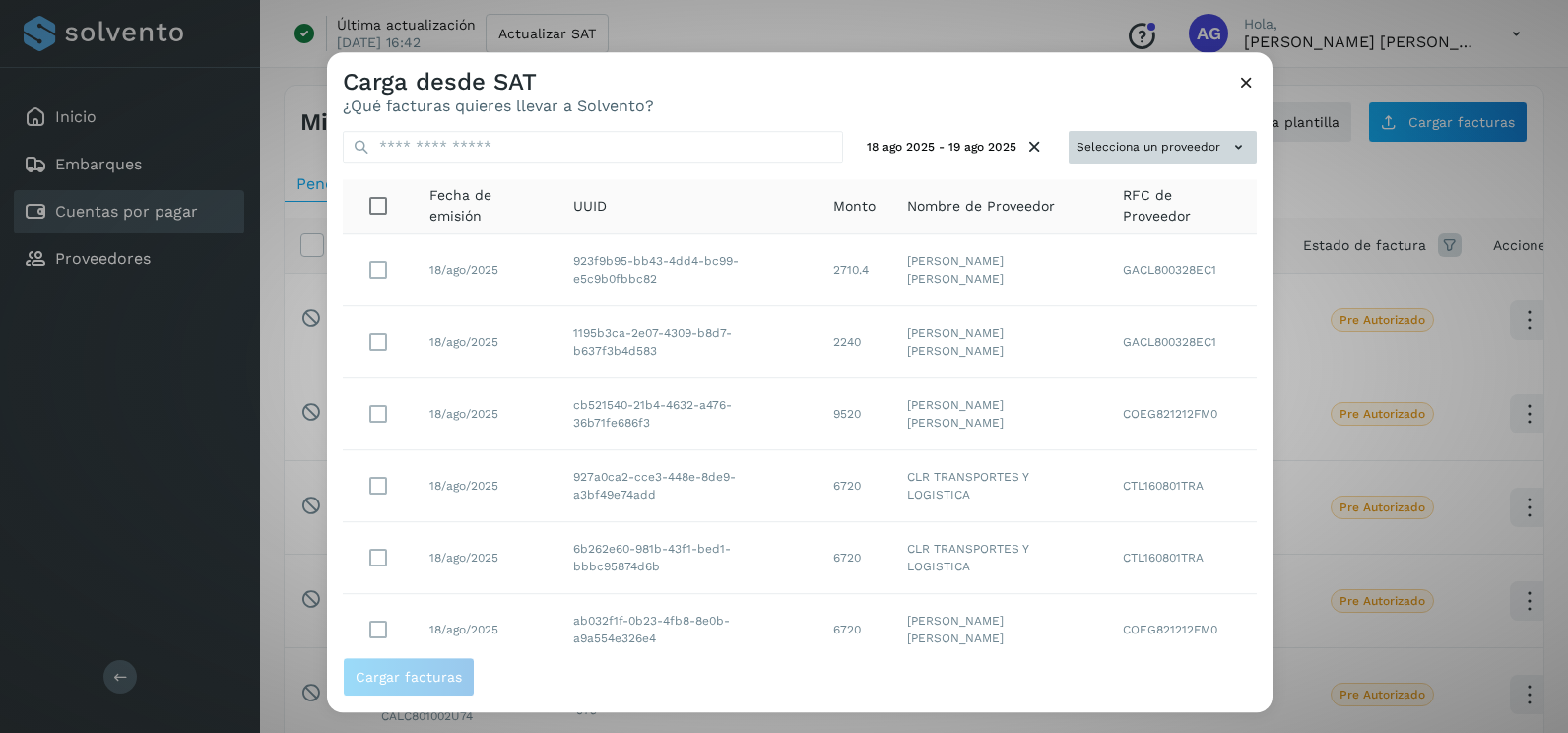
click at [1192, 161] on button "Selecciona un proveedor" at bounding box center [1163, 147] width 188 height 33
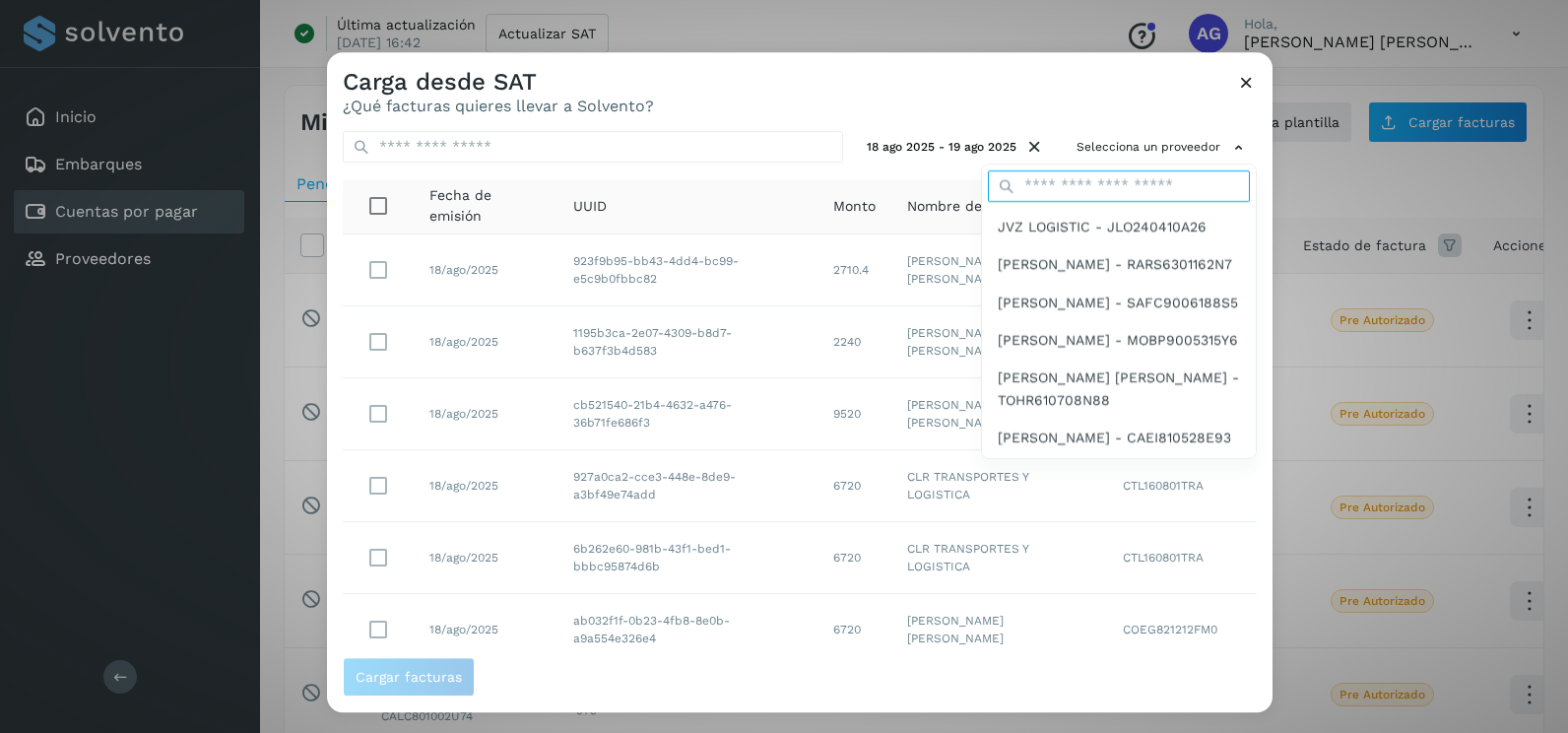
click at [1107, 187] on input "text" at bounding box center [1119, 186] width 262 height 32
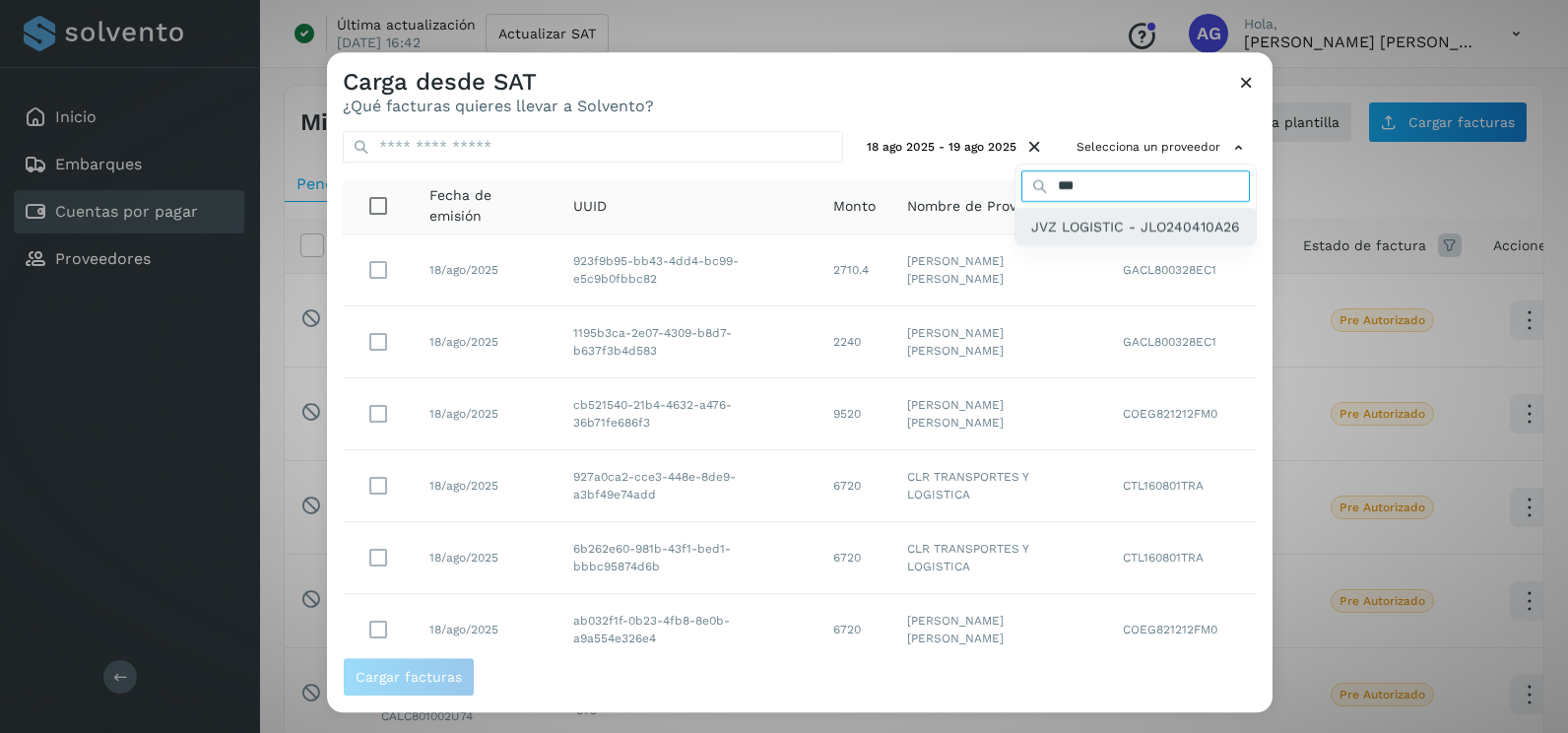
type input "***"
click at [1059, 226] on span "JVZ LOGISTIC - JLO240410A26" at bounding box center [1136, 227] width 209 height 22
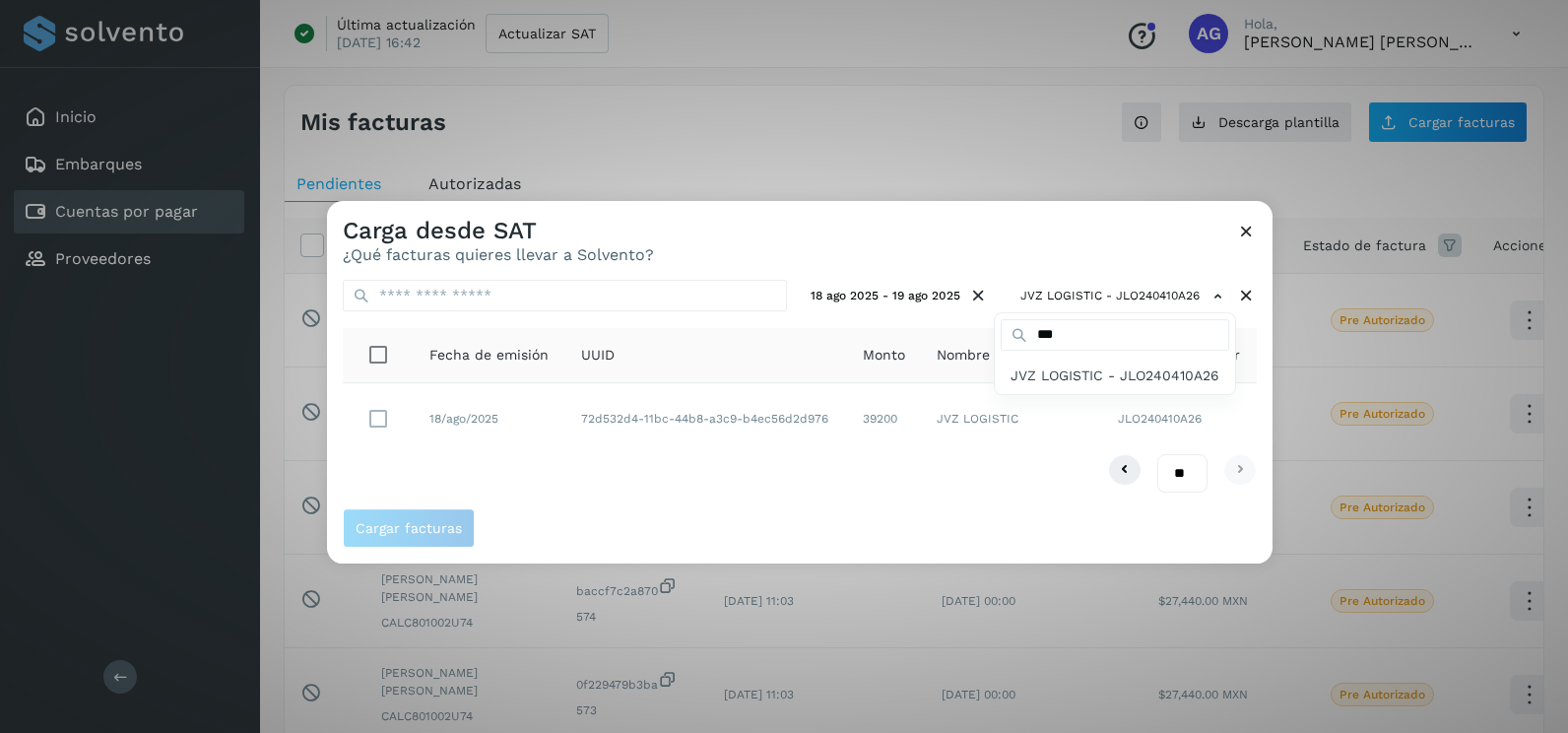
click at [1004, 221] on div at bounding box center [1111, 568] width 1568 height 733
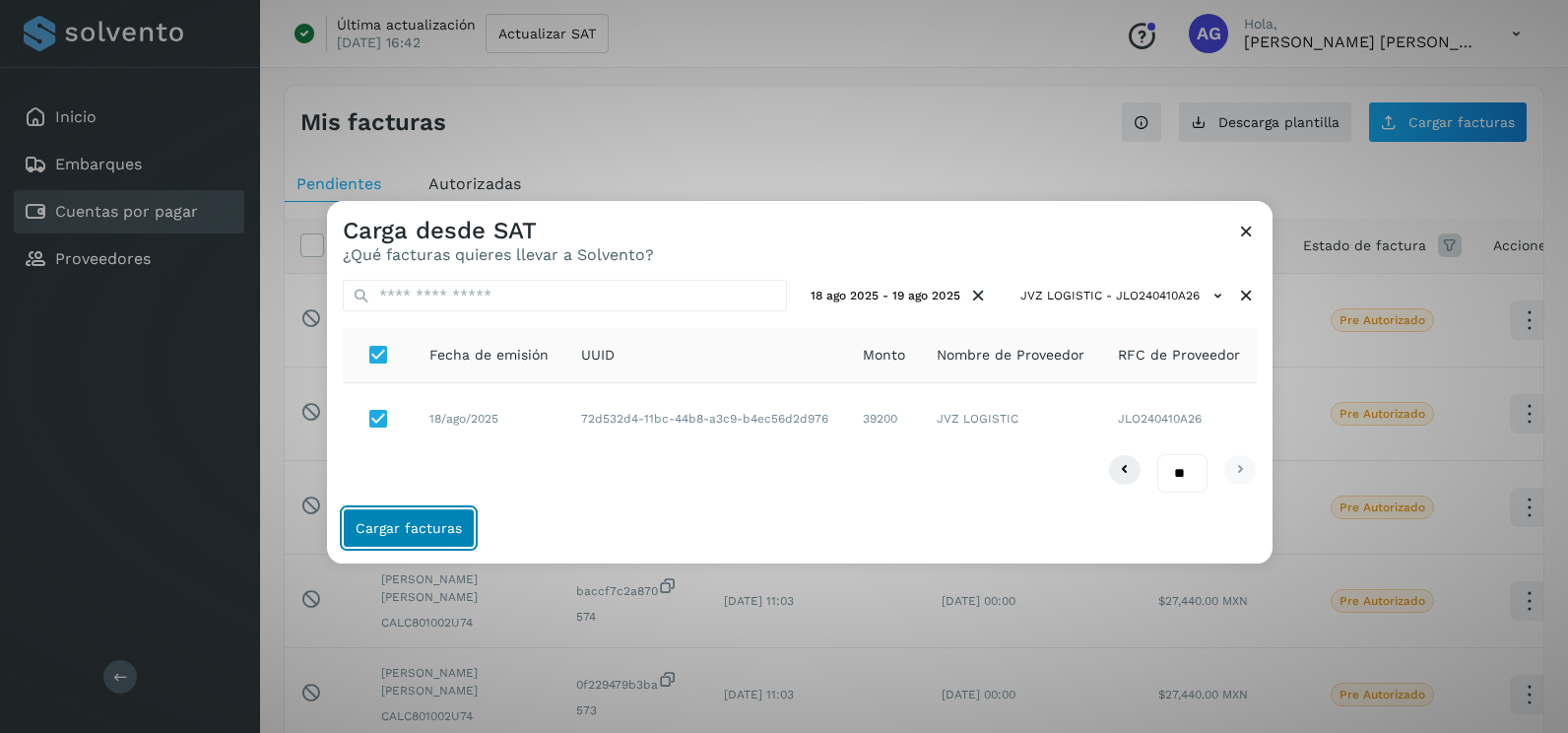
click at [462, 528] on button "Cargar facturas" at bounding box center [408, 528] width 131 height 40
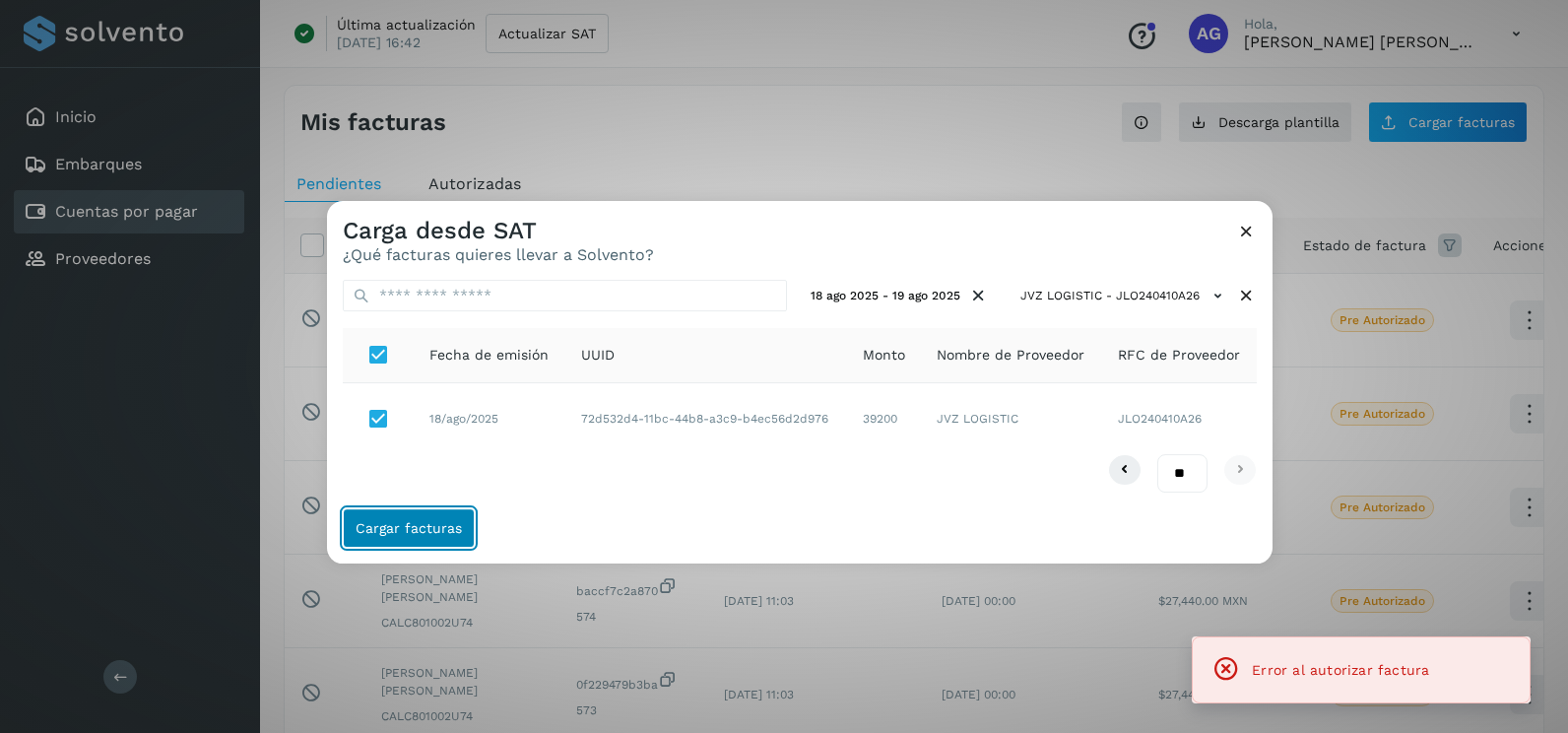
click at [462, 528] on button "Cargar facturas" at bounding box center [408, 528] width 131 height 40
click at [1250, 227] on icon at bounding box center [1246, 230] width 21 height 21
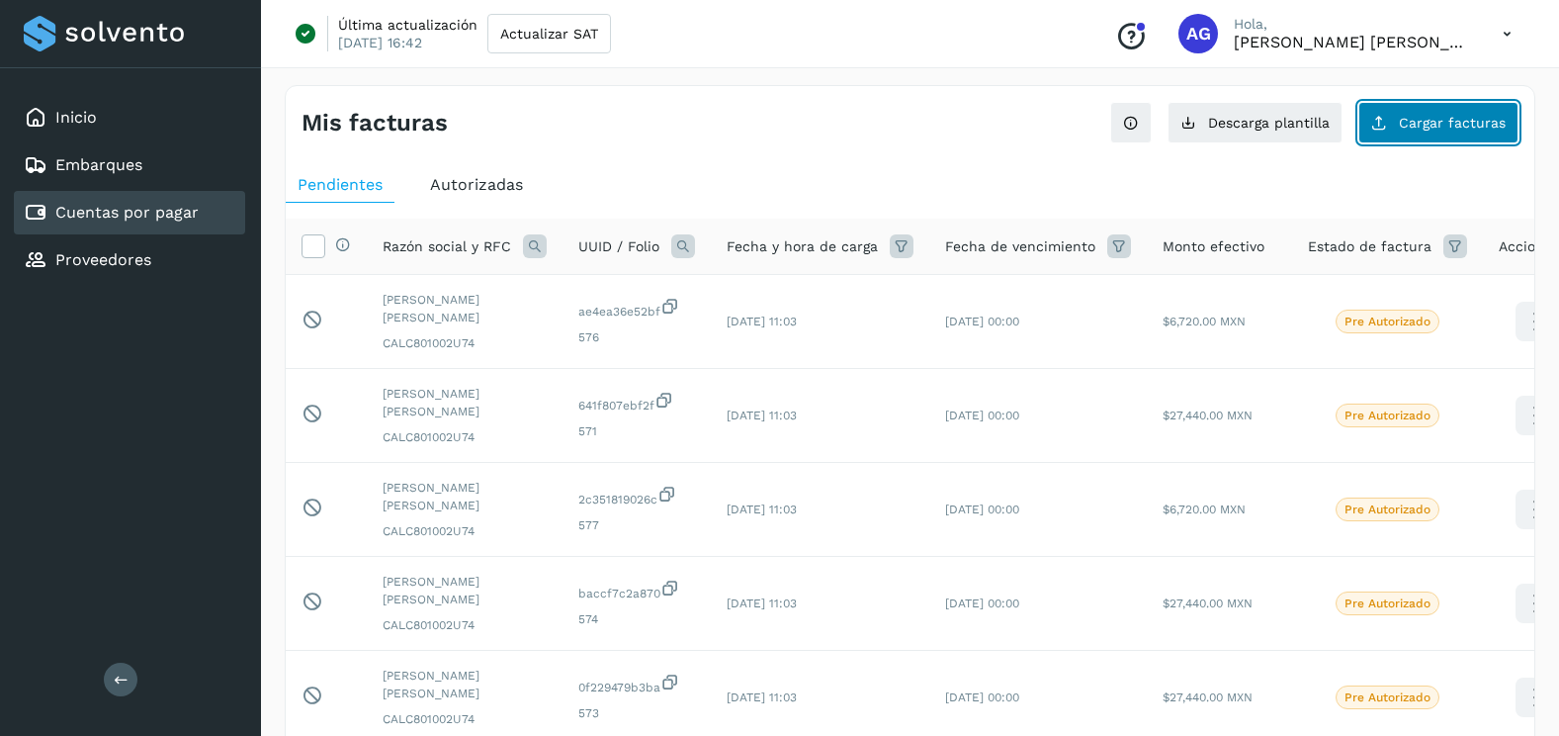
click at [1444, 135] on button "Cargar facturas" at bounding box center [1439, 123] width 160 height 42
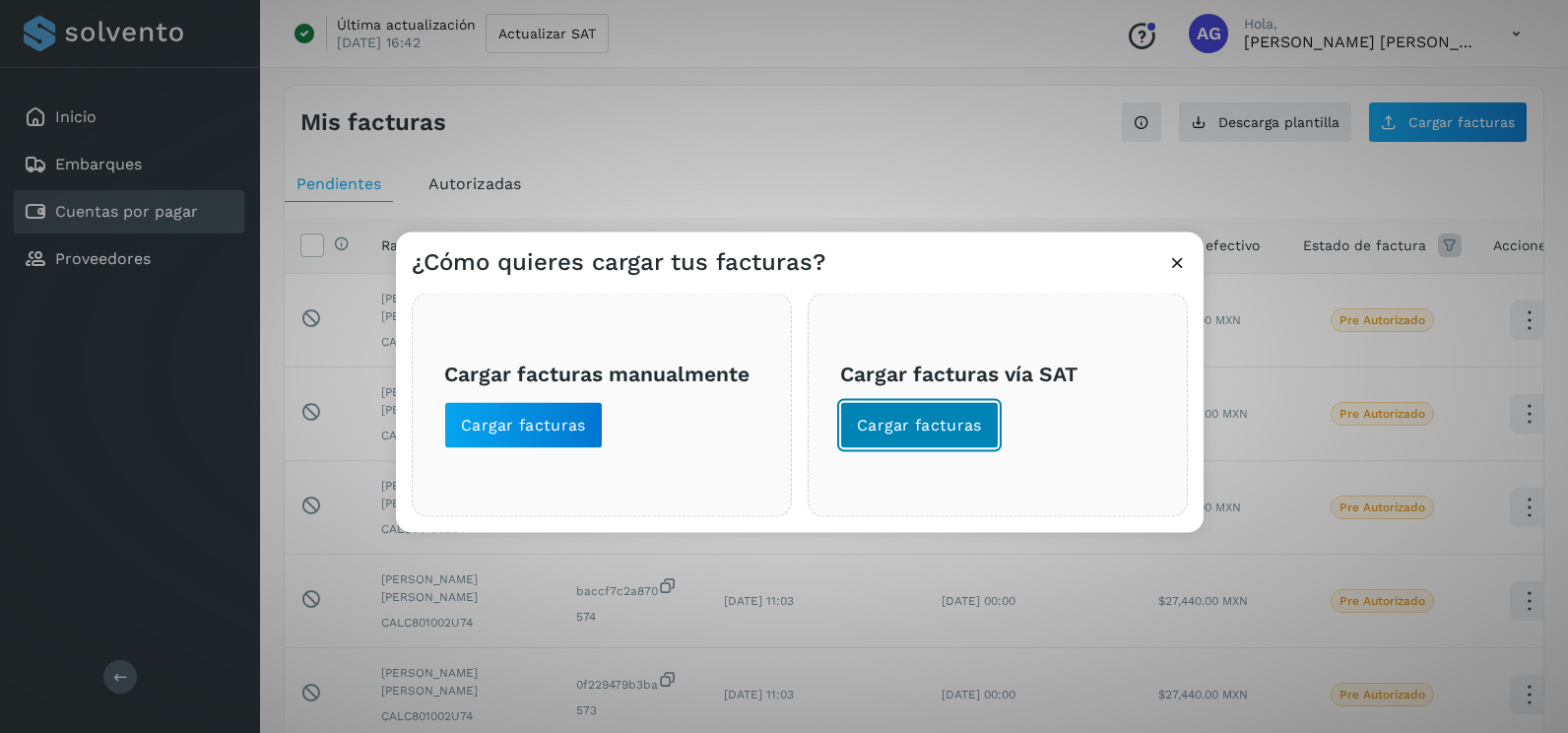
click at [894, 427] on span "Cargar facturas" at bounding box center [919, 425] width 126 height 22
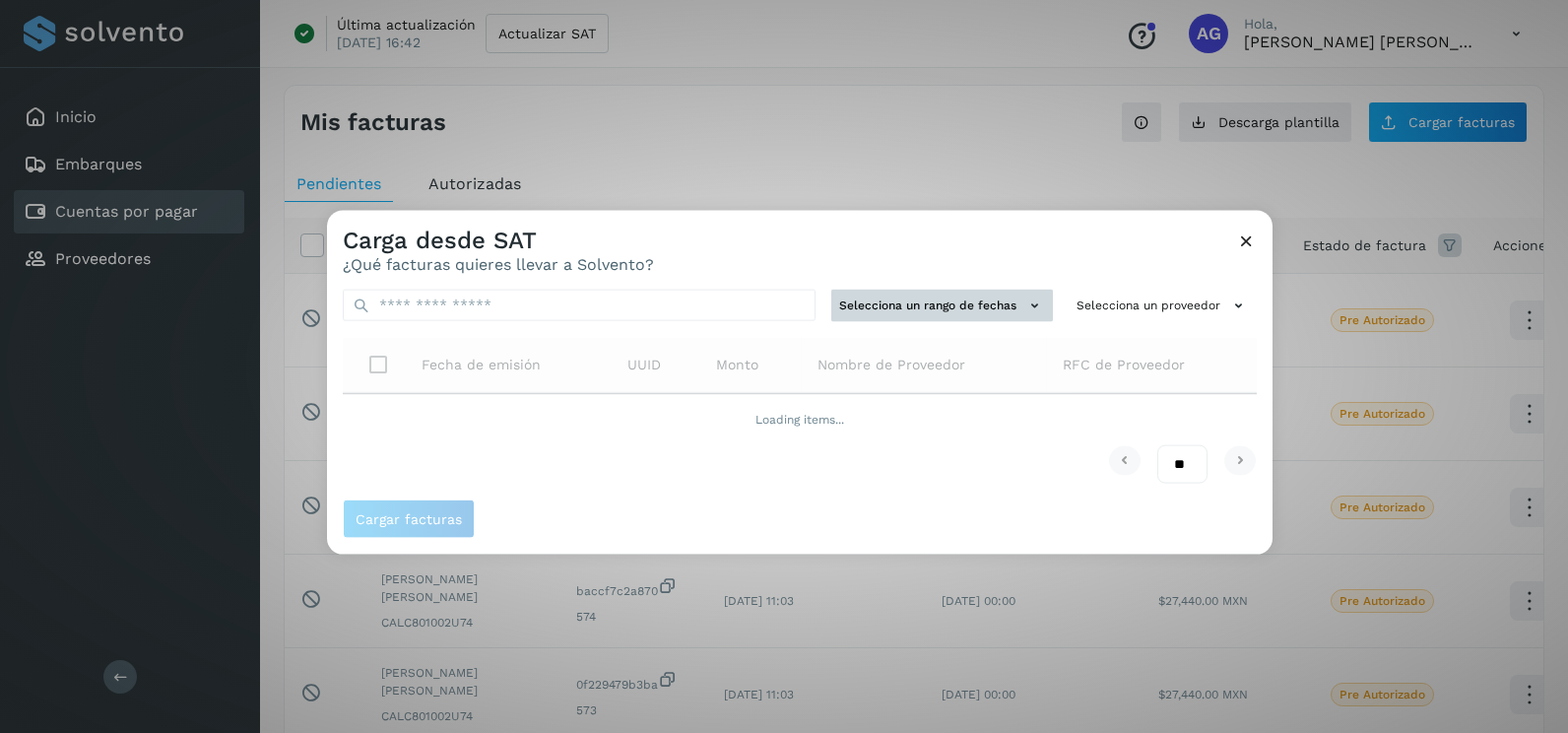
click at [889, 305] on button "Selecciona un rango de fechas" at bounding box center [942, 306] width 221 height 33
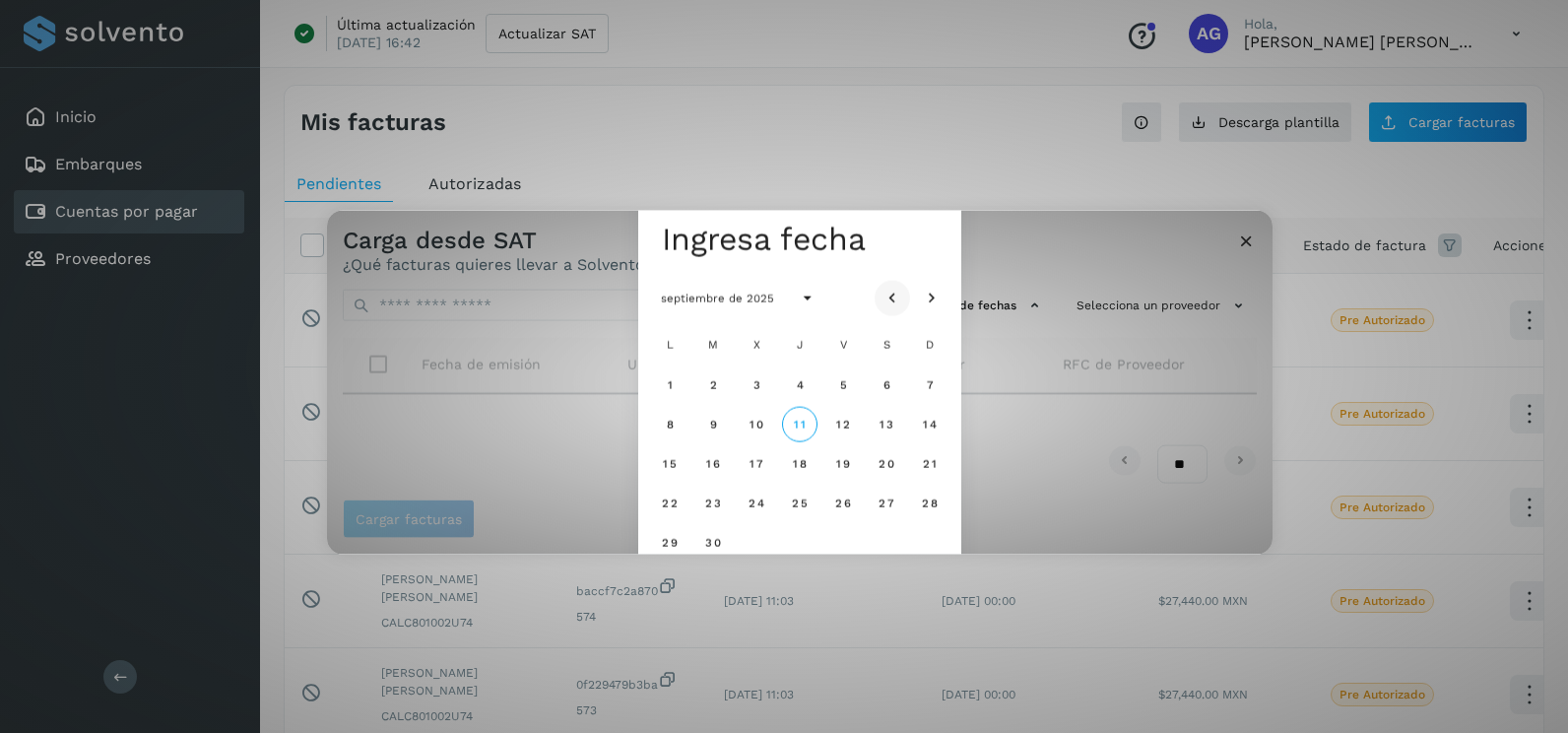
click at [894, 293] on icon "Mes anterior" at bounding box center [893, 299] width 20 height 20
click at [754, 505] on span "20" at bounding box center [755, 502] width 17 height 14
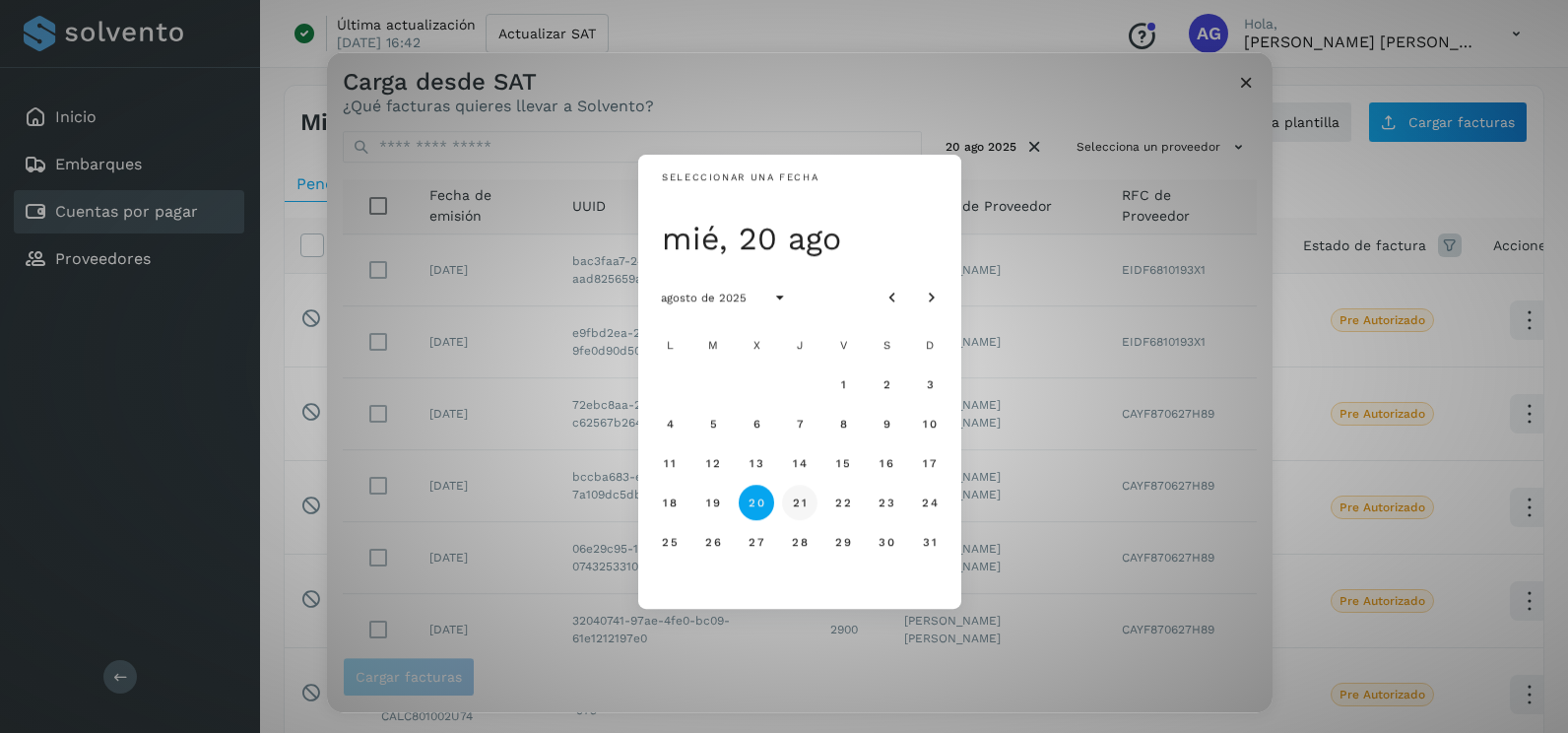
click at [804, 508] on span "21" at bounding box center [799, 502] width 15 height 14
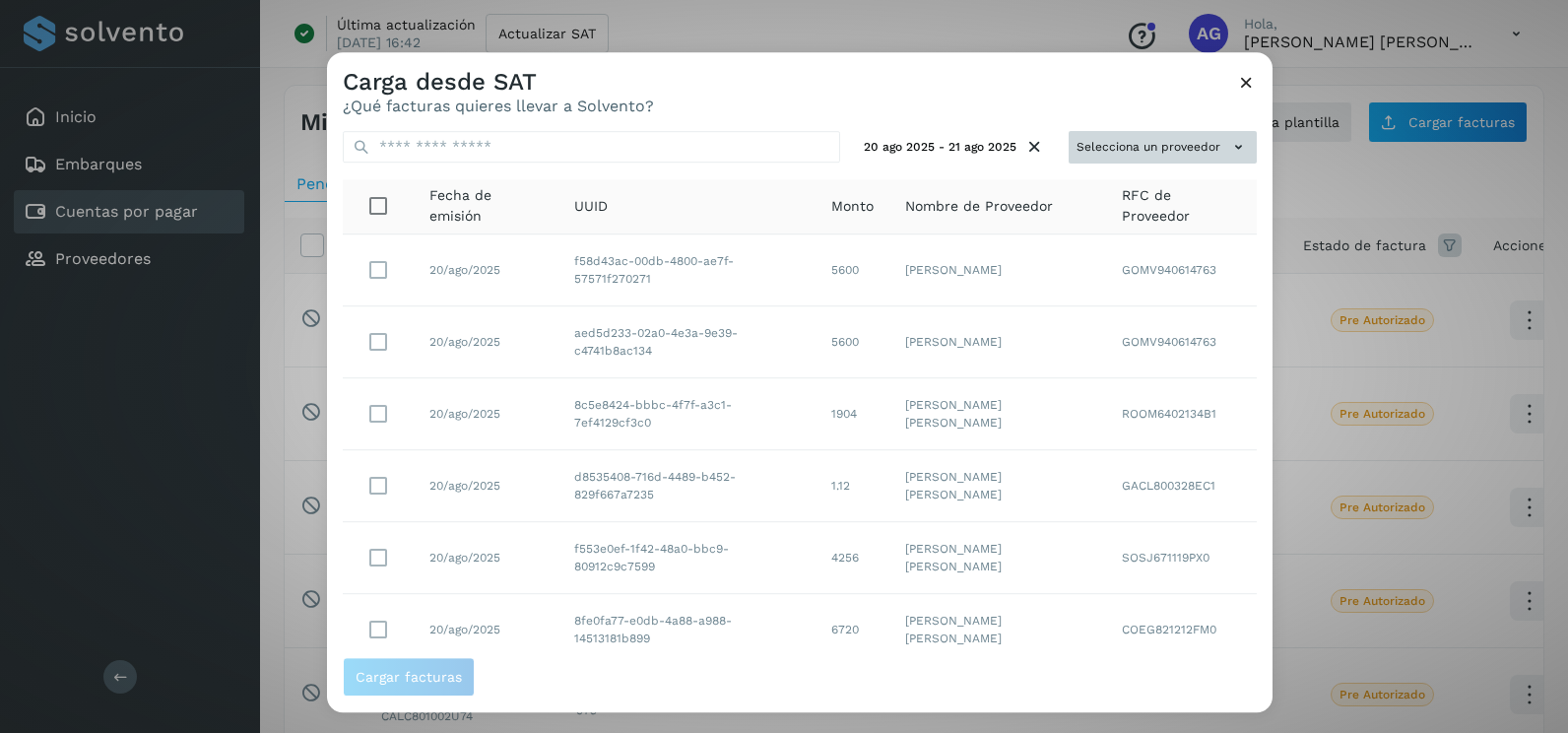
click at [1204, 141] on button "Selecciona un proveedor" at bounding box center [1163, 147] width 188 height 33
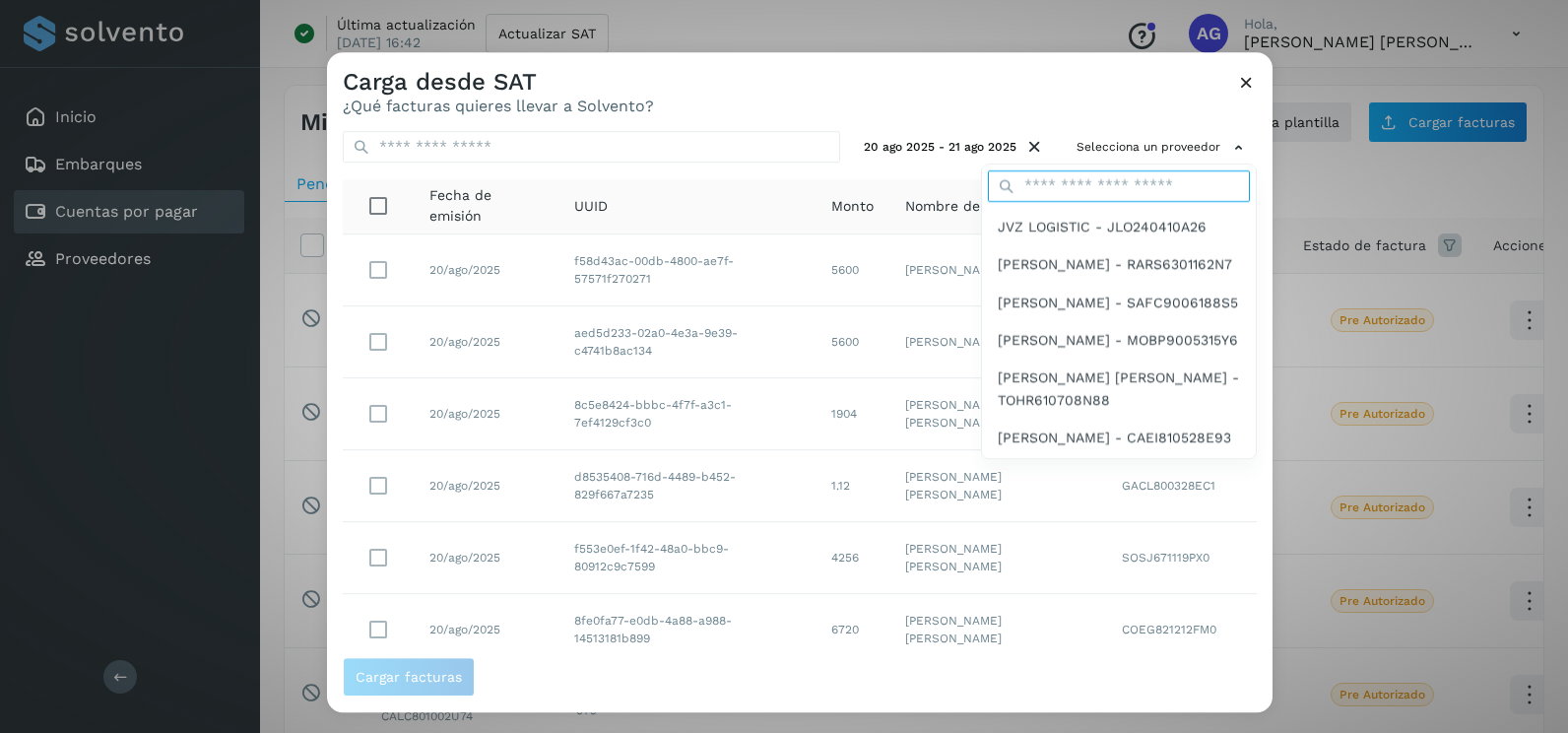
click at [1075, 193] on input "text" at bounding box center [1119, 186] width 262 height 32
click at [1072, 222] on span "JVZ LOGISTIC - JLO240410A26" at bounding box center [1103, 227] width 209 height 22
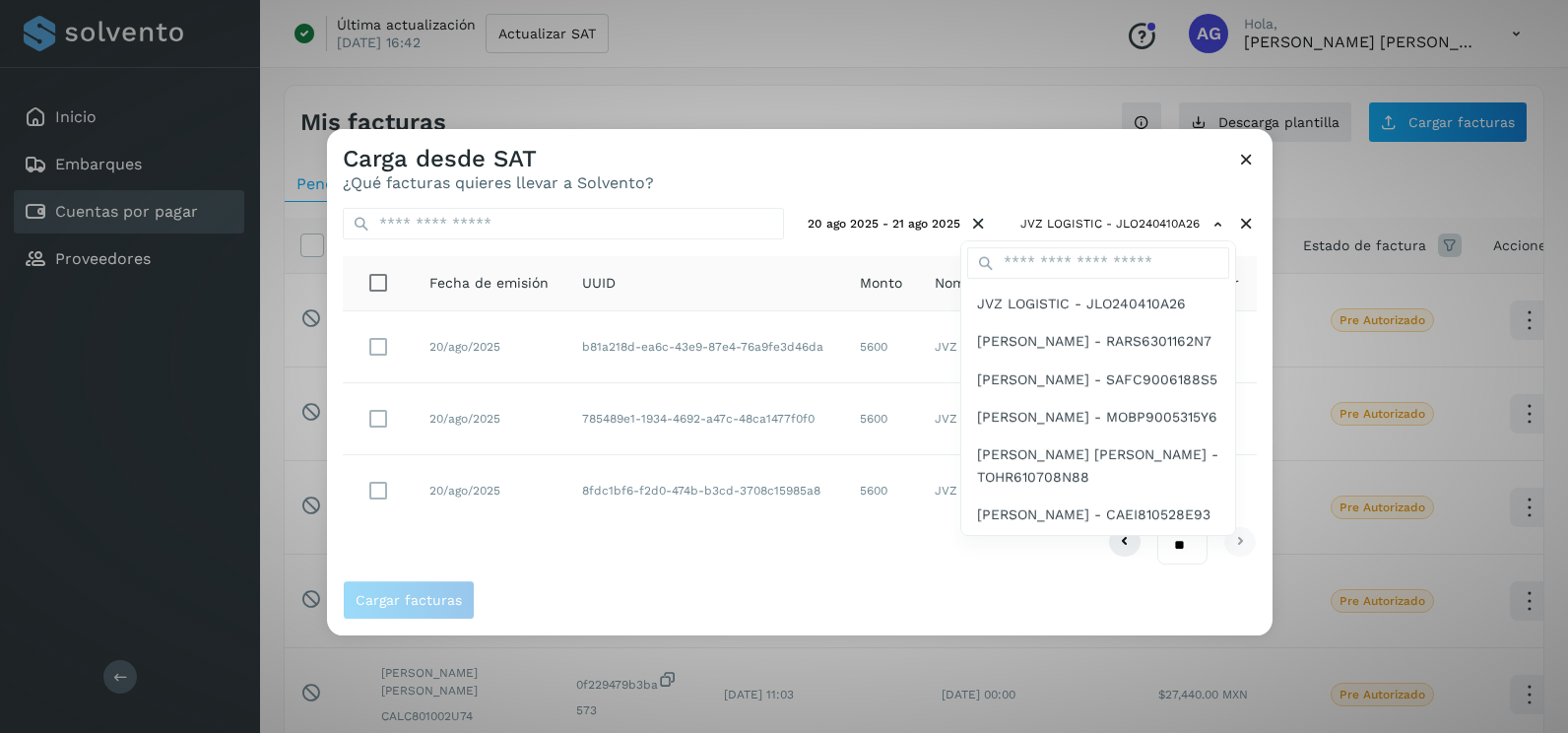
click at [855, 158] on div at bounding box center [1111, 496] width 1568 height 733
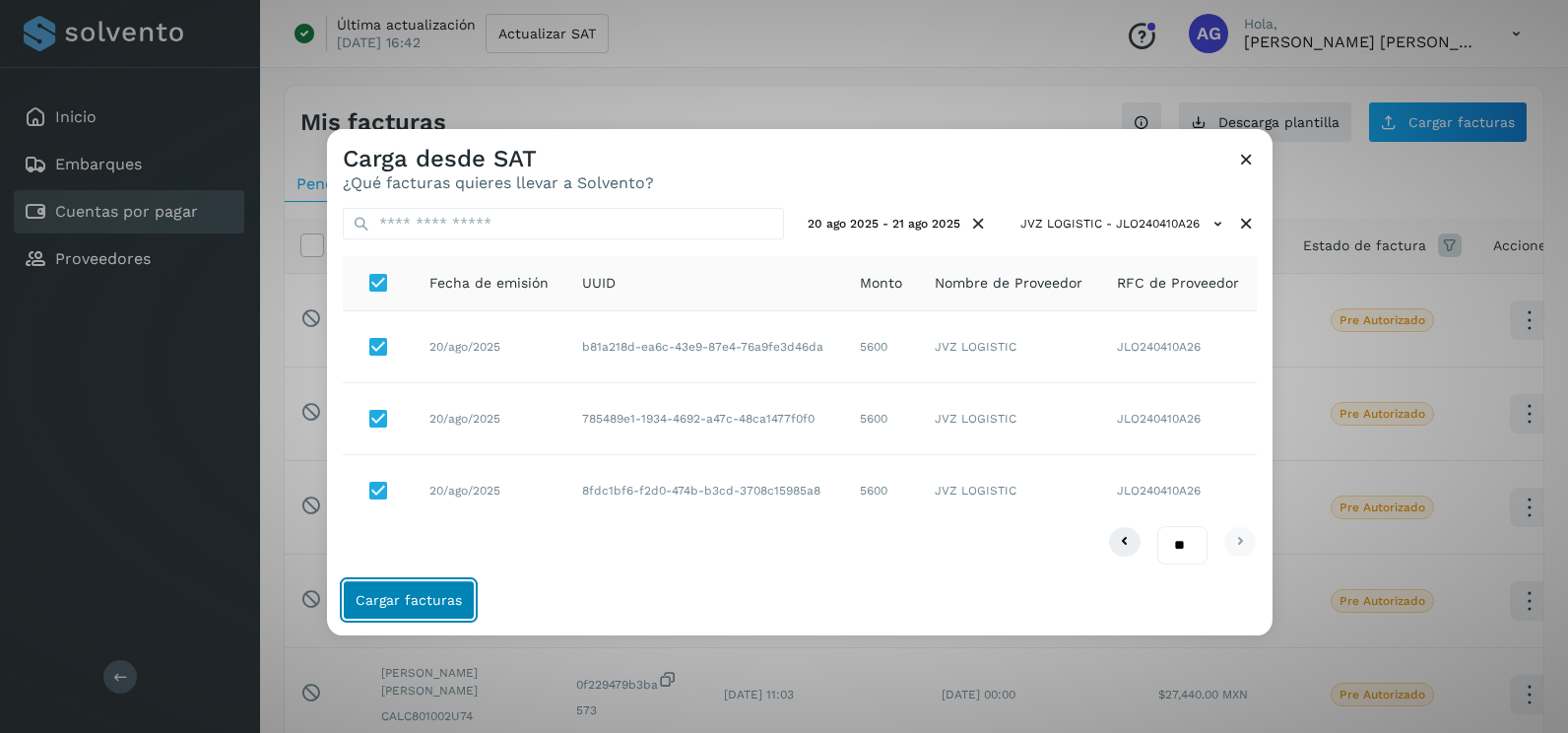
click at [444, 596] on span "Cargar facturas" at bounding box center [408, 600] width 107 height 14
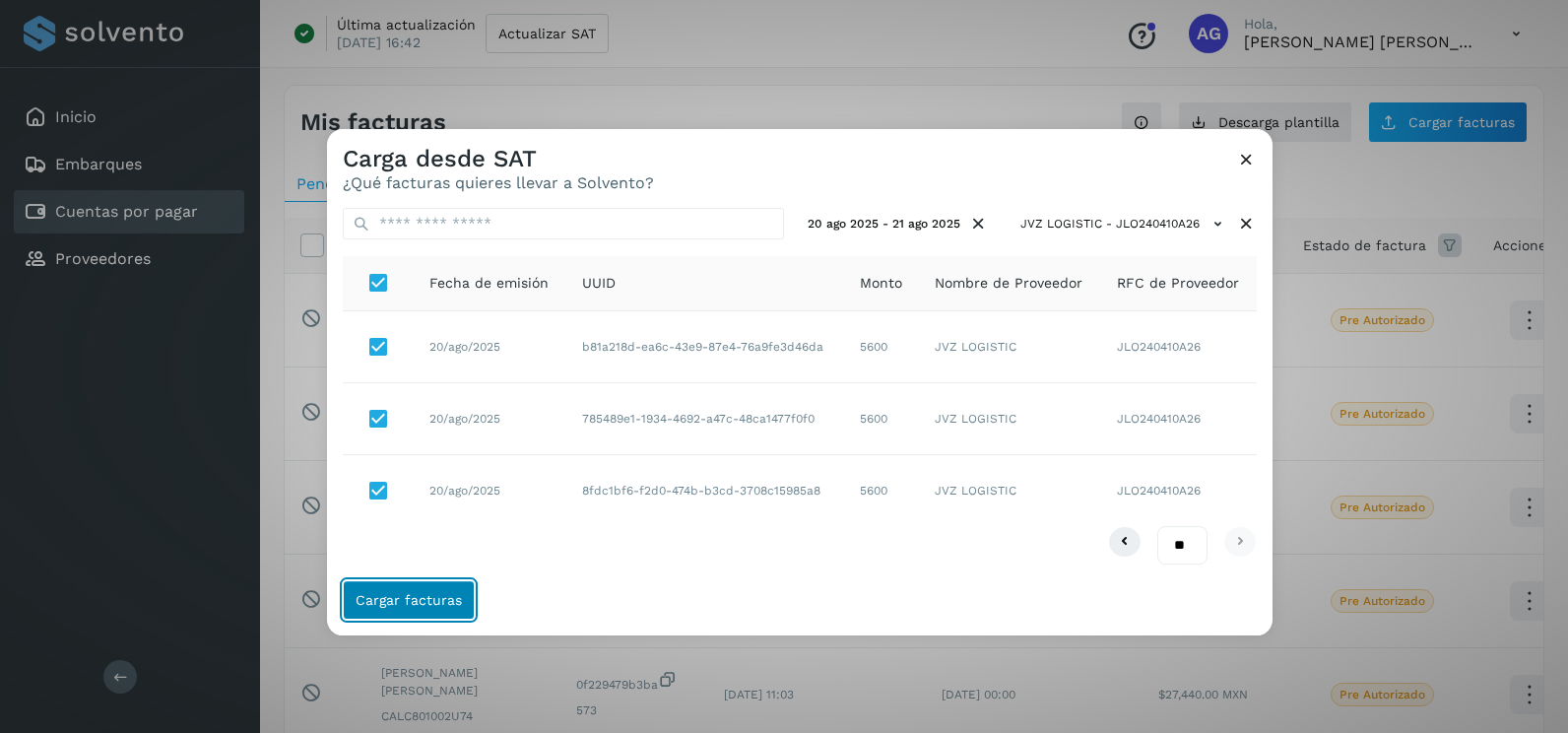
click at [444, 596] on span "Cargar facturas" at bounding box center [408, 600] width 107 height 14
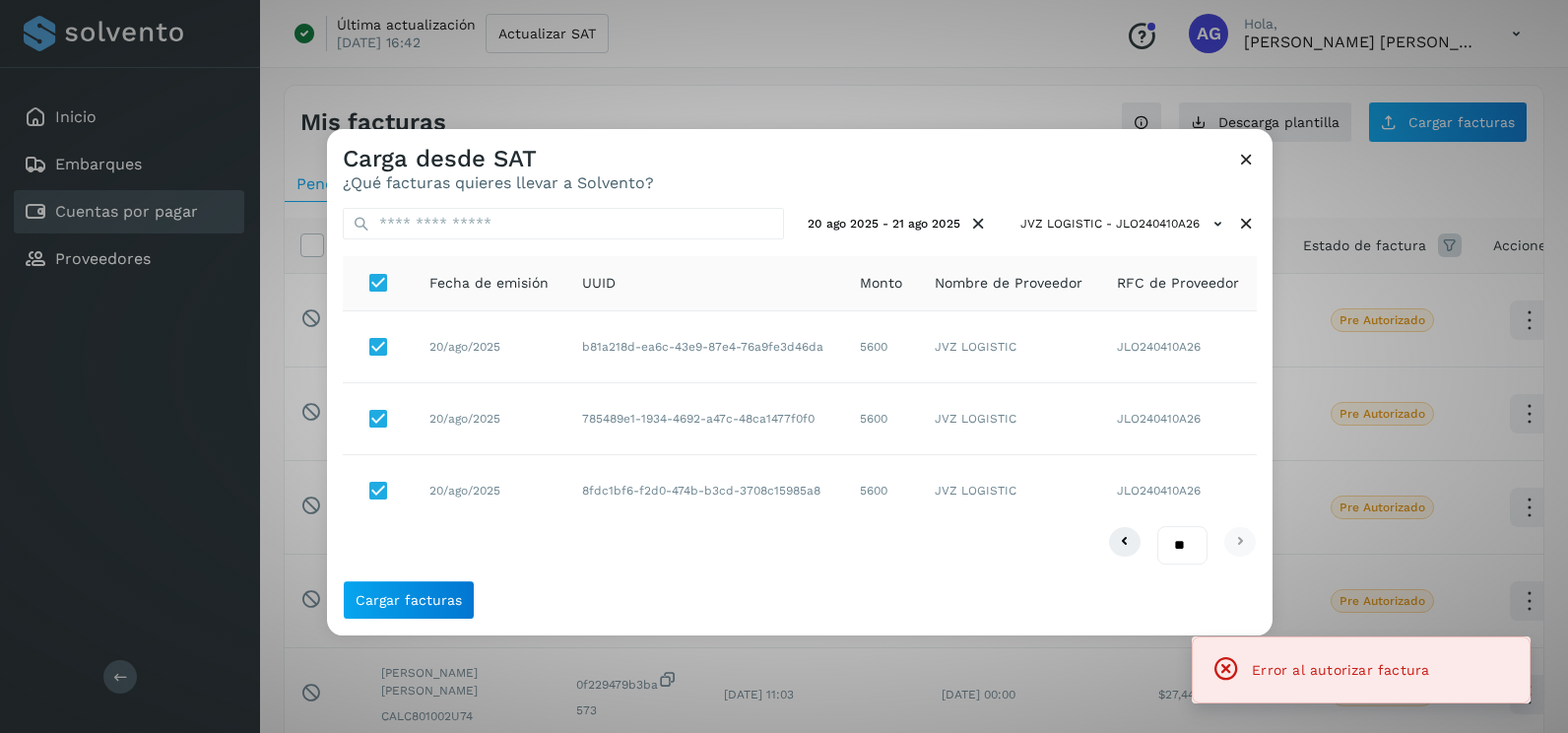
click at [1243, 159] on icon at bounding box center [1246, 158] width 21 height 21
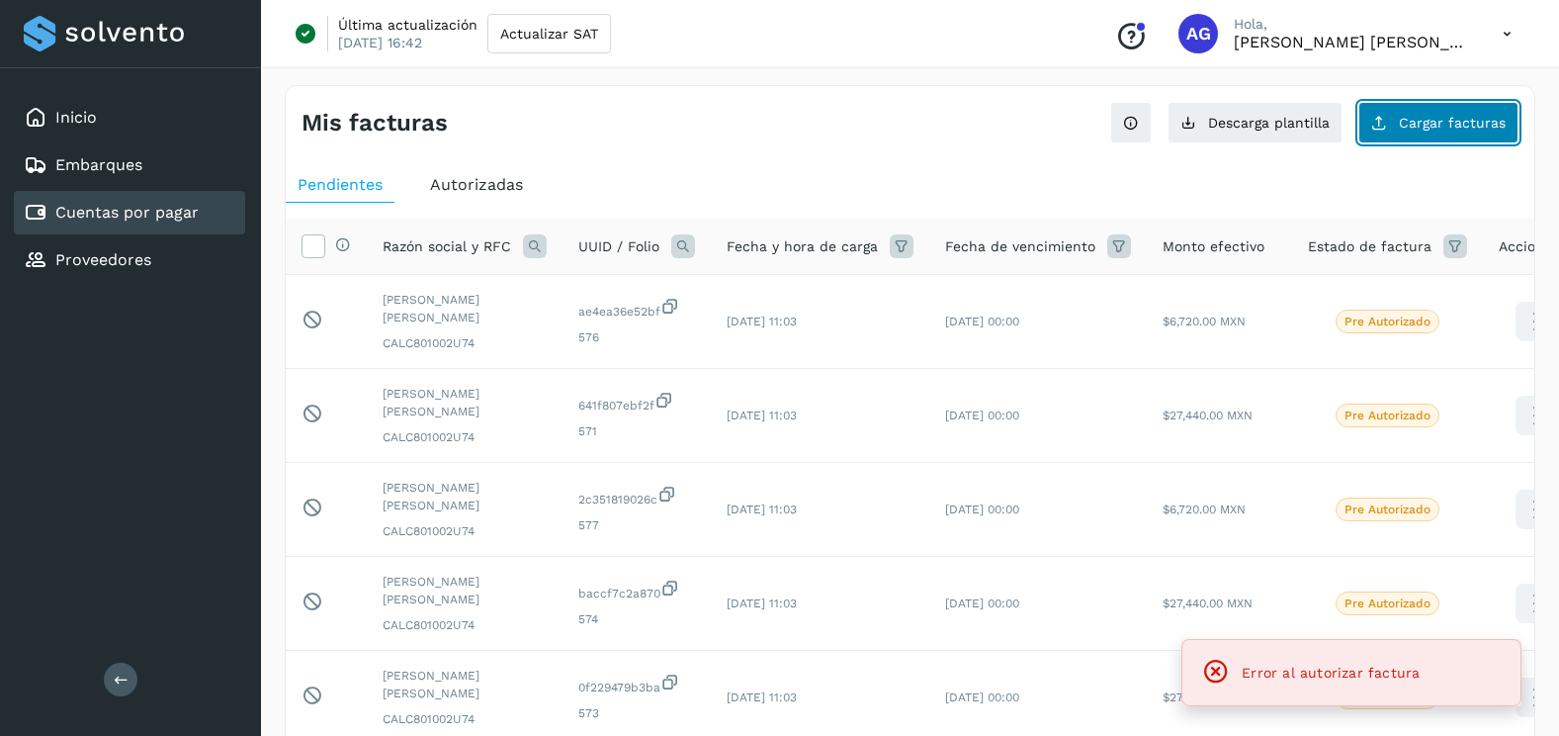
click at [1422, 122] on span "Cargar facturas" at bounding box center [1452, 123] width 107 height 14
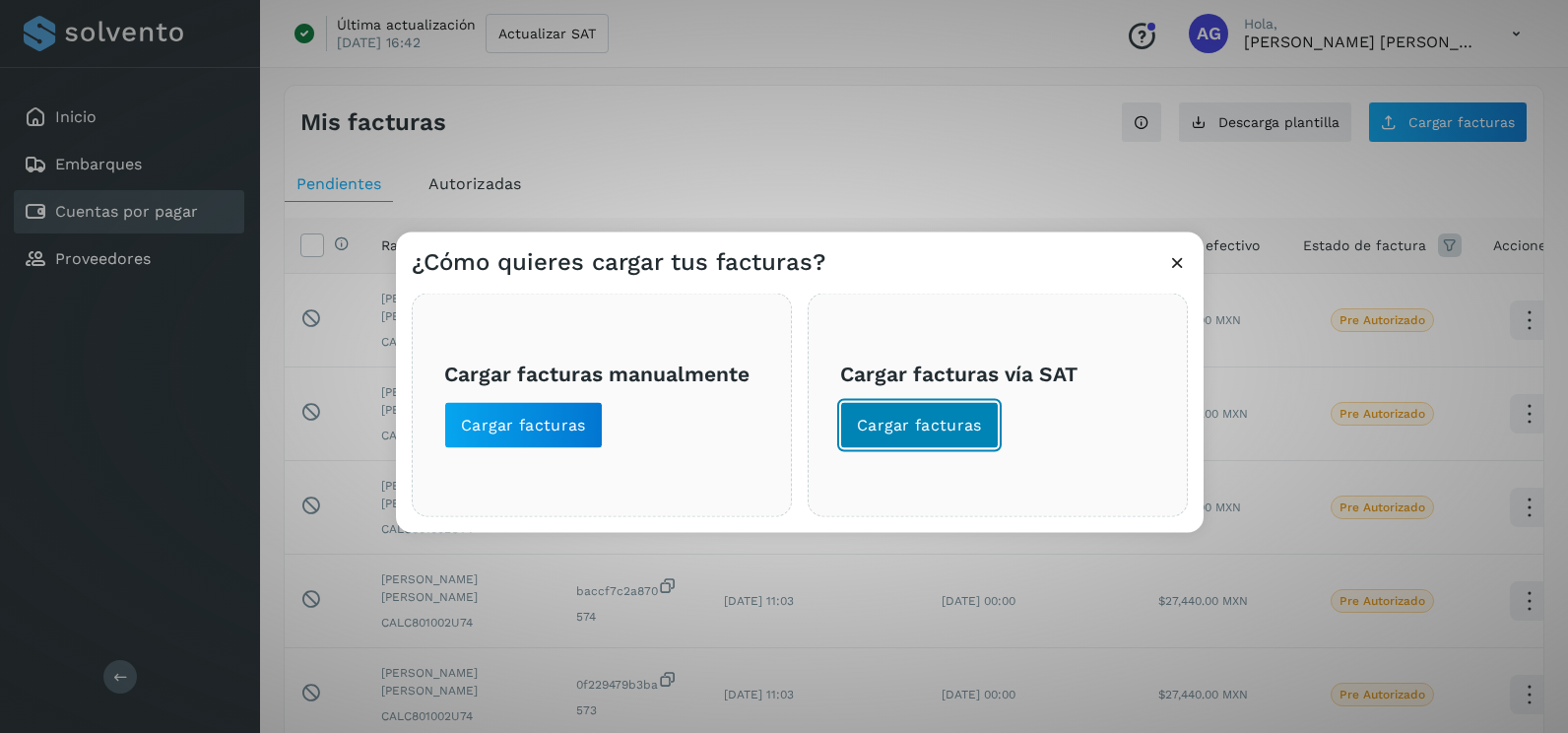
click at [873, 431] on span "Cargar facturas" at bounding box center [919, 425] width 126 height 22
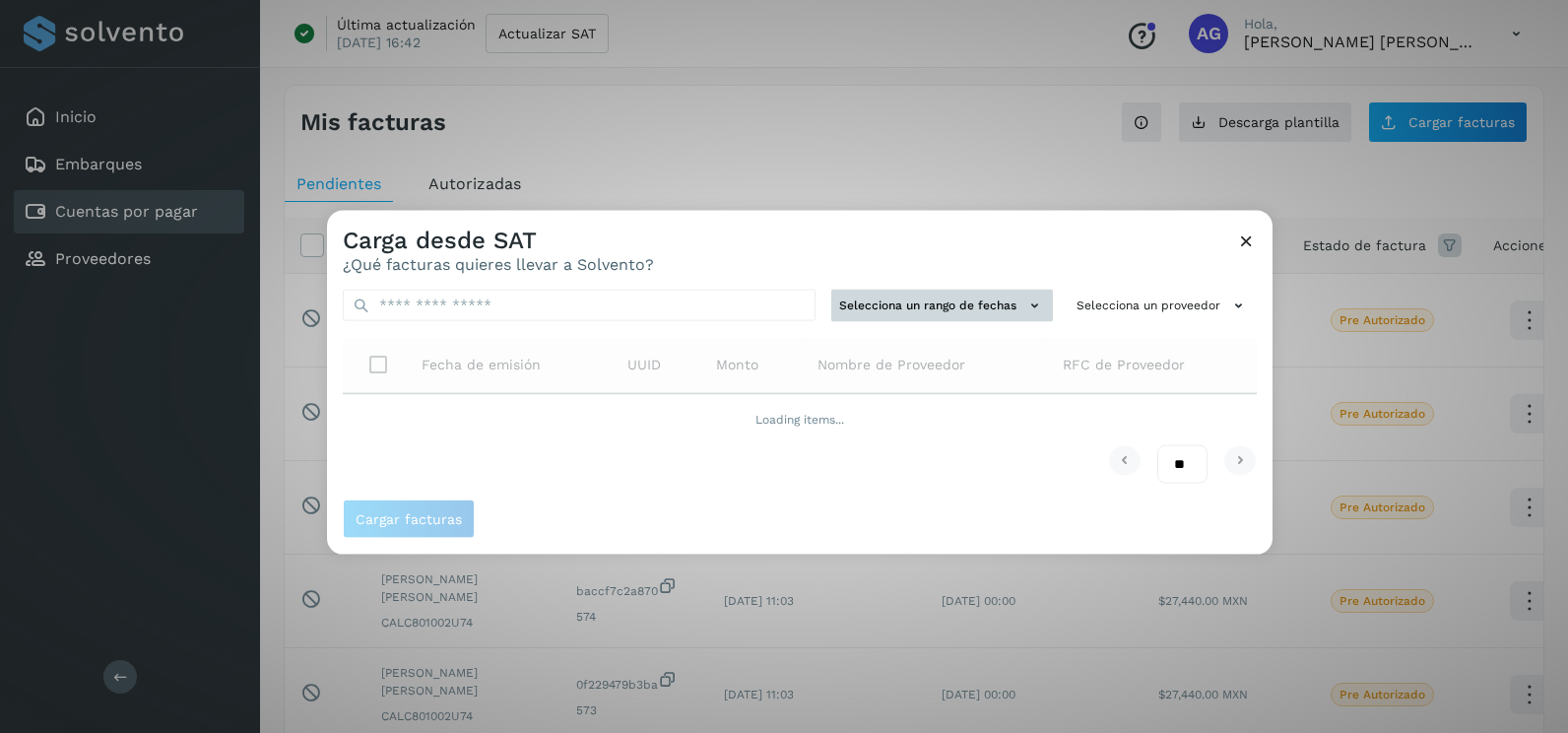
click at [950, 307] on button "Selecciona un rango de fechas" at bounding box center [942, 306] width 221 height 33
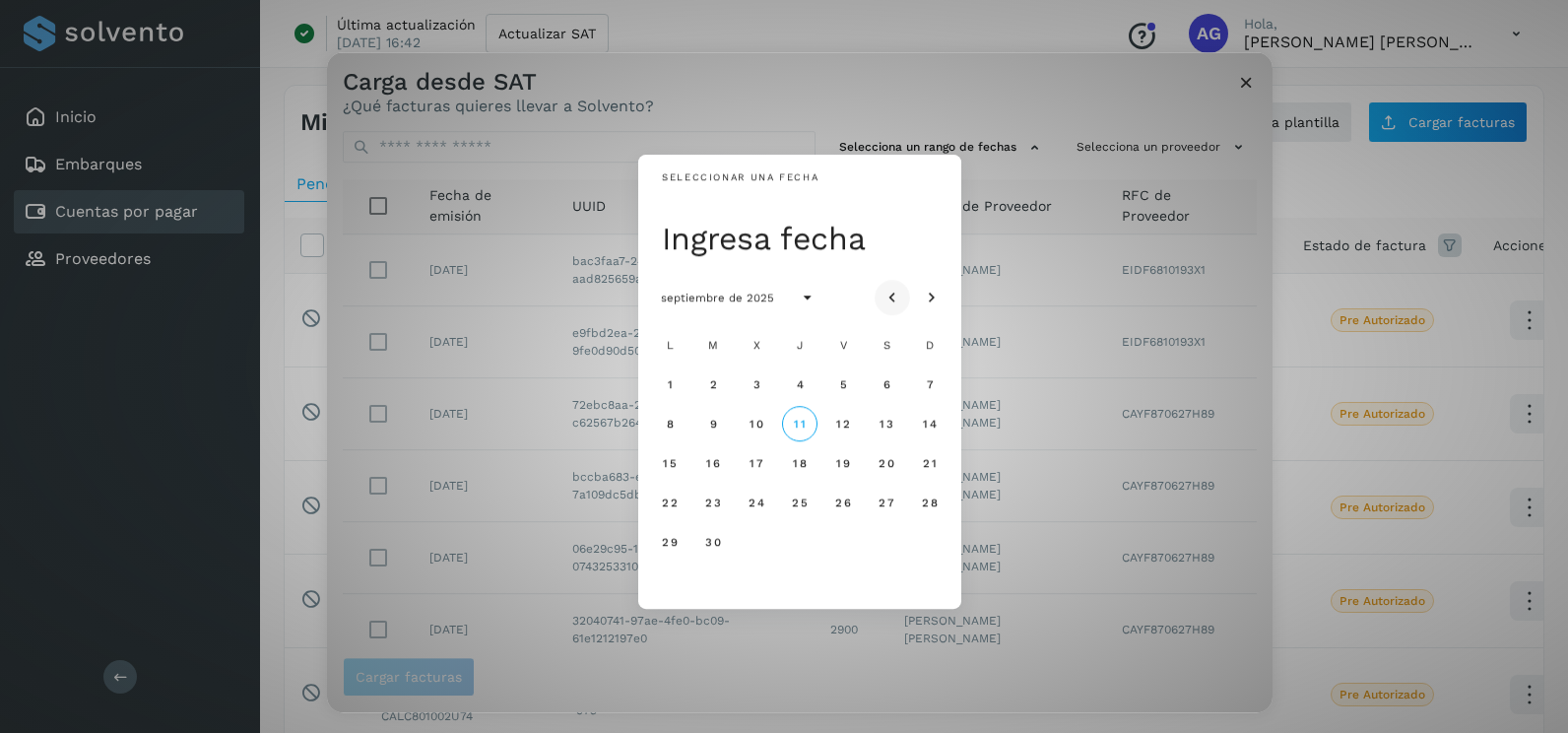
click at [896, 299] on icon "Mes anterior" at bounding box center [893, 299] width 20 height 20
click at [801, 506] on span "21" at bounding box center [799, 502] width 15 height 14
click at [843, 506] on span "22" at bounding box center [842, 502] width 17 height 14
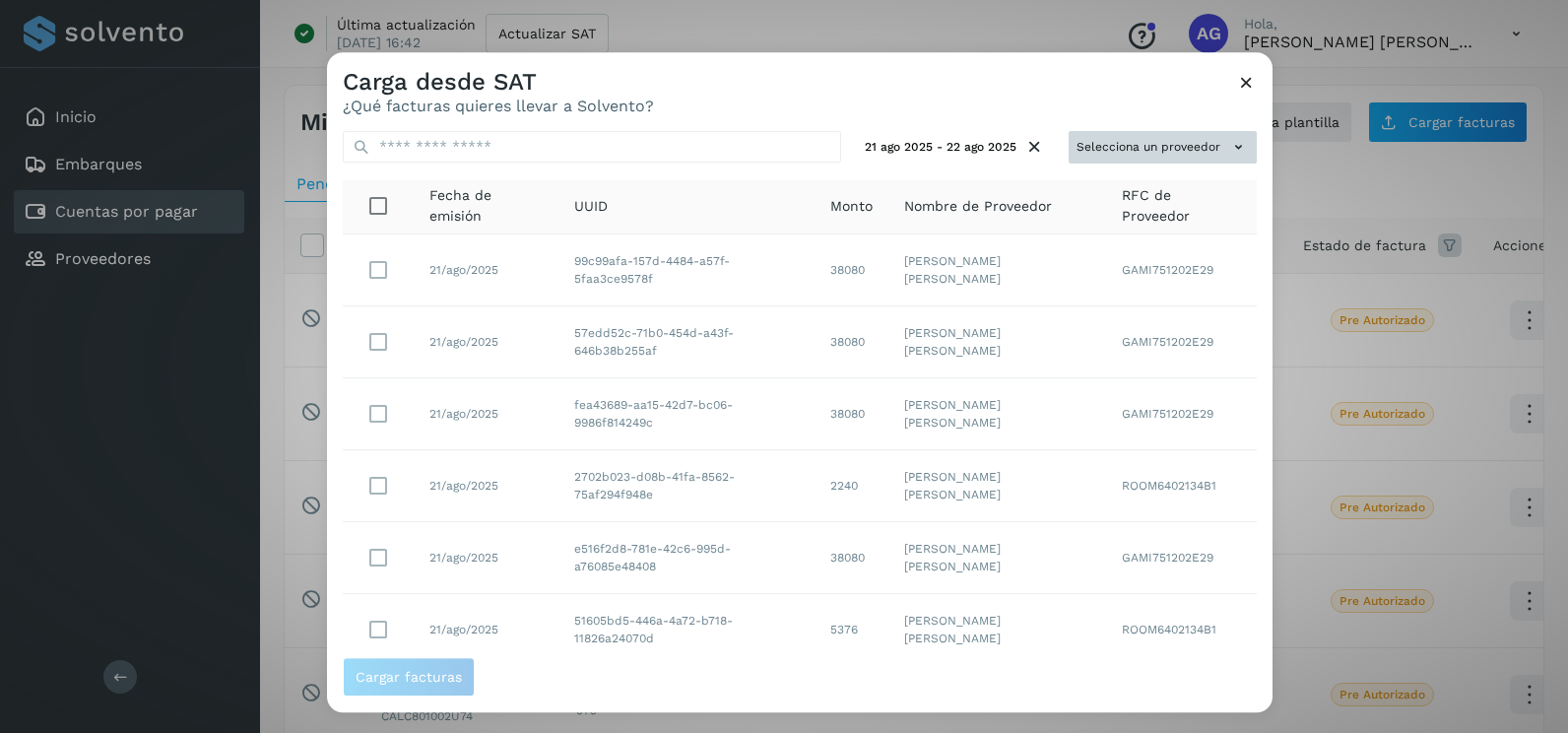
click at [1207, 158] on button "Selecciona un proveedor" at bounding box center [1163, 147] width 188 height 33
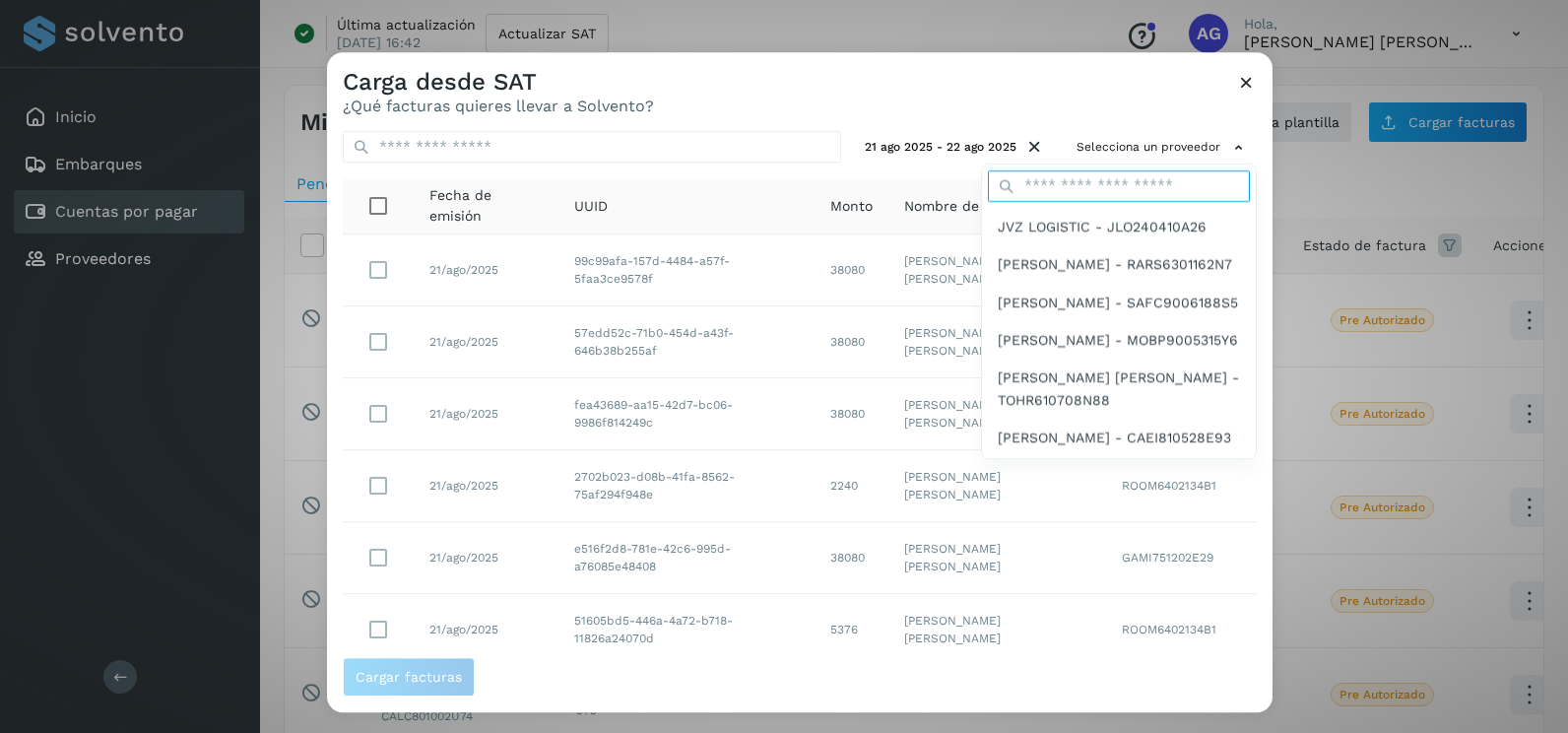
click at [1104, 195] on input "text" at bounding box center [1119, 186] width 262 height 32
click at [1100, 242] on div "JVZ LOGISTIC - JLO240410A26" at bounding box center [1119, 227] width 274 height 38
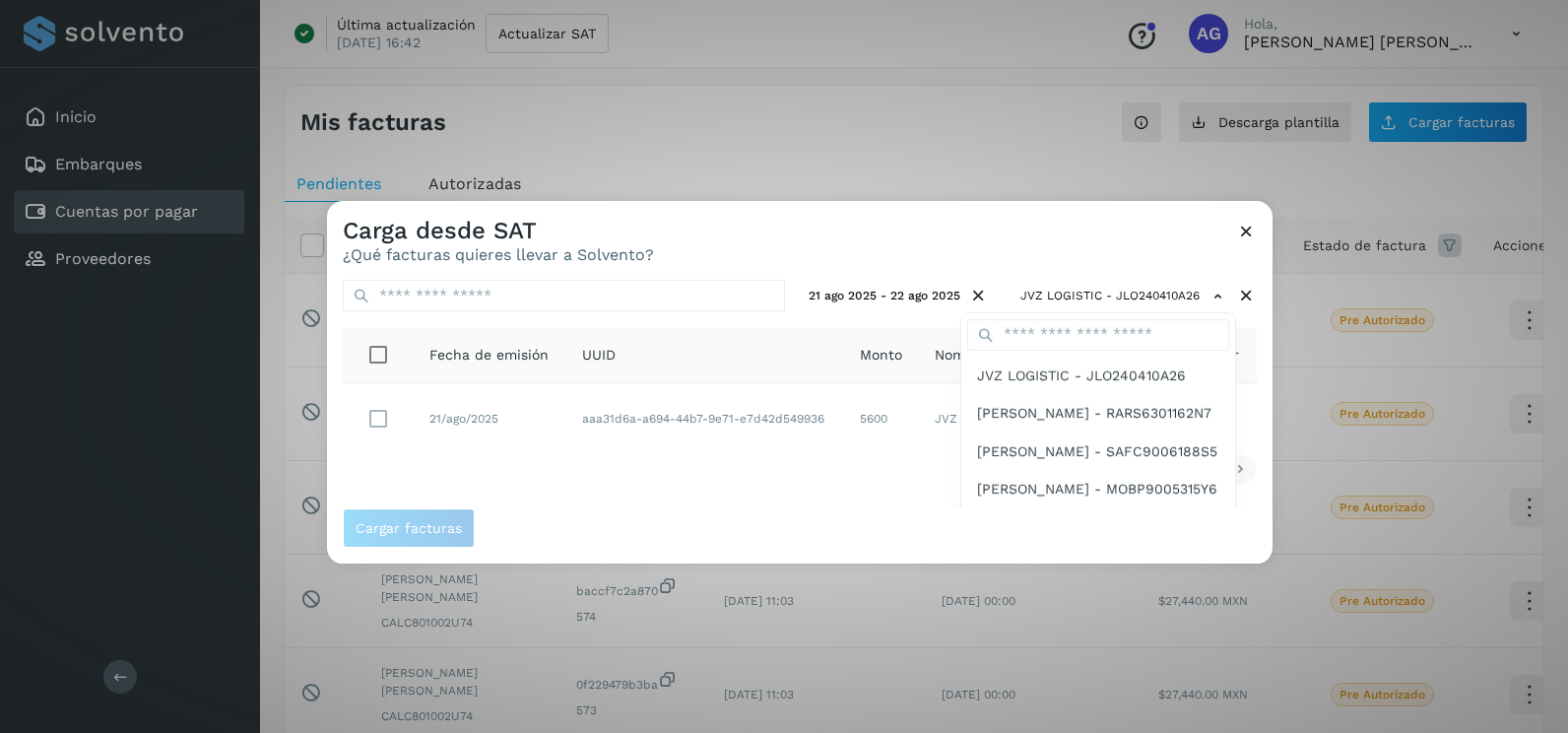
click at [387, 428] on div at bounding box center [1111, 568] width 1568 height 733
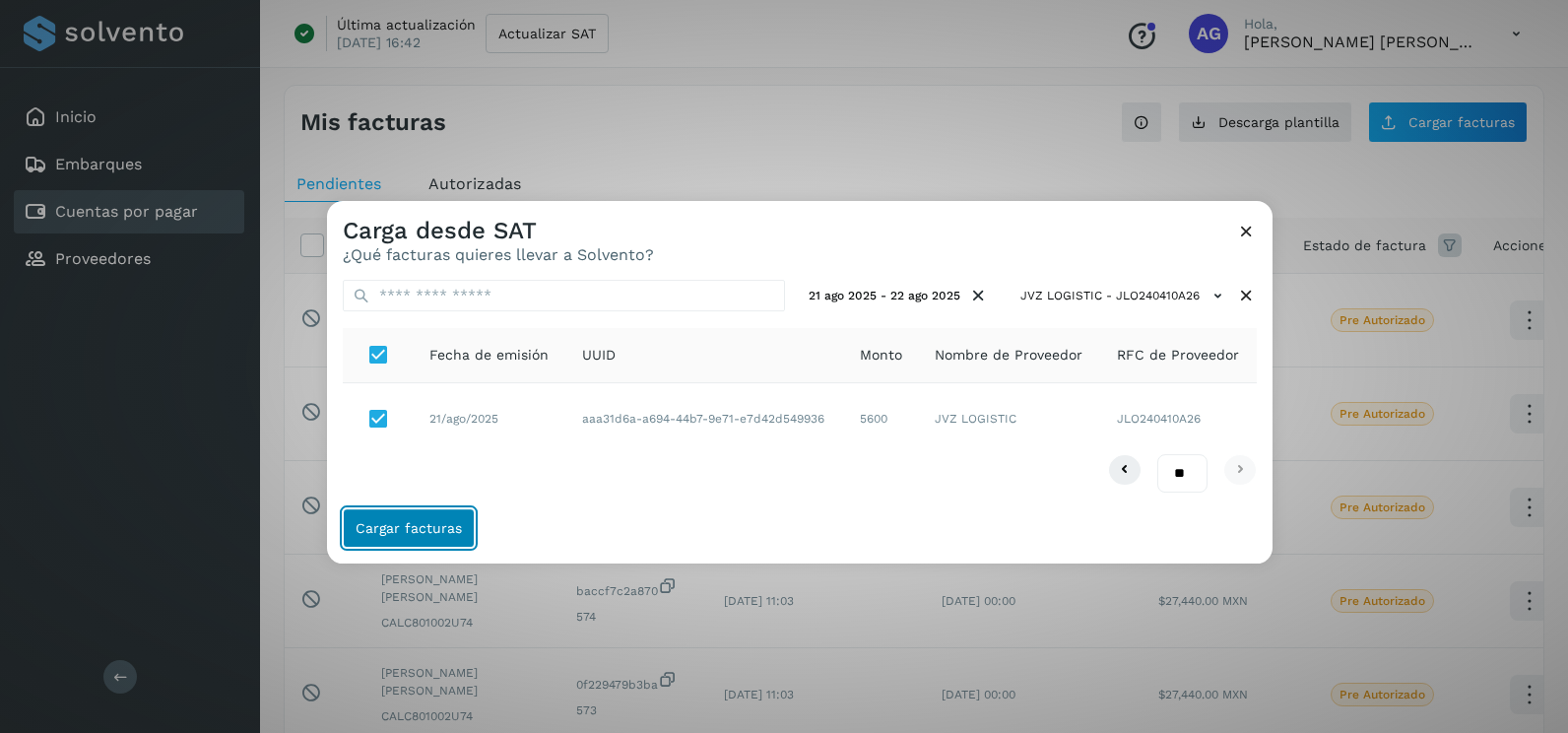
click at [419, 537] on button "Cargar facturas" at bounding box center [408, 528] width 131 height 40
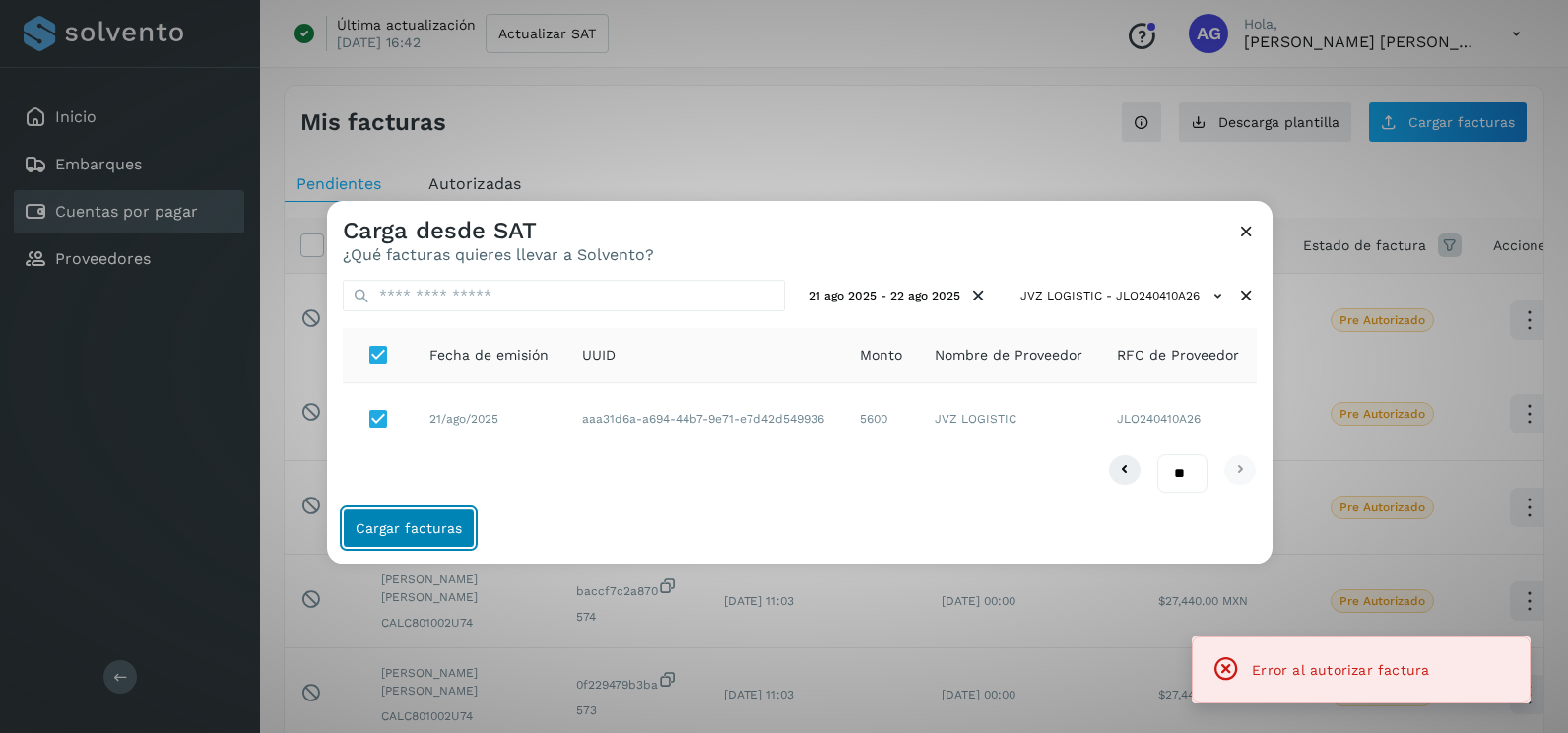
click at [419, 537] on button "Cargar facturas" at bounding box center [408, 528] width 131 height 40
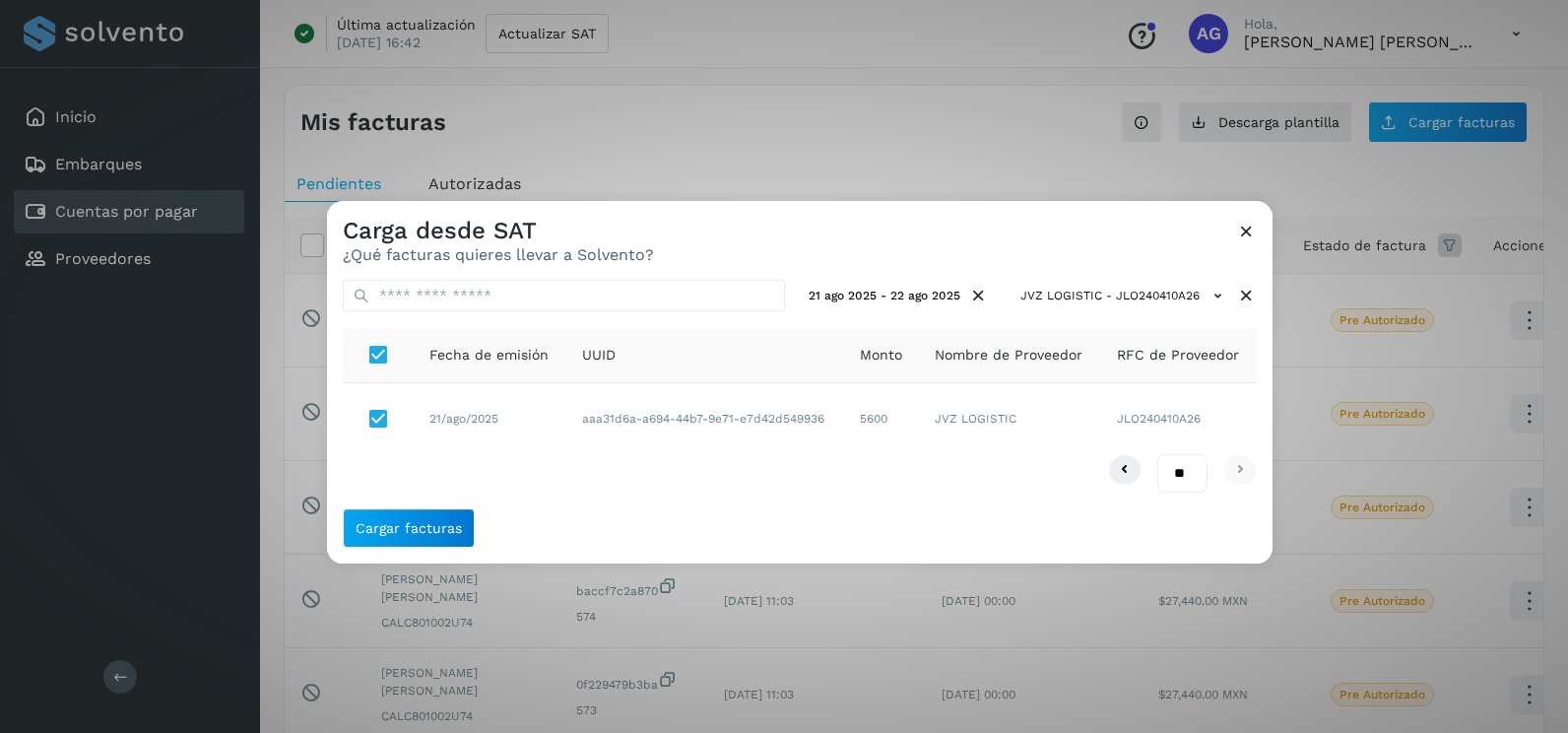
click at [1240, 227] on icon at bounding box center [1246, 230] width 21 height 21
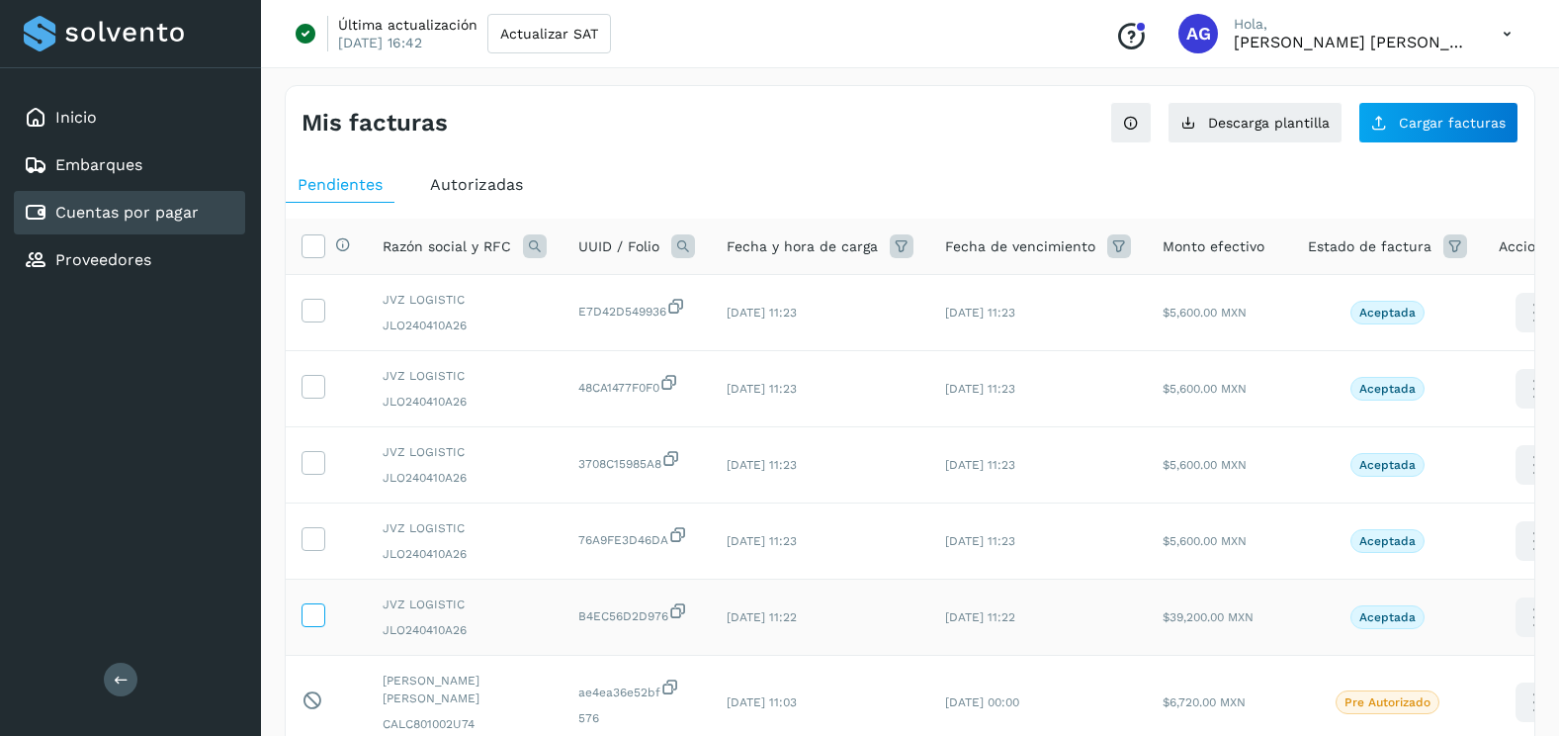
click at [311, 616] on icon at bounding box center [313, 613] width 21 height 21
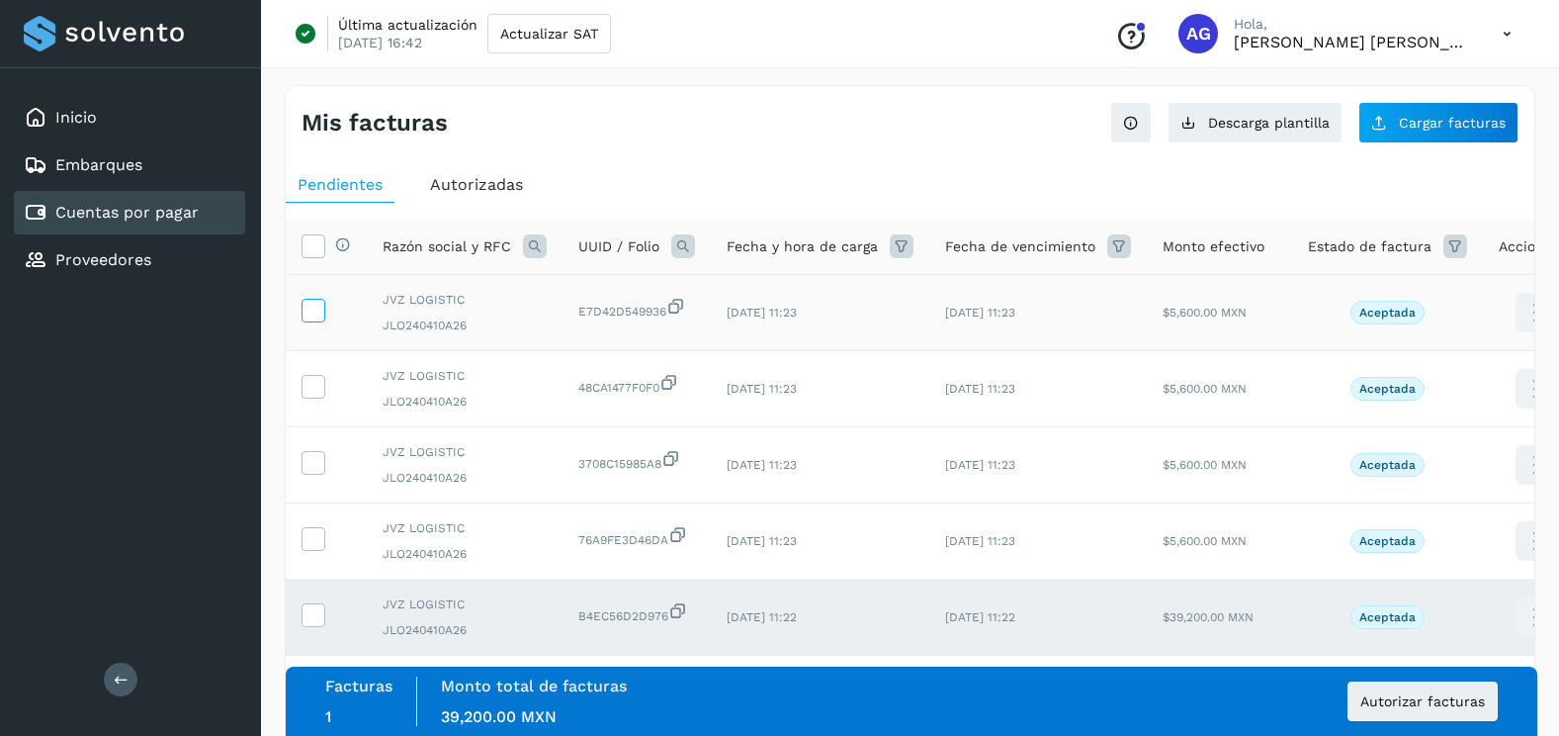
click at [324, 304] on label at bounding box center [314, 311] width 24 height 24
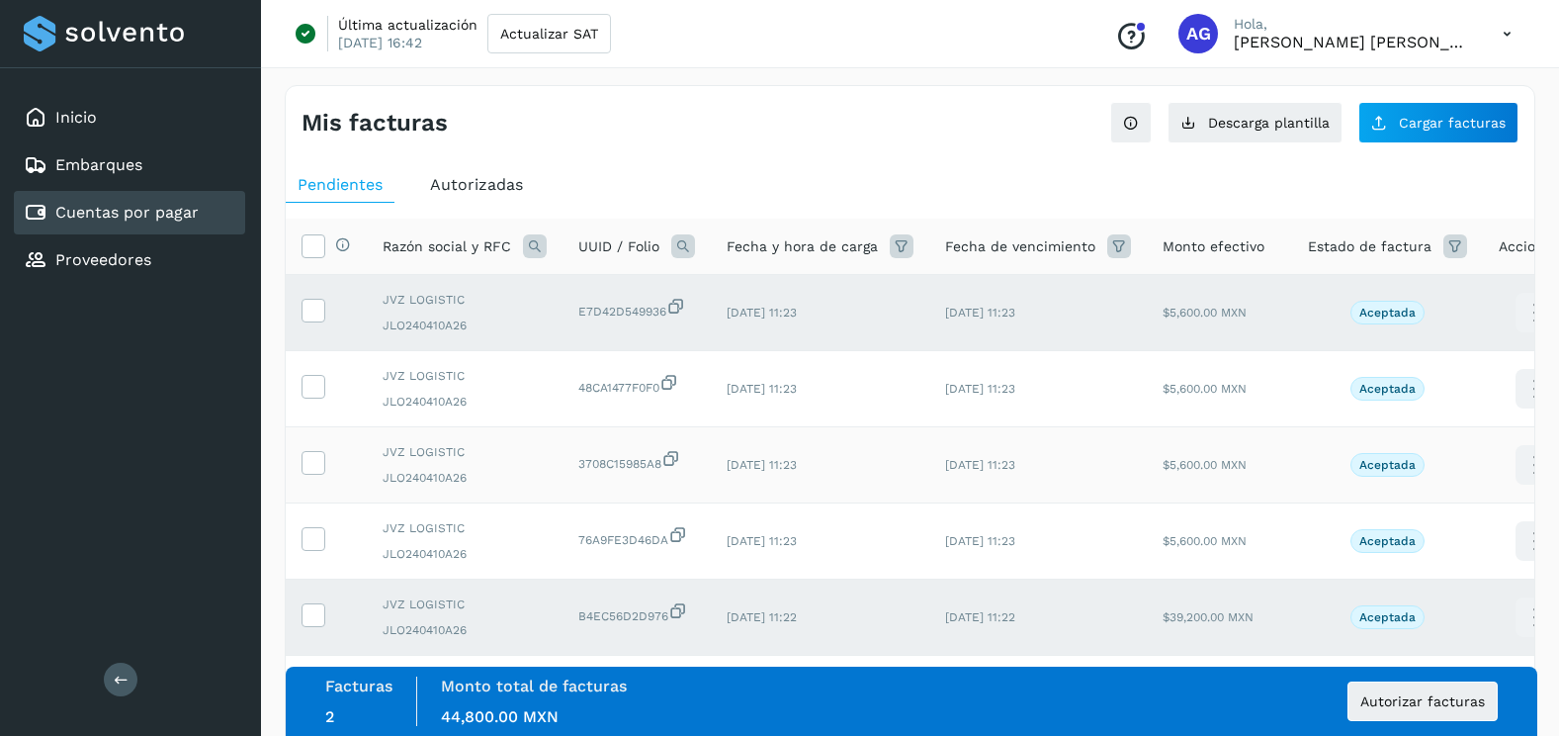
click at [312, 485] on td at bounding box center [326, 465] width 81 height 76
click at [318, 466] on icon at bounding box center [313, 461] width 21 height 21
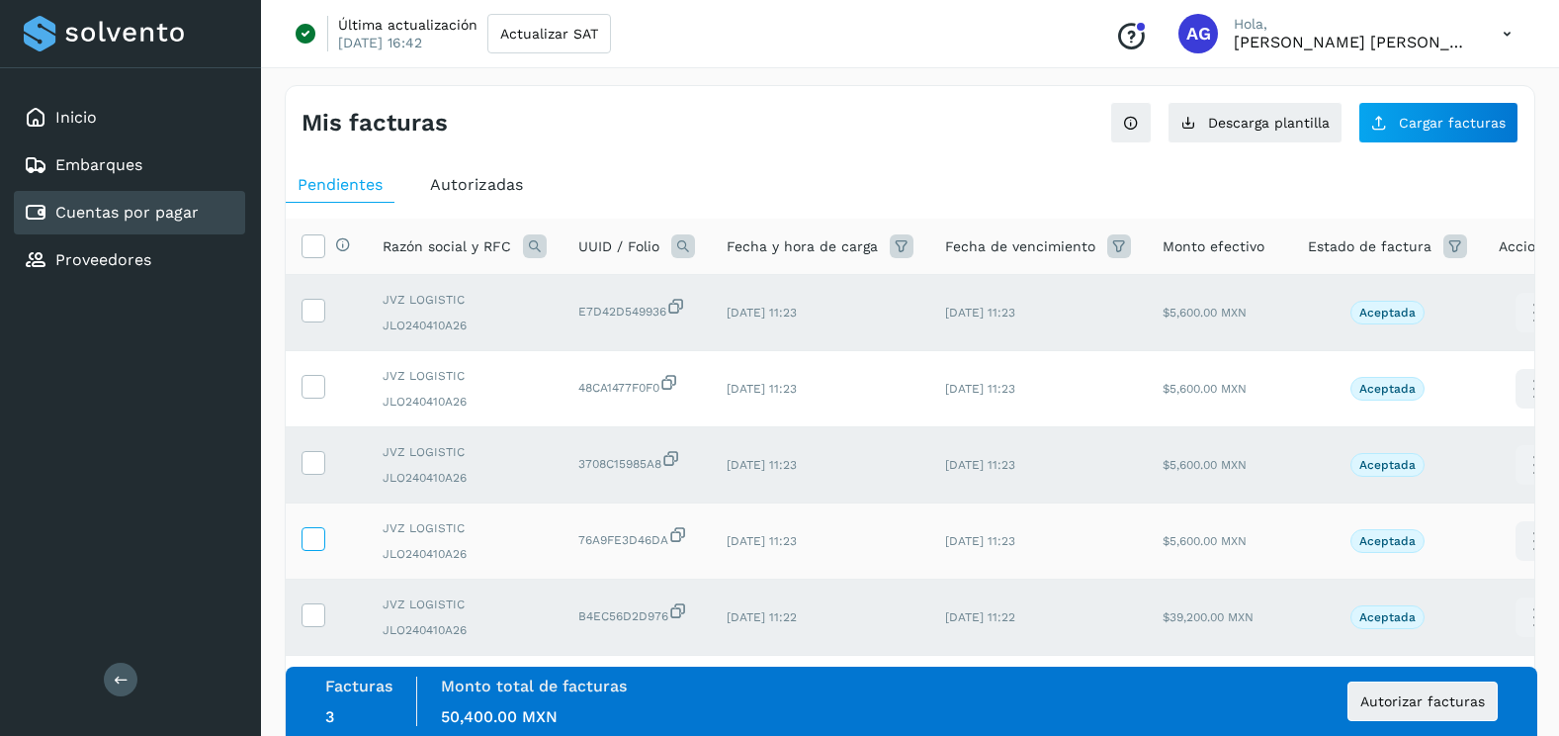
click at [323, 540] on label at bounding box center [314, 539] width 24 height 24
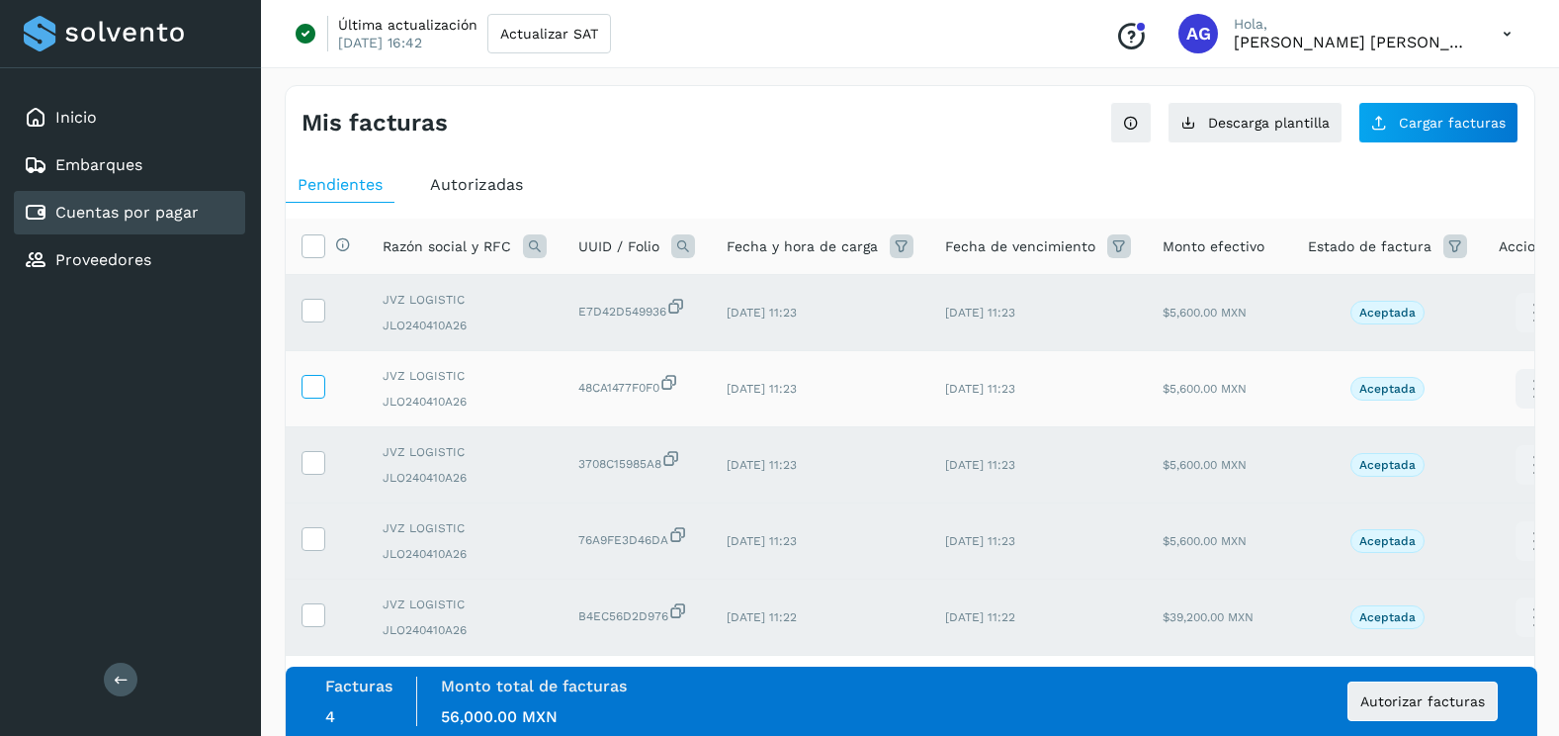
click at [304, 382] on icon at bounding box center [313, 385] width 21 height 21
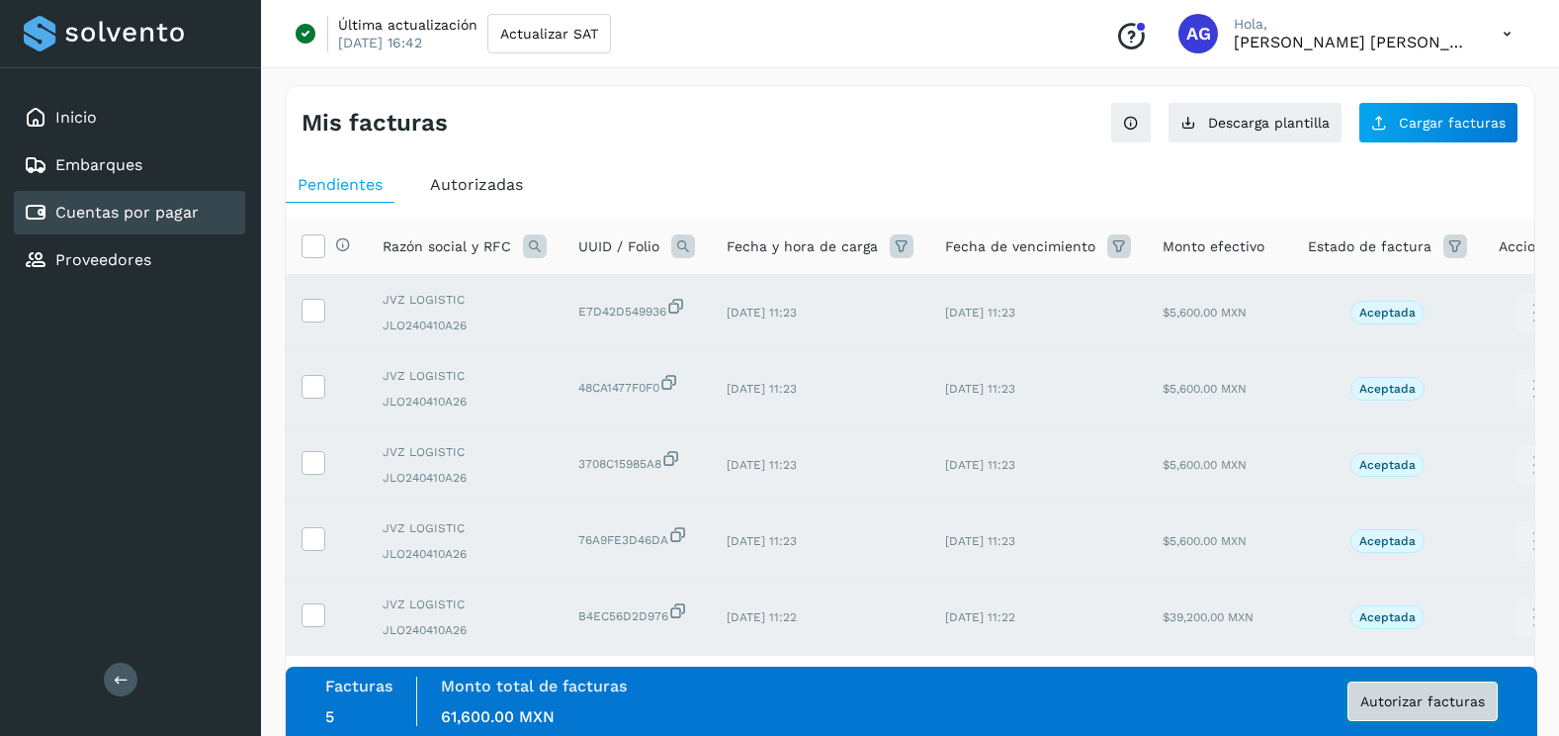
click at [1429, 700] on span "Autorizar facturas" at bounding box center [1423, 701] width 125 height 14
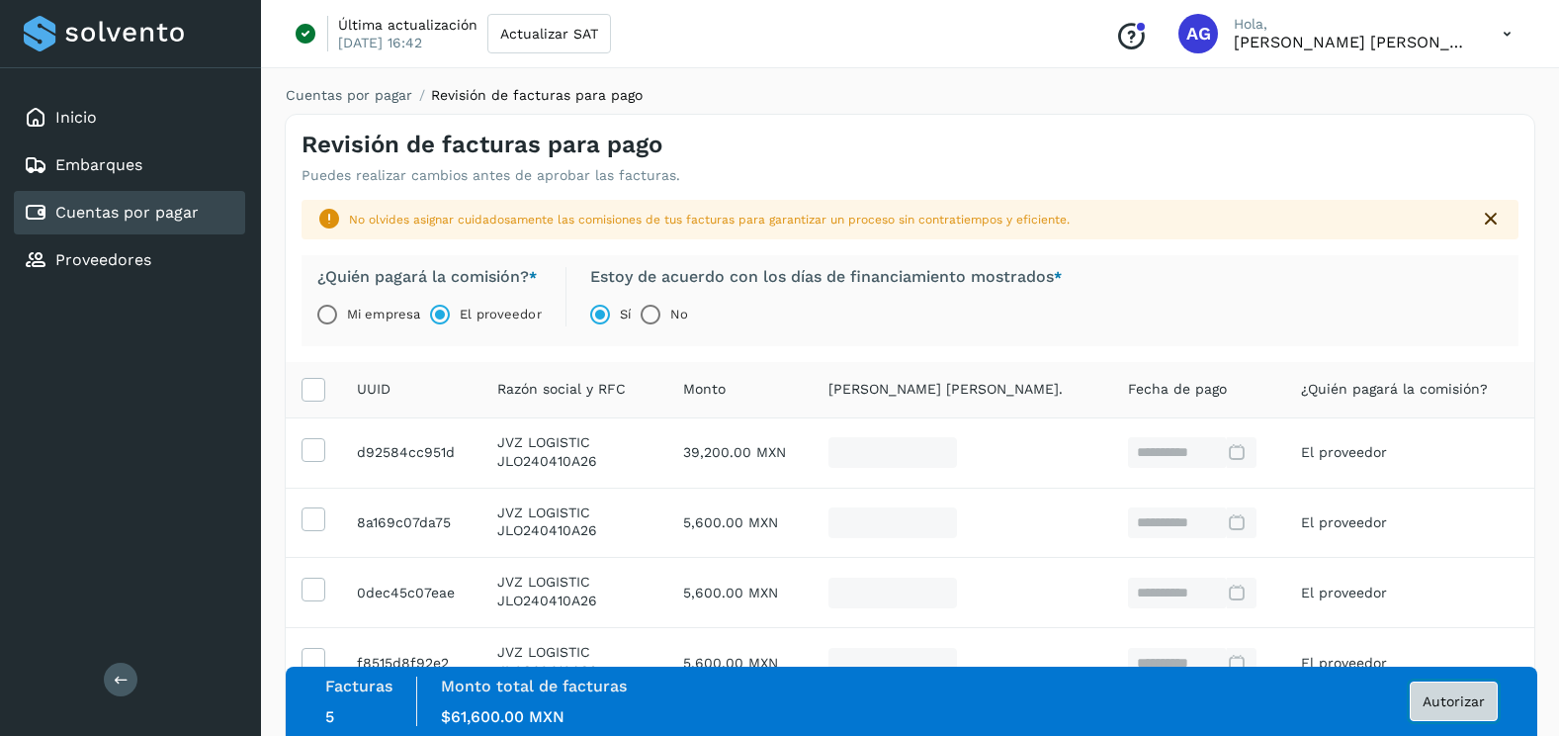
click at [1471, 708] on span "Autorizar" at bounding box center [1454, 701] width 62 height 14
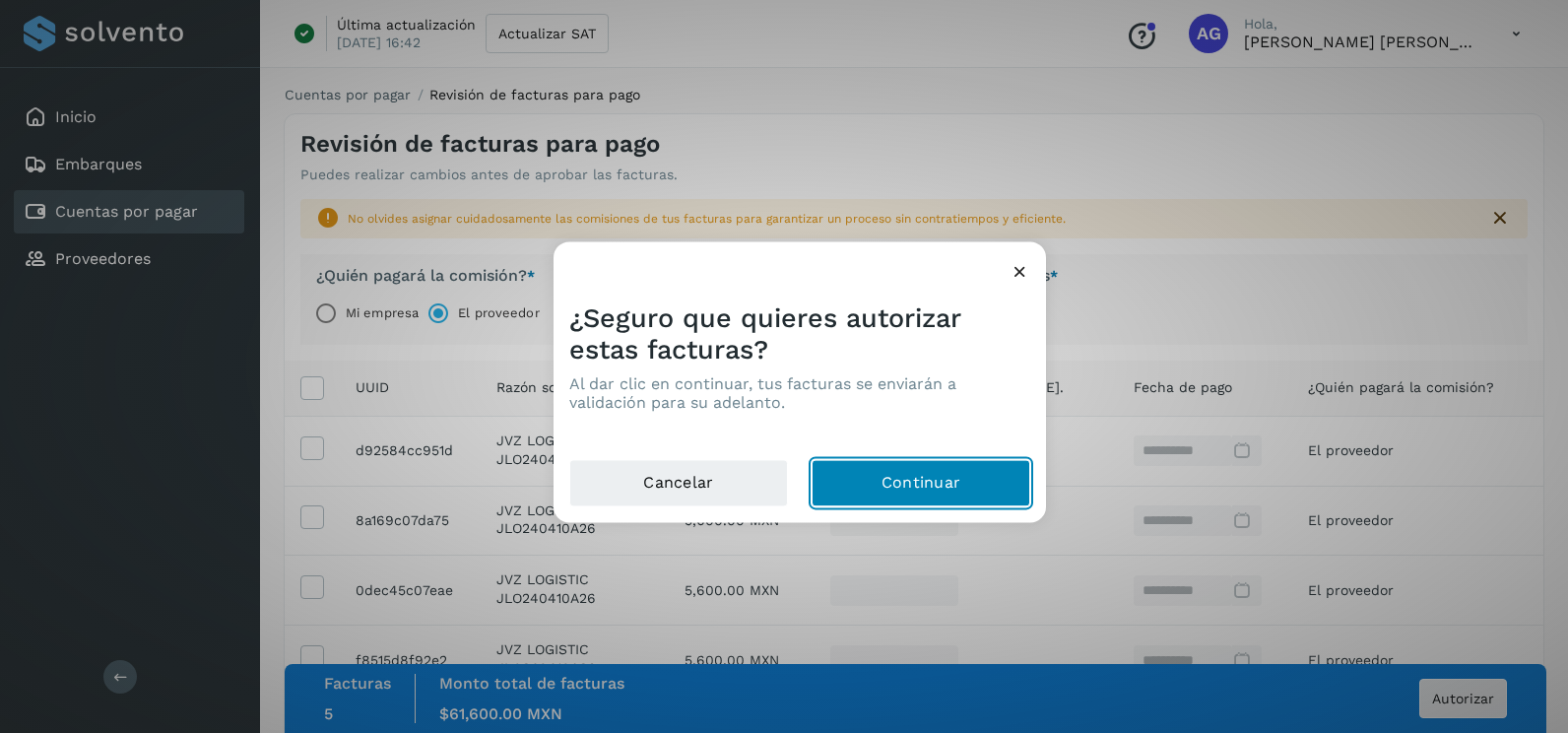
click at [940, 495] on button "Continuar" at bounding box center [921, 483] width 219 height 47
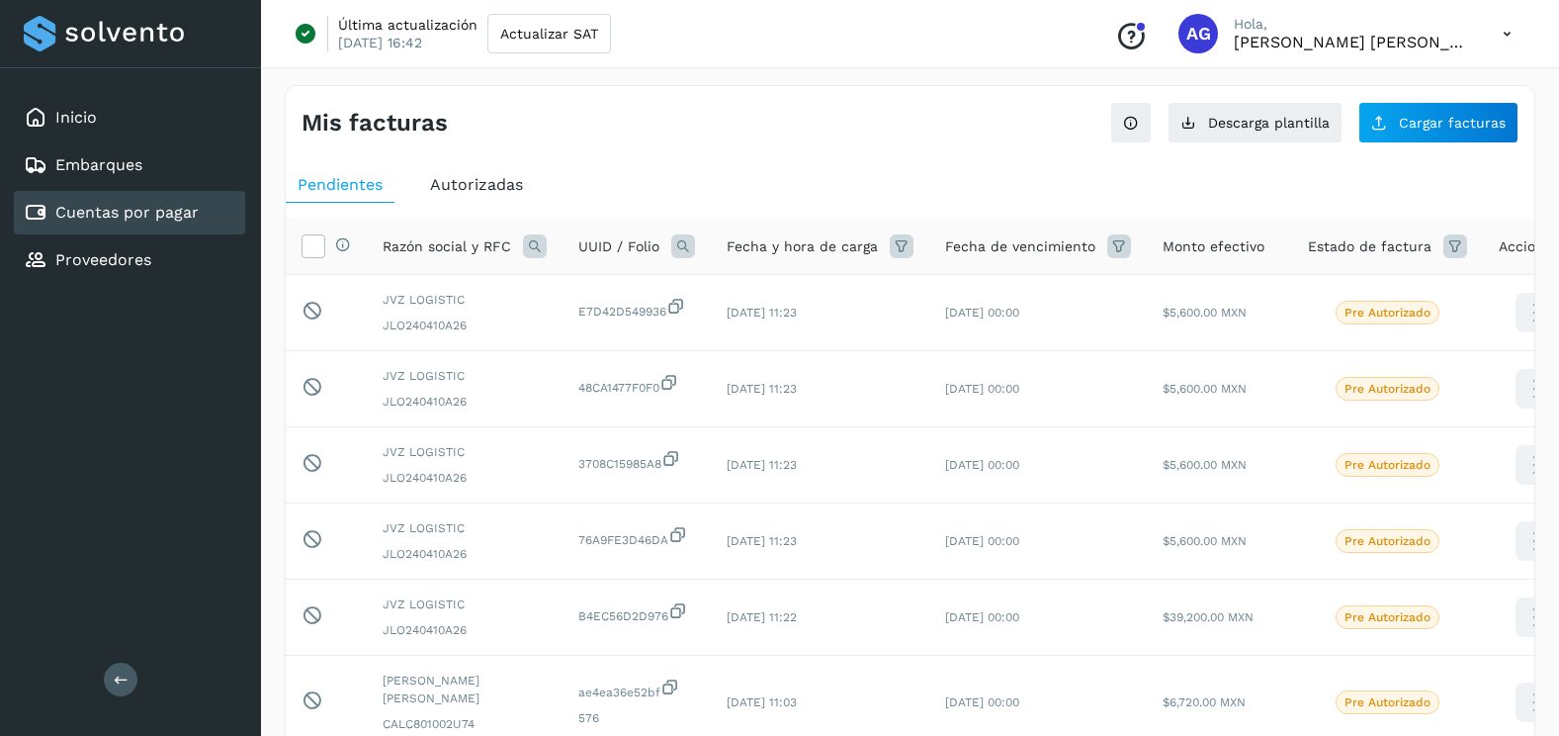
click at [684, 237] on icon at bounding box center [683, 246] width 24 height 24
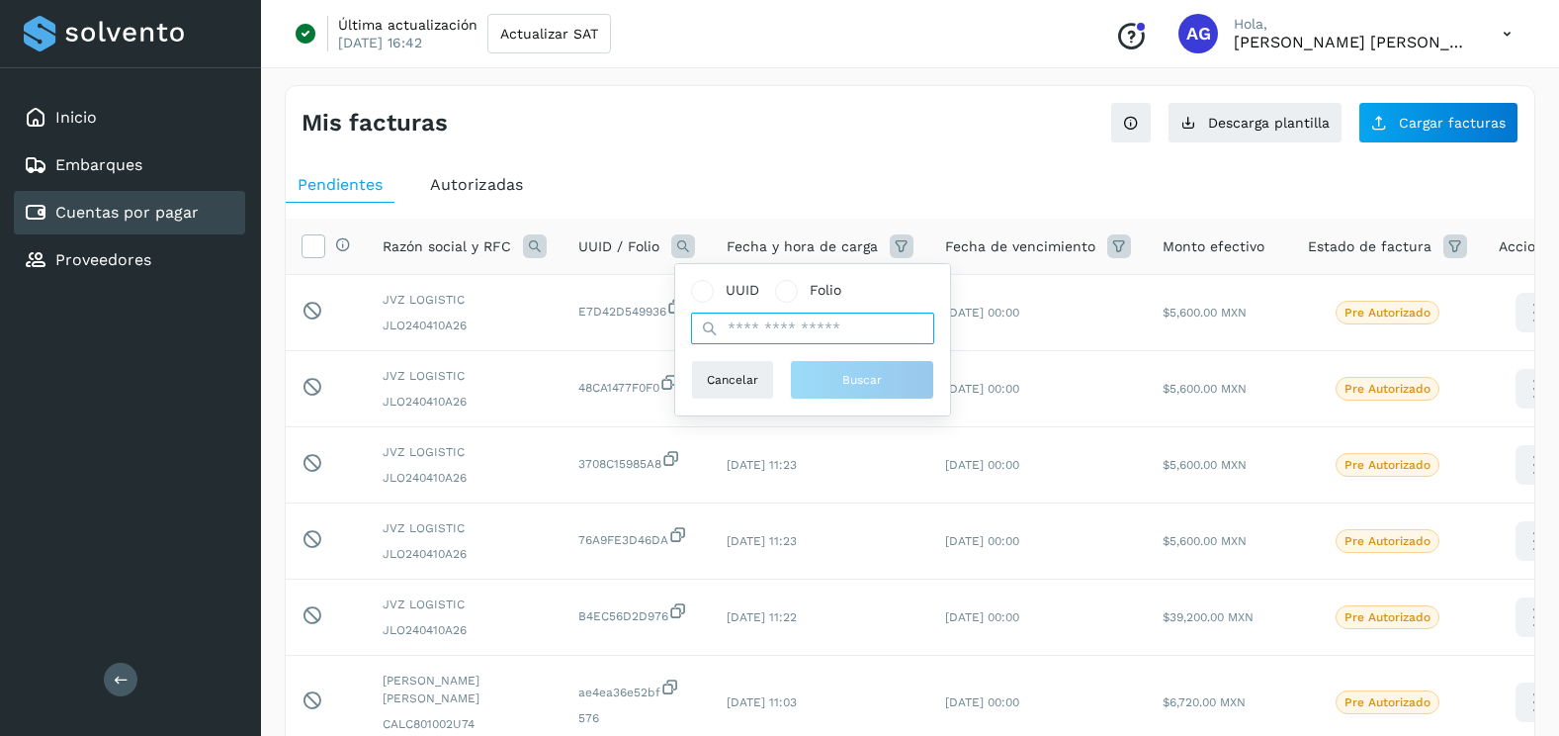
click at [776, 334] on input "text" at bounding box center [812, 328] width 243 height 32
paste input "**********"
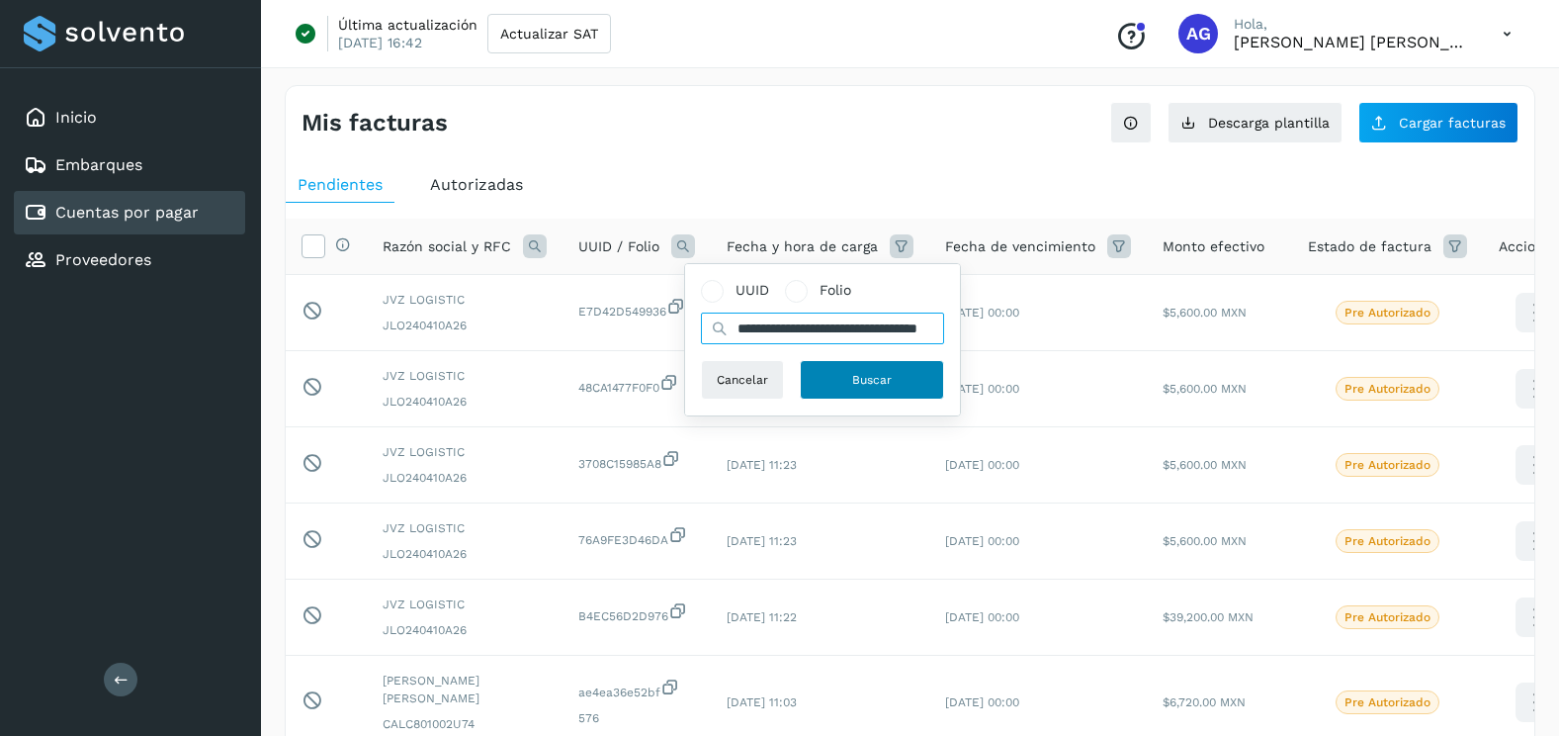
type input "**********"
click at [873, 392] on button "Buscar" at bounding box center [872, 380] width 144 height 40
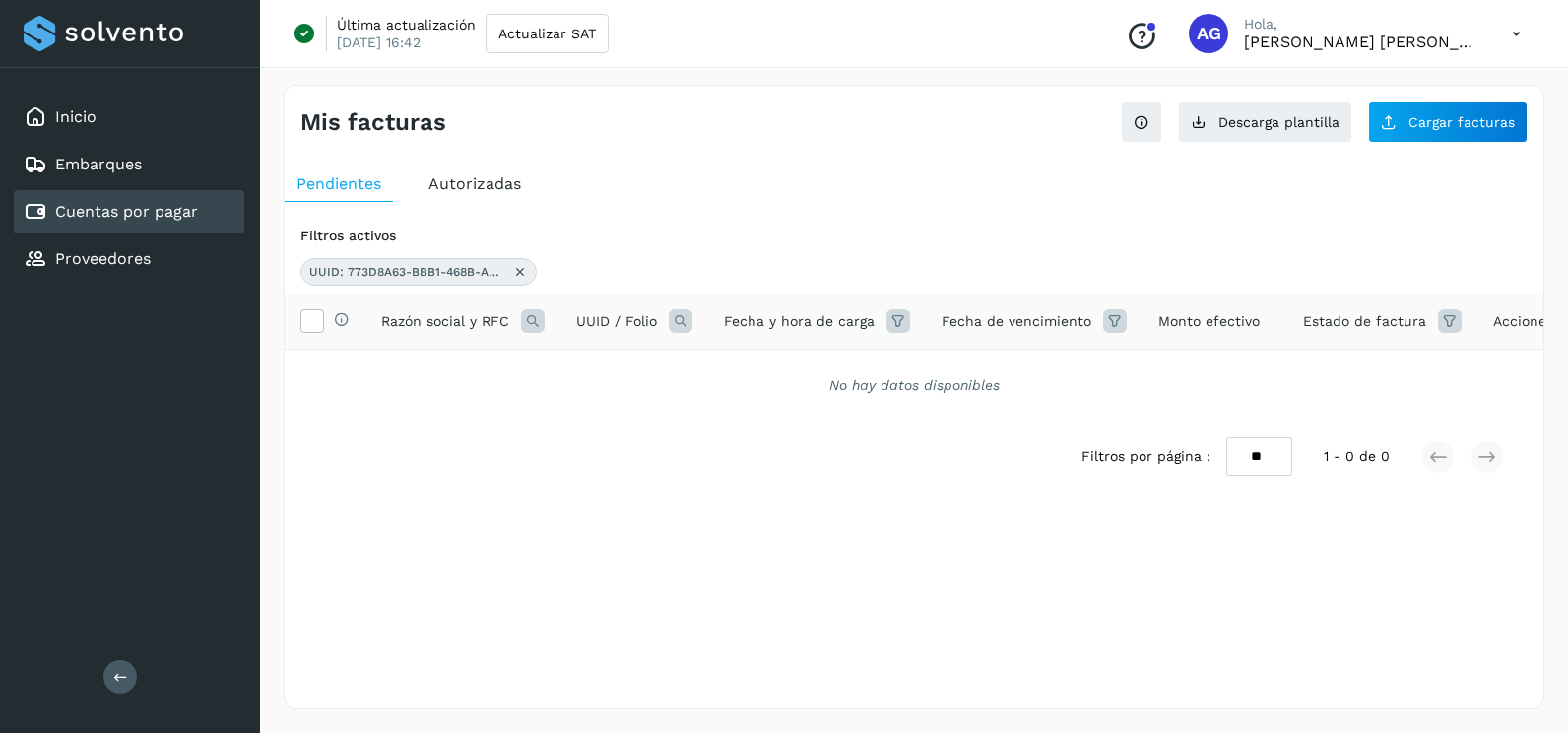
click at [521, 270] on icon at bounding box center [520, 272] width 16 height 16
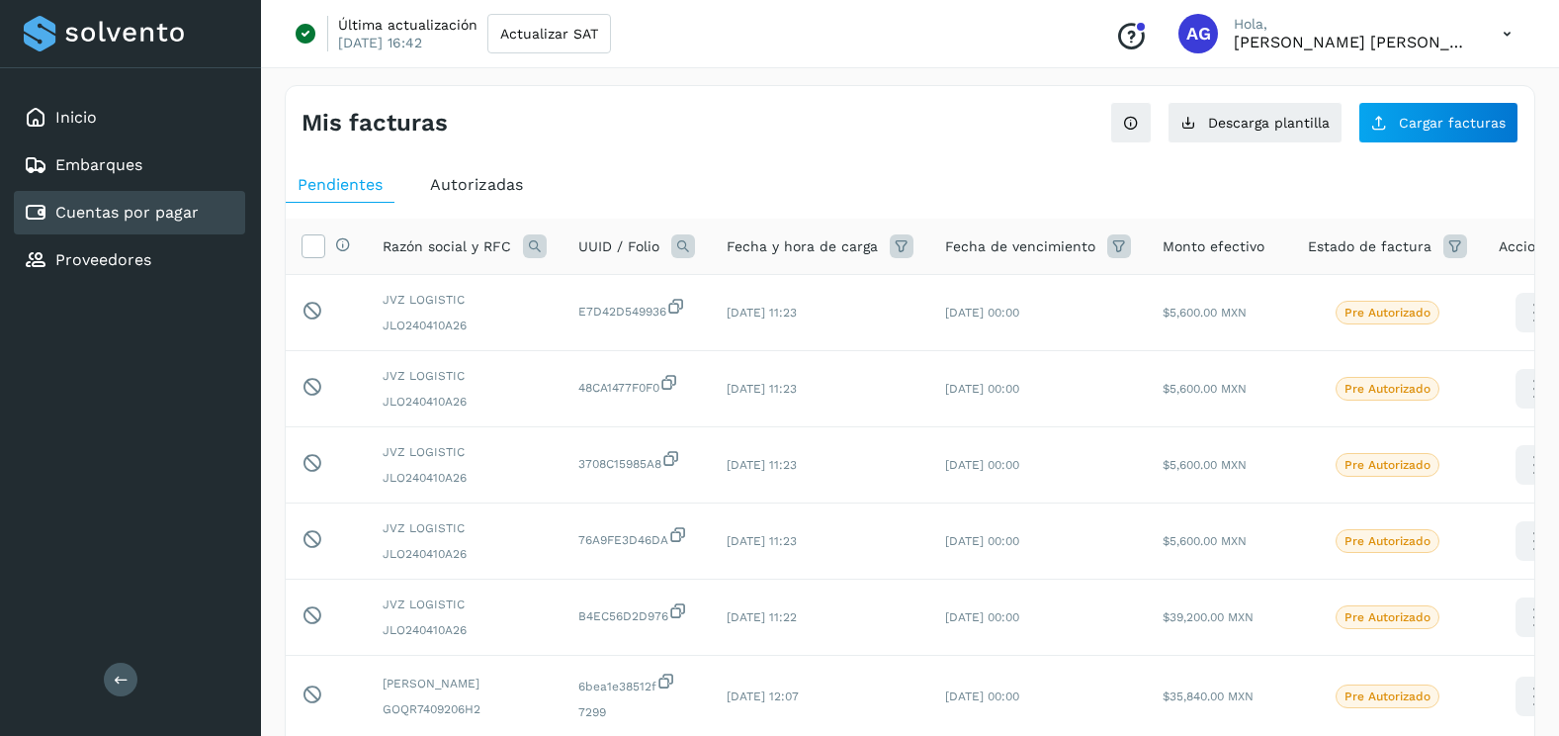
click at [477, 185] on span "Autorizadas" at bounding box center [476, 184] width 93 height 19
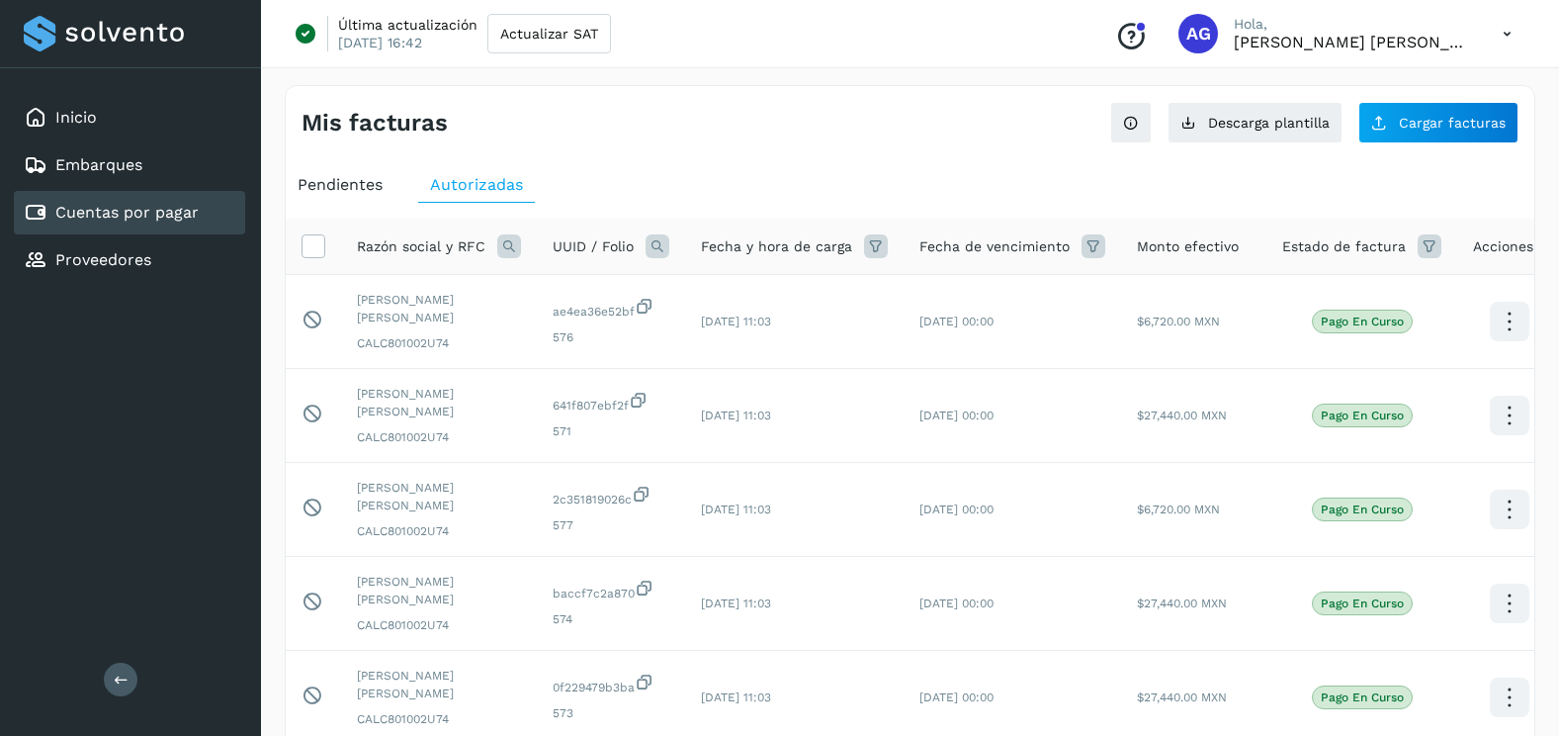
click at [660, 254] on icon at bounding box center [658, 246] width 24 height 24
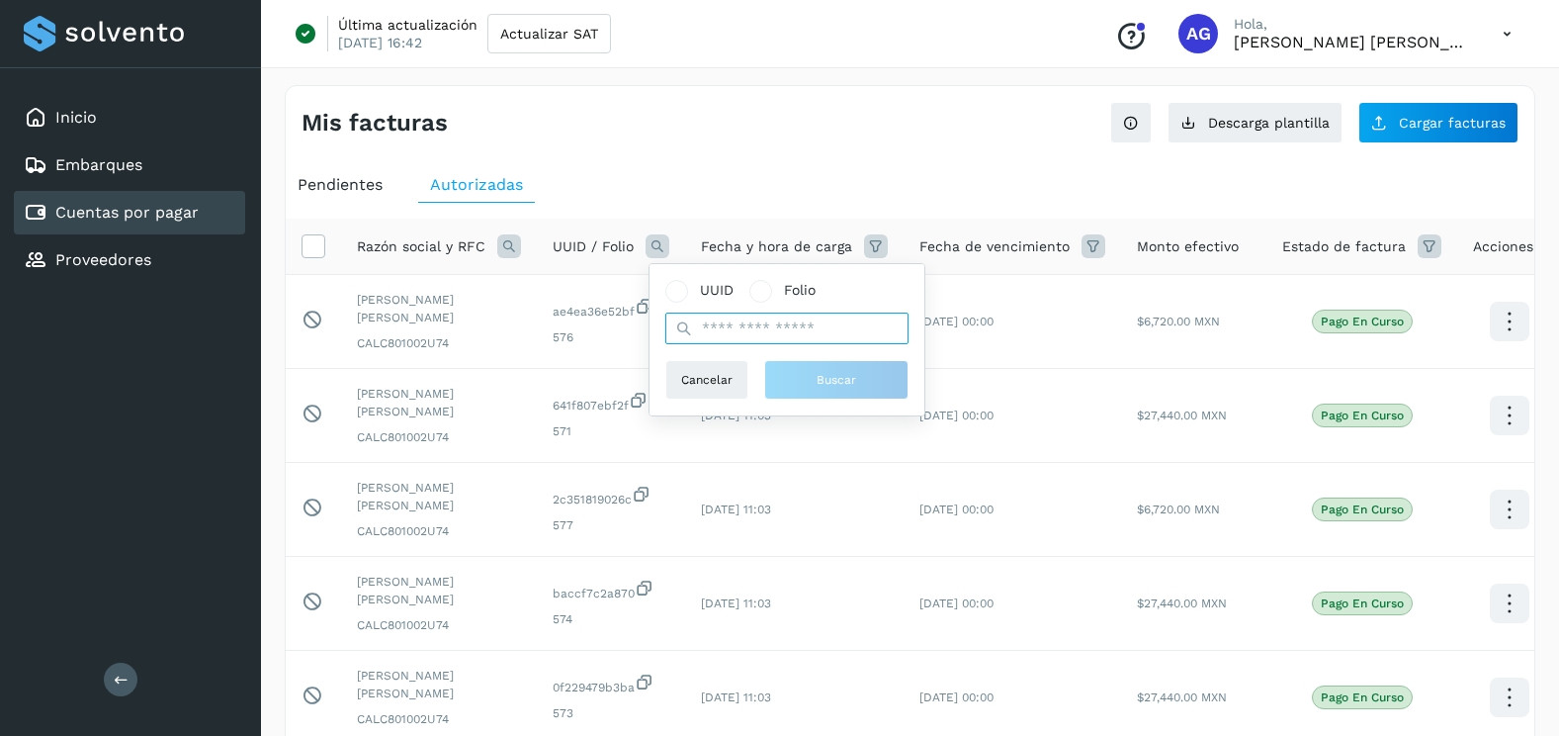
click at [739, 327] on input "text" at bounding box center [786, 328] width 243 height 32
paste input "**********"
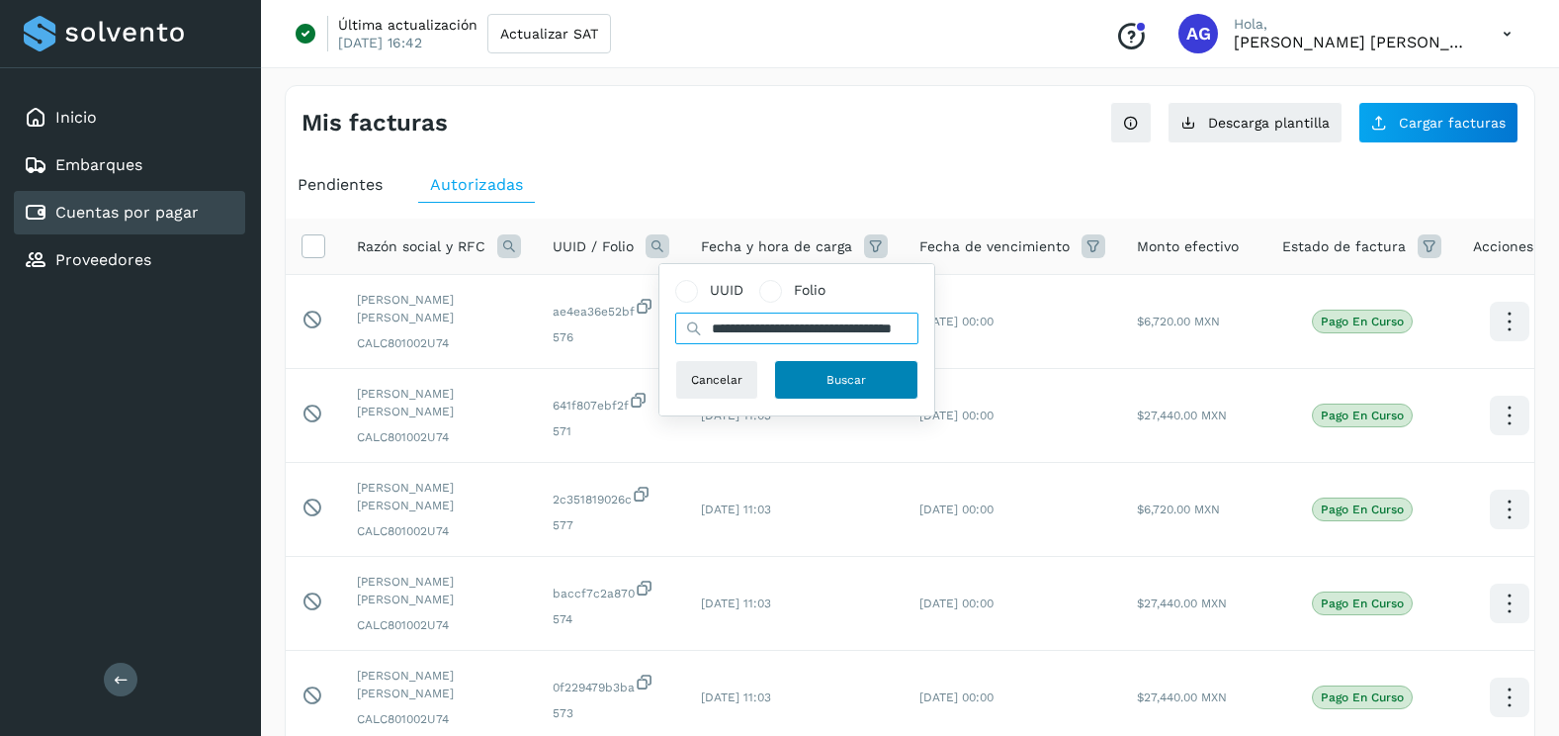
scroll to position [0, 100]
type input "**********"
click at [853, 380] on span "Buscar" at bounding box center [847, 380] width 40 height 18
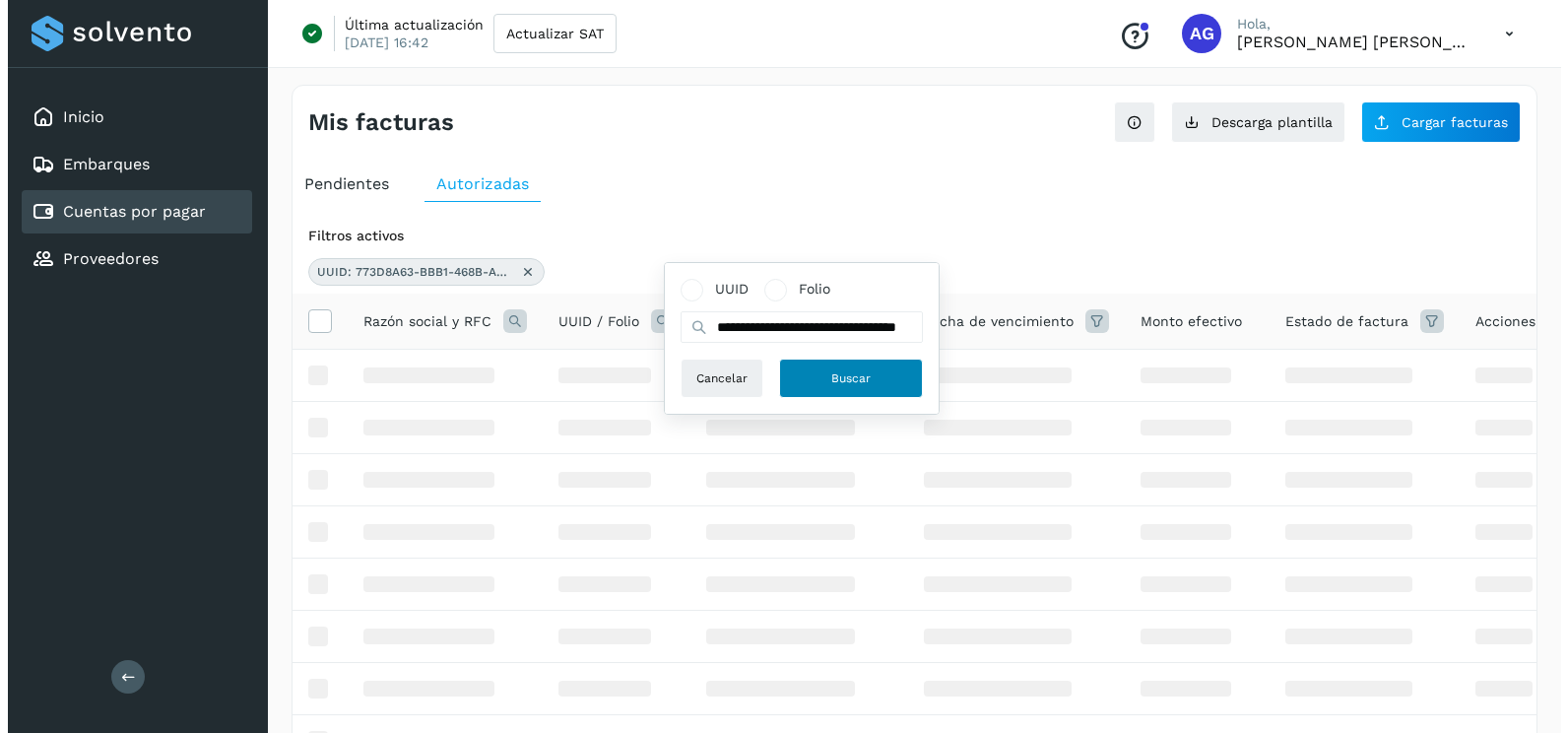
scroll to position [0, 0]
